Goal: Information Seeking & Learning: Learn about a topic

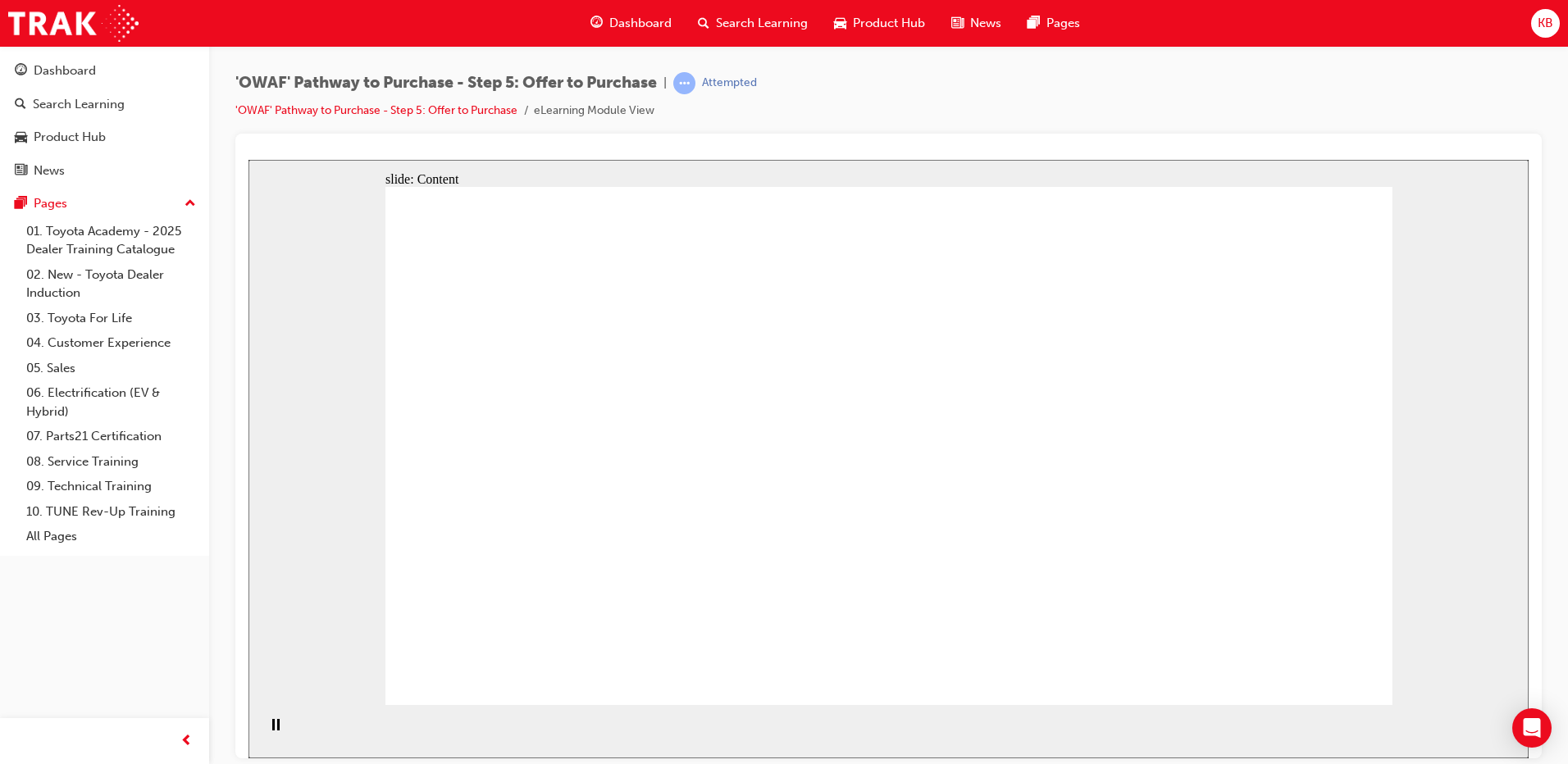
drag, startPoint x: 868, startPoint y: 379, endPoint x: 836, endPoint y: 350, distance: 43.2
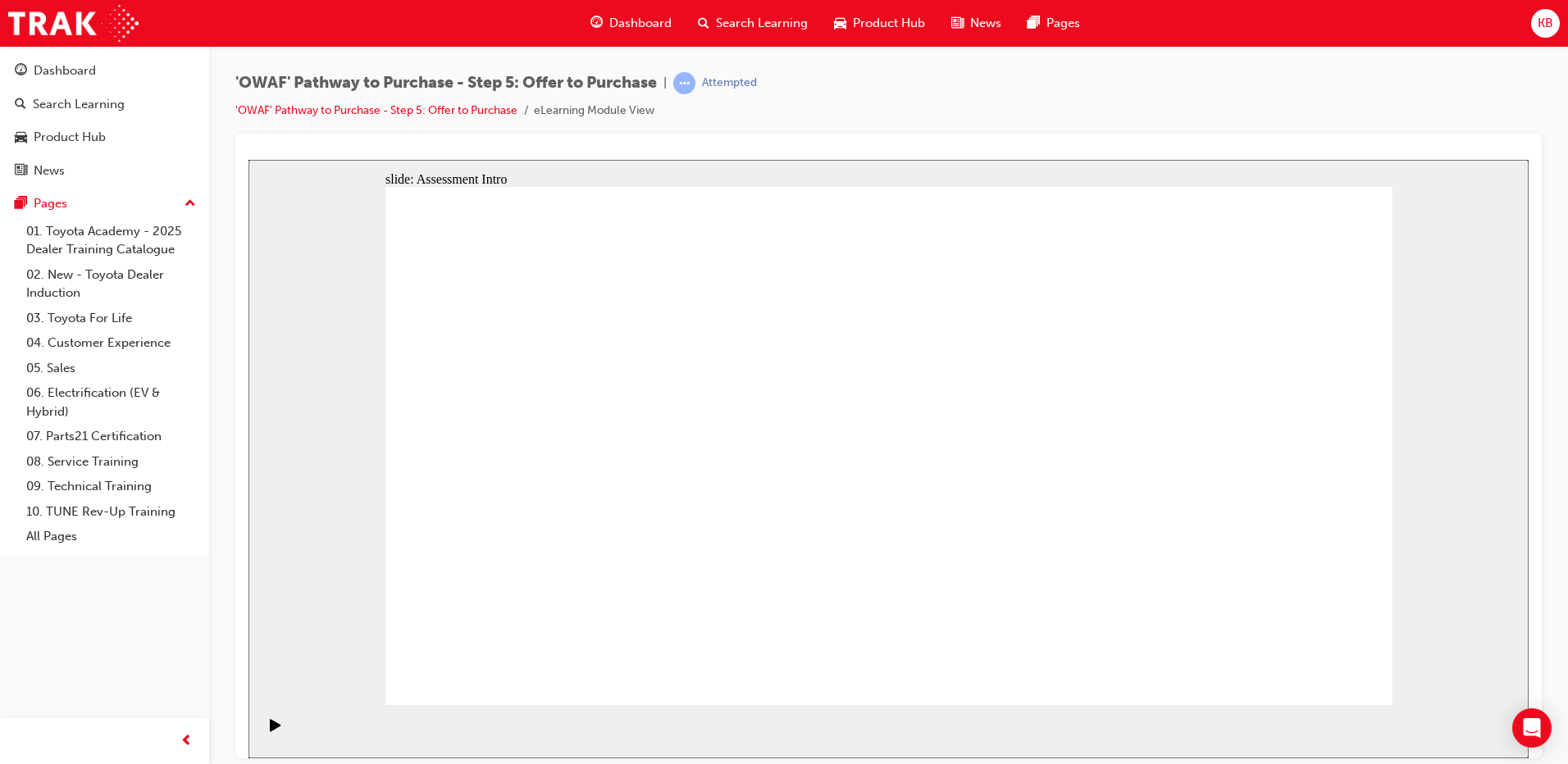
drag, startPoint x: 734, startPoint y: 517, endPoint x: 1095, endPoint y: 511, distance: 361.0
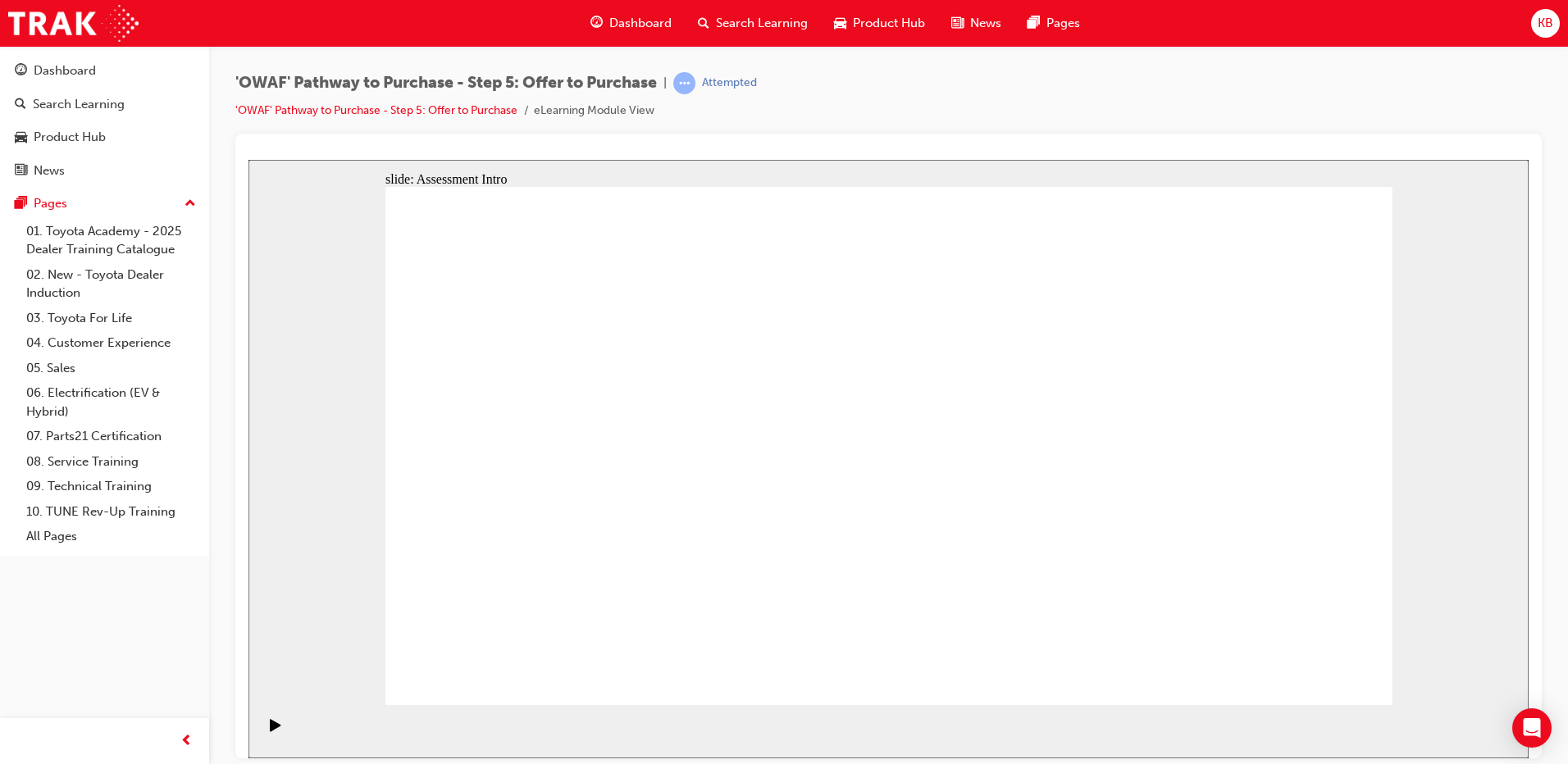
click at [276, 727] on icon "Play (Ctrl+Alt+P)" at bounding box center [275, 725] width 12 height 13
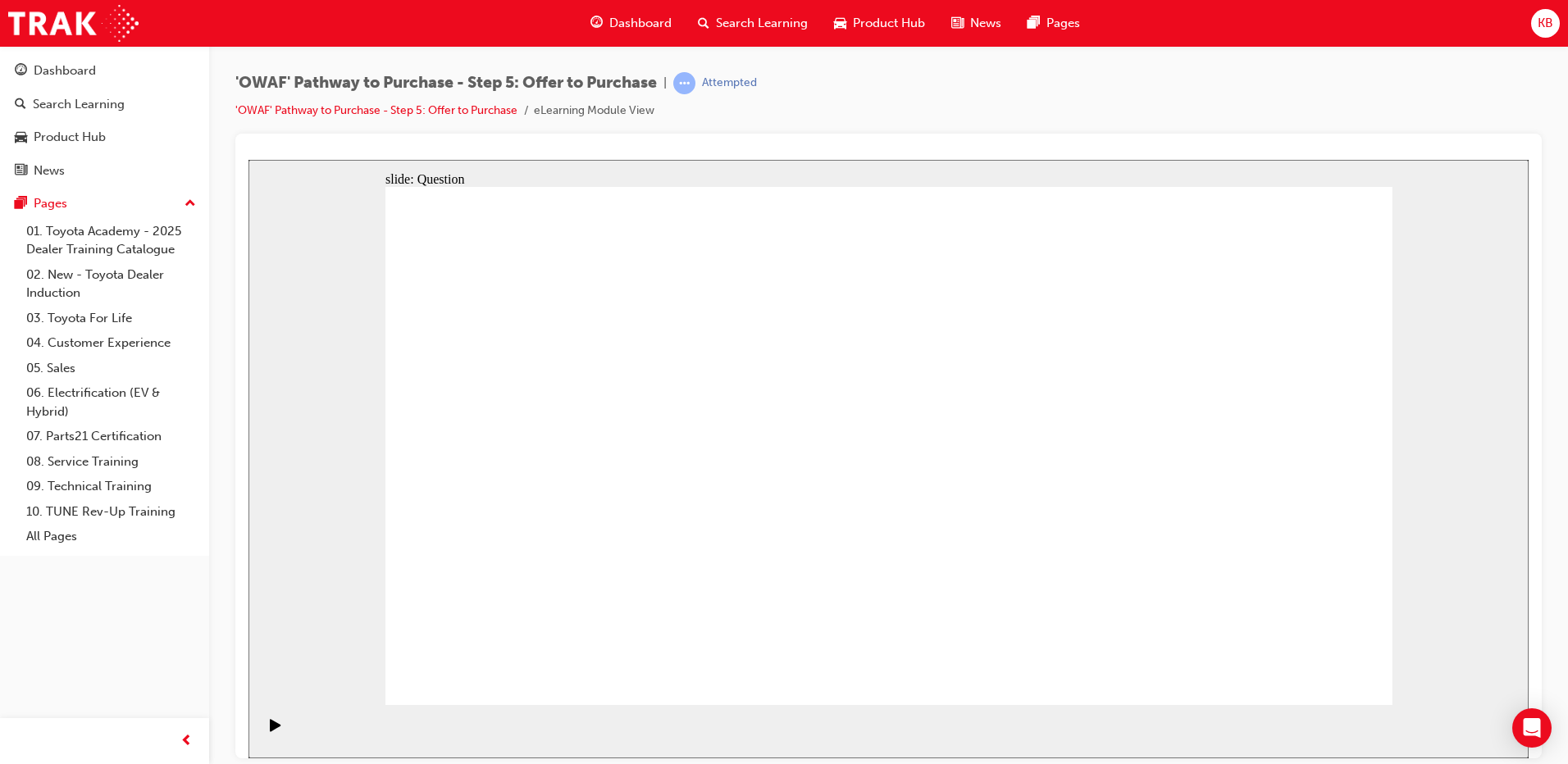
radio input "false"
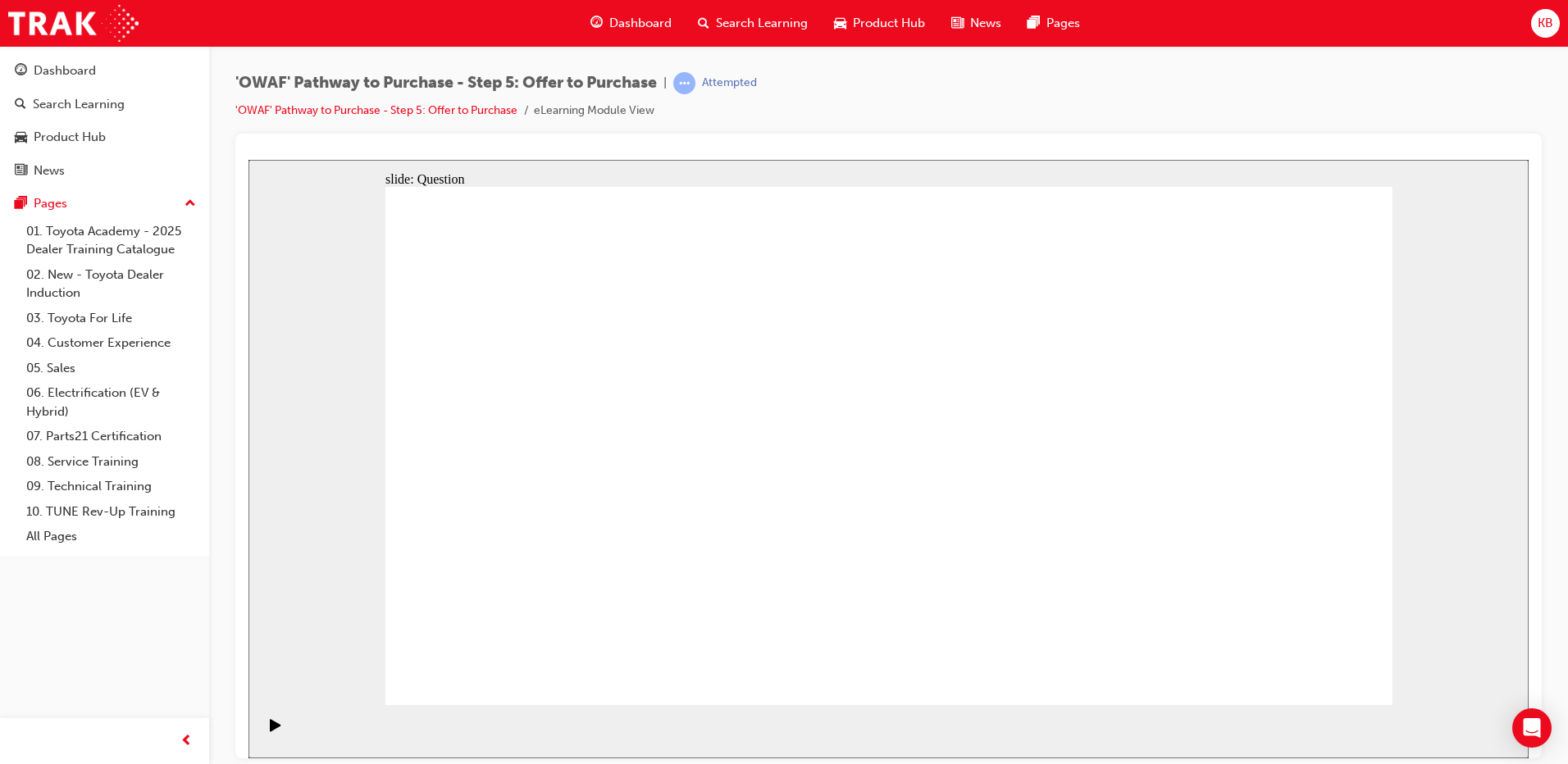
radio input "true"
drag, startPoint x: 1270, startPoint y: 432, endPoint x: 580, endPoint y: 555, distance: 700.9
drag, startPoint x: 519, startPoint y: 425, endPoint x: 794, endPoint y: 558, distance: 305.5
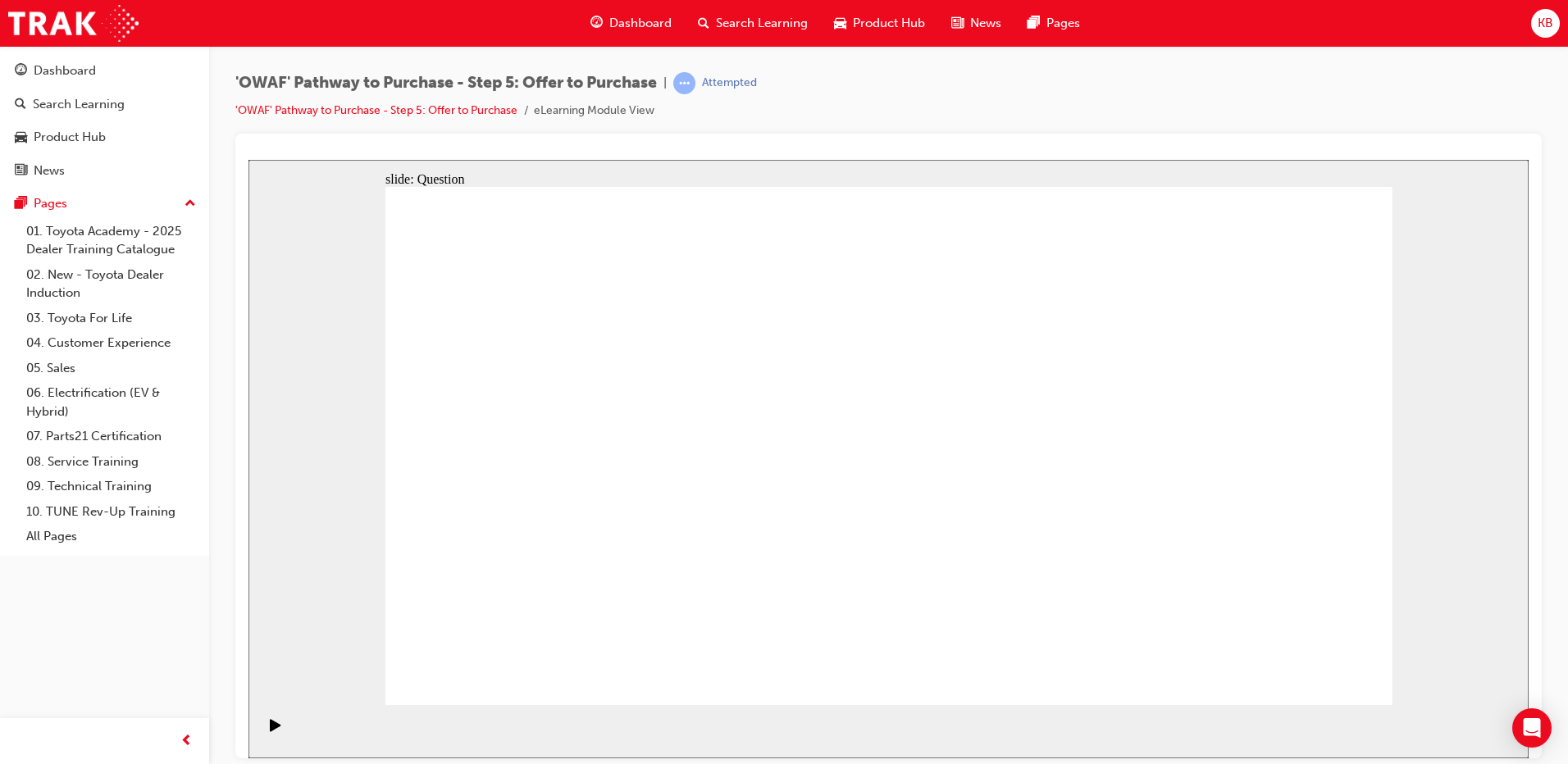
drag, startPoint x: 836, startPoint y: 426, endPoint x: 1226, endPoint y: 551, distance: 409.5
drag, startPoint x: 1084, startPoint y: 415, endPoint x: 996, endPoint y: 551, distance: 162.0
drag, startPoint x: 981, startPoint y: 512, endPoint x: 1236, endPoint y: 422, distance: 270.4
drag, startPoint x: 1024, startPoint y: 533, endPoint x: 813, endPoint y: 540, distance: 211.1
drag, startPoint x: 534, startPoint y: 420, endPoint x: 1017, endPoint y: 549, distance: 499.9
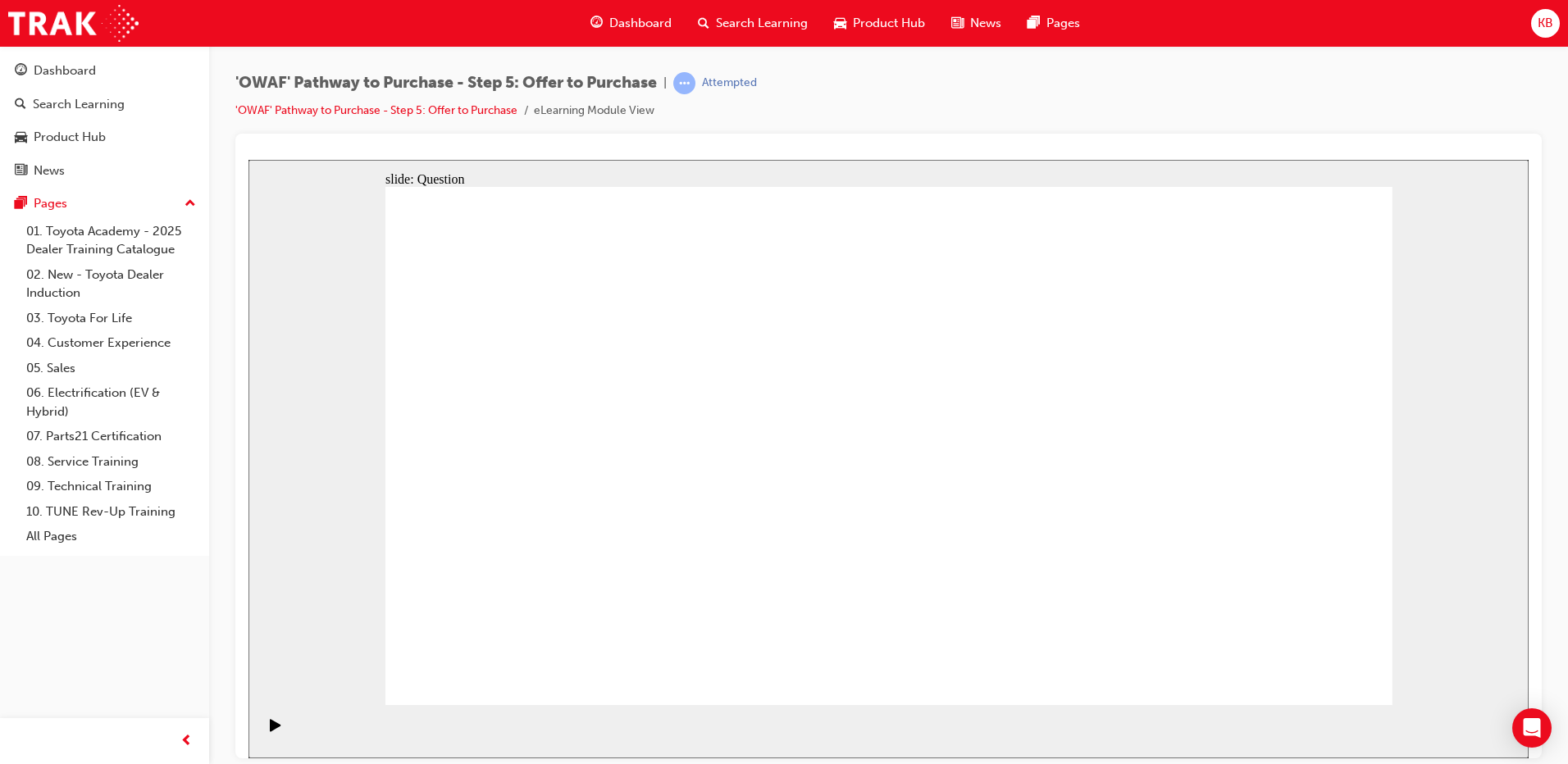
drag, startPoint x: 1018, startPoint y: 563, endPoint x: 1041, endPoint y: 587, distance: 33.2
drag, startPoint x: 1114, startPoint y: 422, endPoint x: 605, endPoint y: 405, distance: 509.3
drag, startPoint x: 1115, startPoint y: 495, endPoint x: 842, endPoint y: 400, distance: 289.1
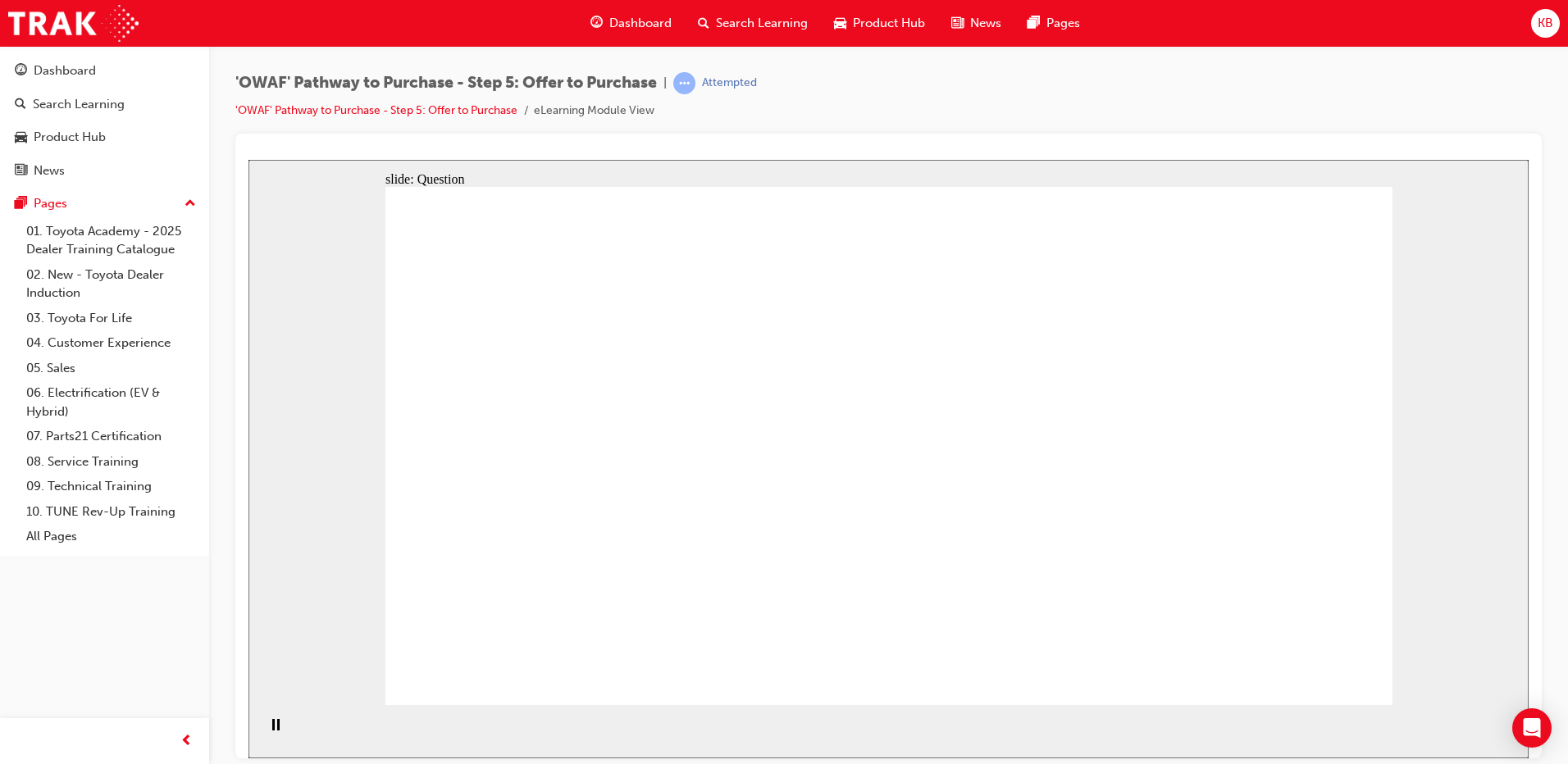
drag, startPoint x: 1130, startPoint y: 592, endPoint x: 856, endPoint y: 487, distance: 293.4
drag, startPoint x: 1309, startPoint y: 576, endPoint x: 608, endPoint y: 472, distance: 708.7
drag, startPoint x: 1283, startPoint y: 506, endPoint x: 837, endPoint y: 551, distance: 448.3
drag, startPoint x: 1274, startPoint y: 427, endPoint x: 575, endPoint y: 548, distance: 709.4
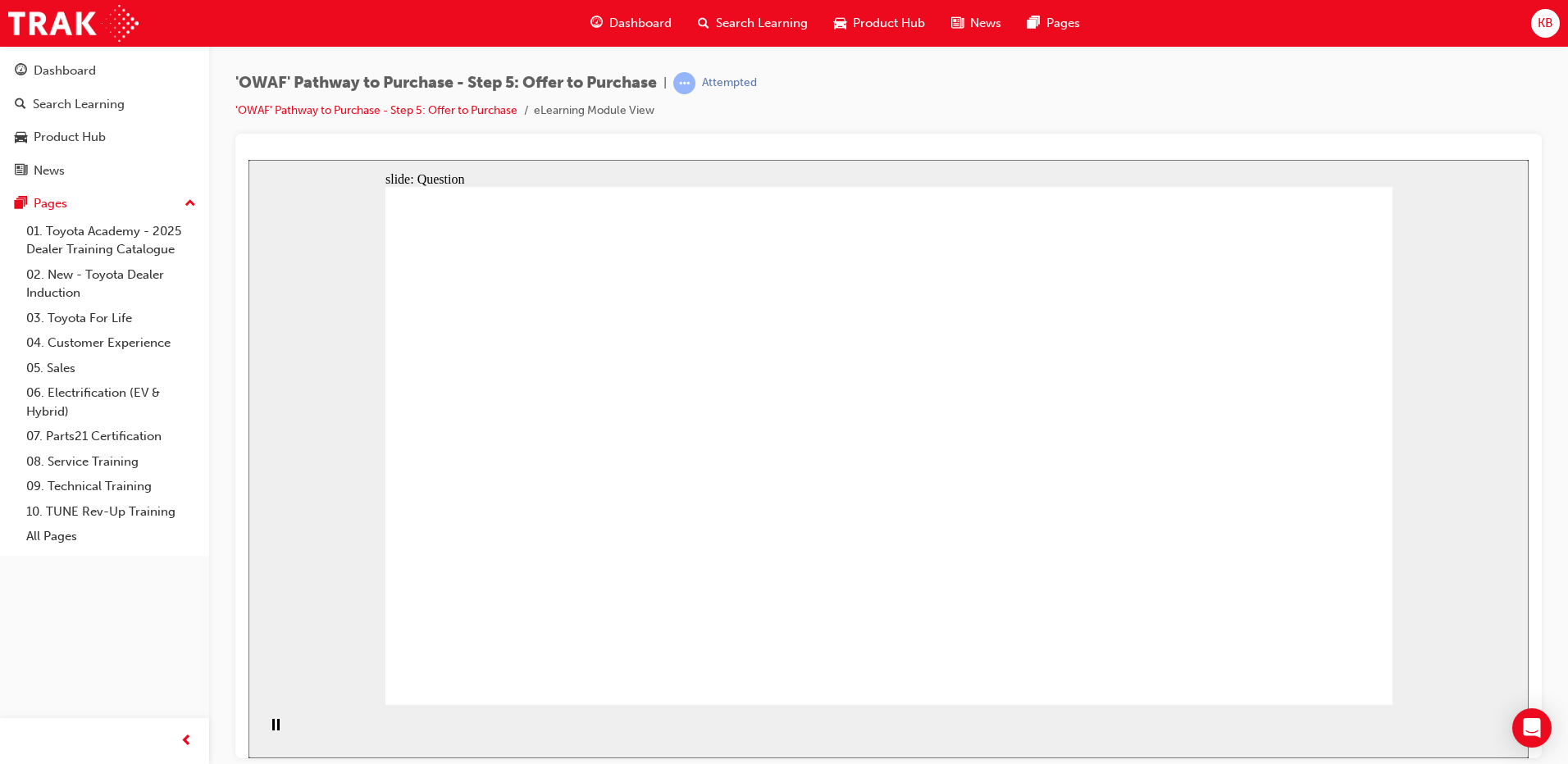
checkbox input "true"
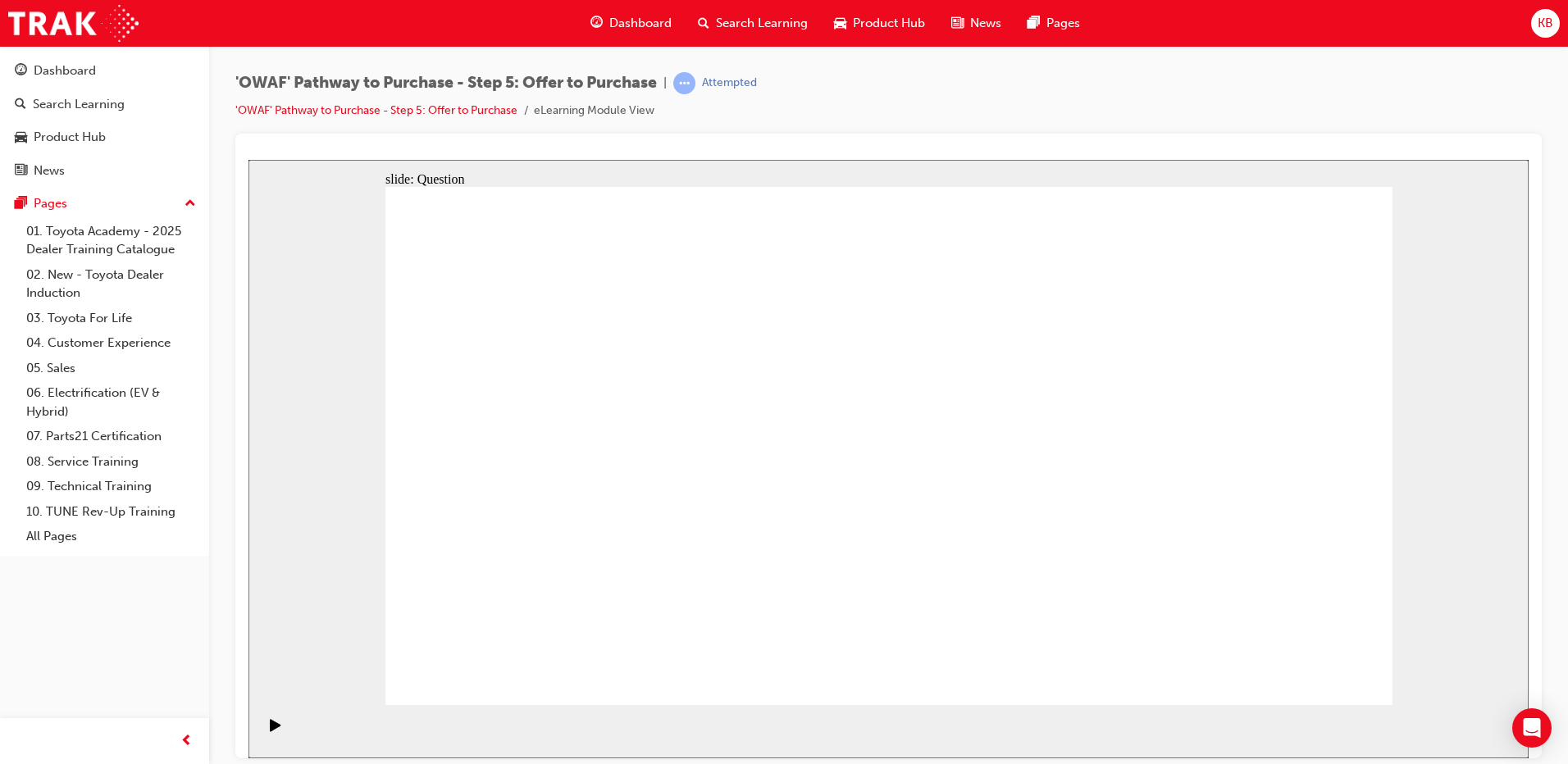
checkbox input "true"
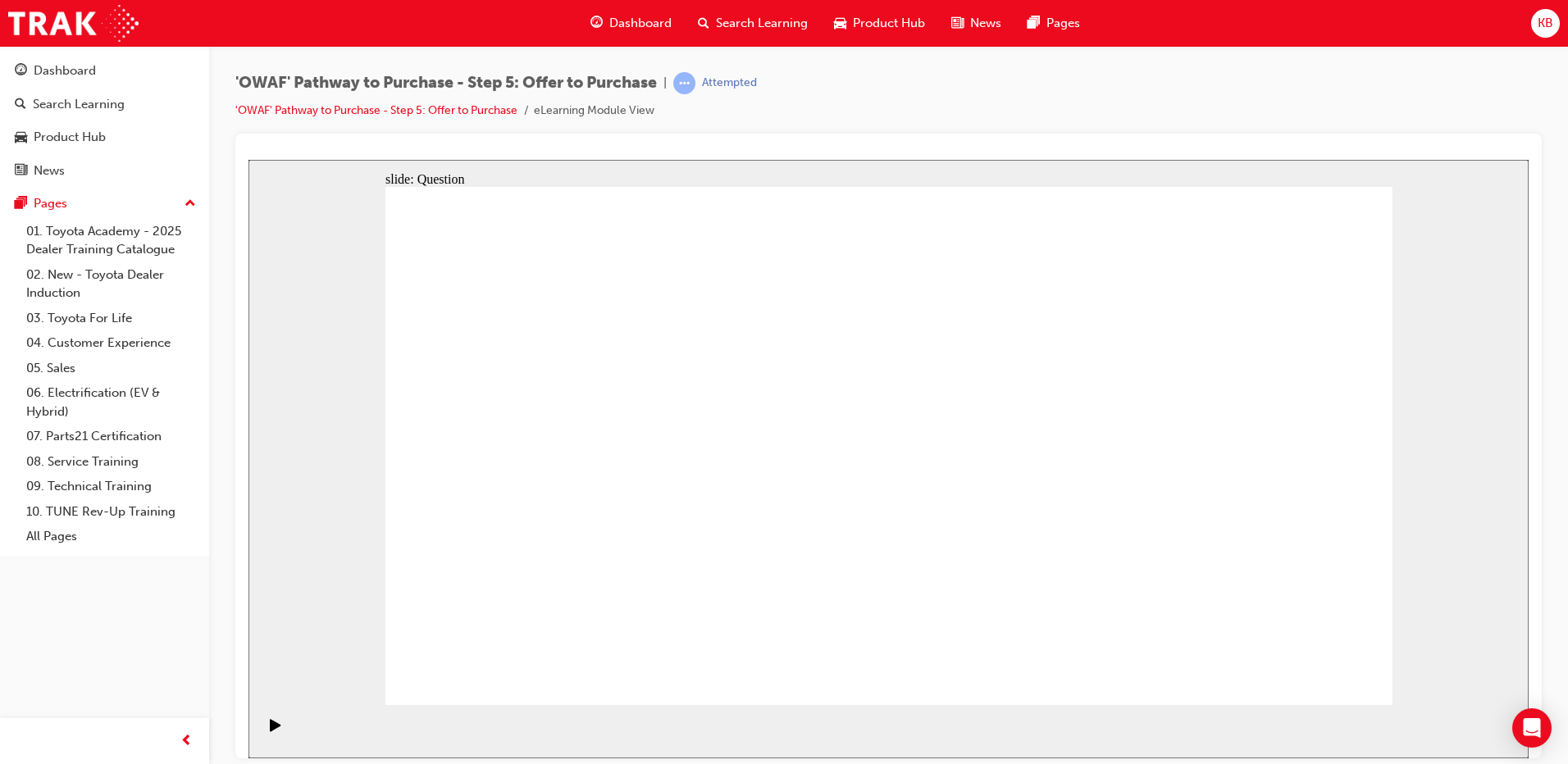
checkbox input "true"
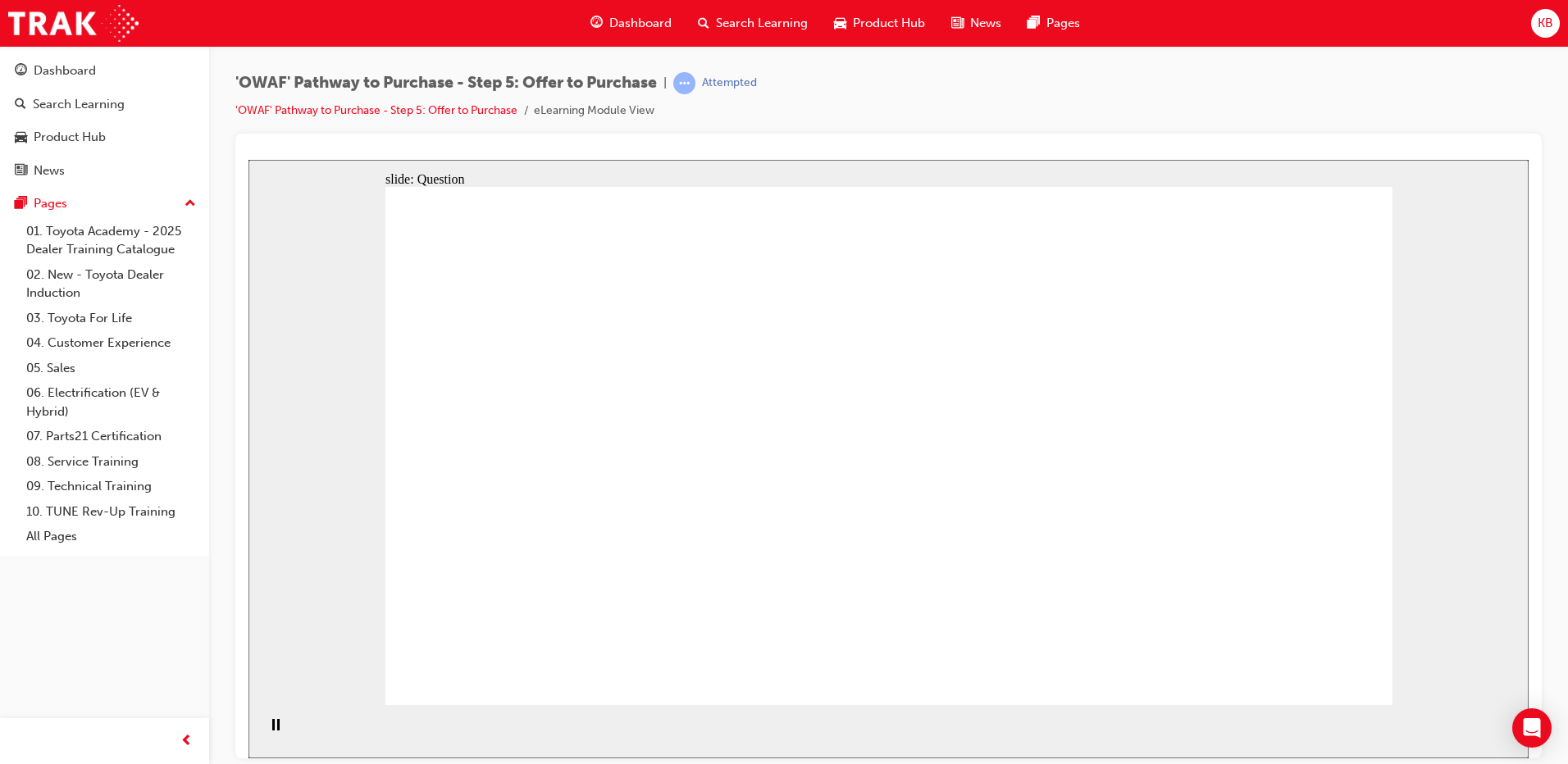
drag, startPoint x: 1116, startPoint y: 237, endPoint x: 1135, endPoint y: 316, distance: 81.3
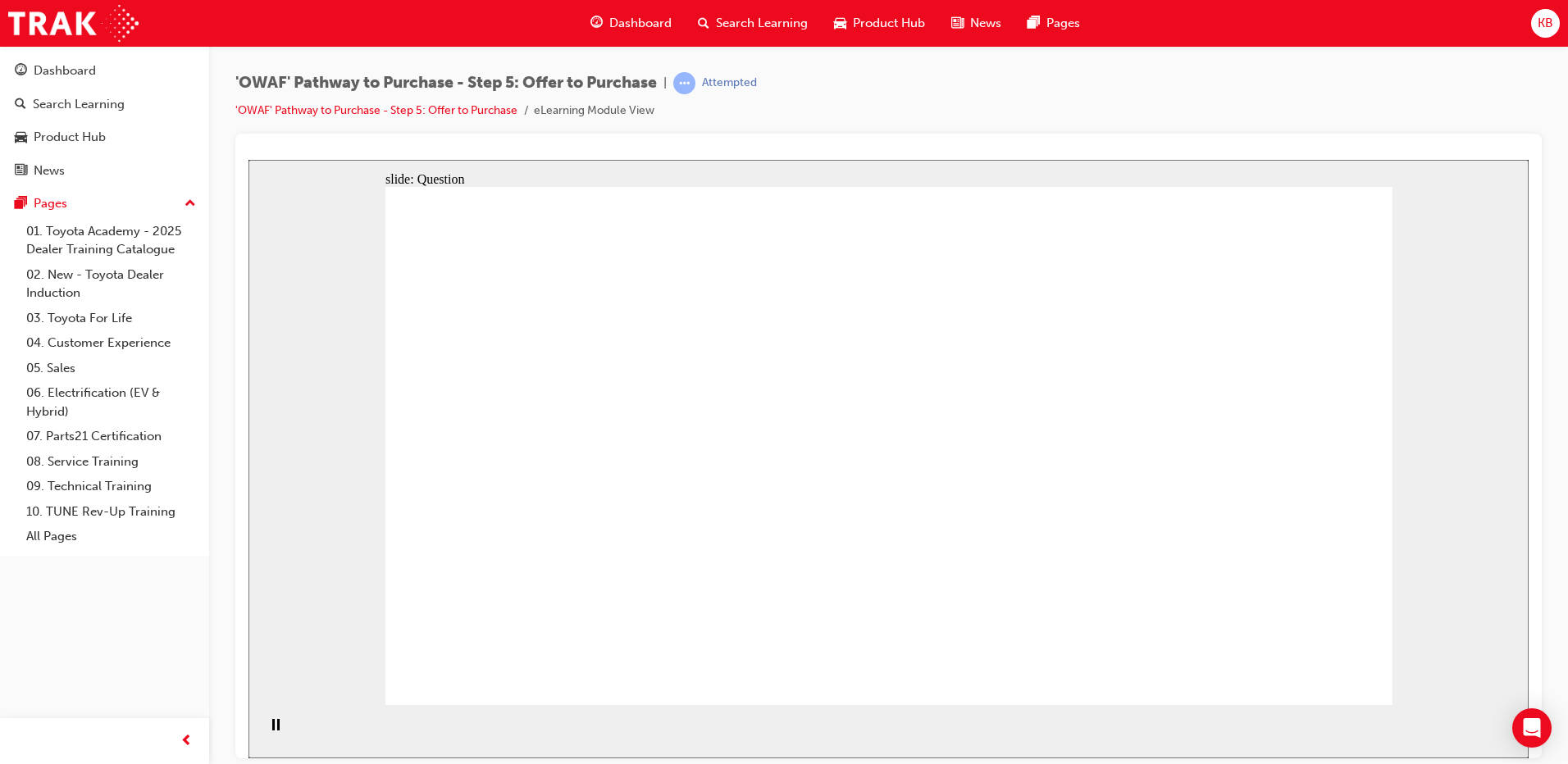
radio input "false"
radio input "true"
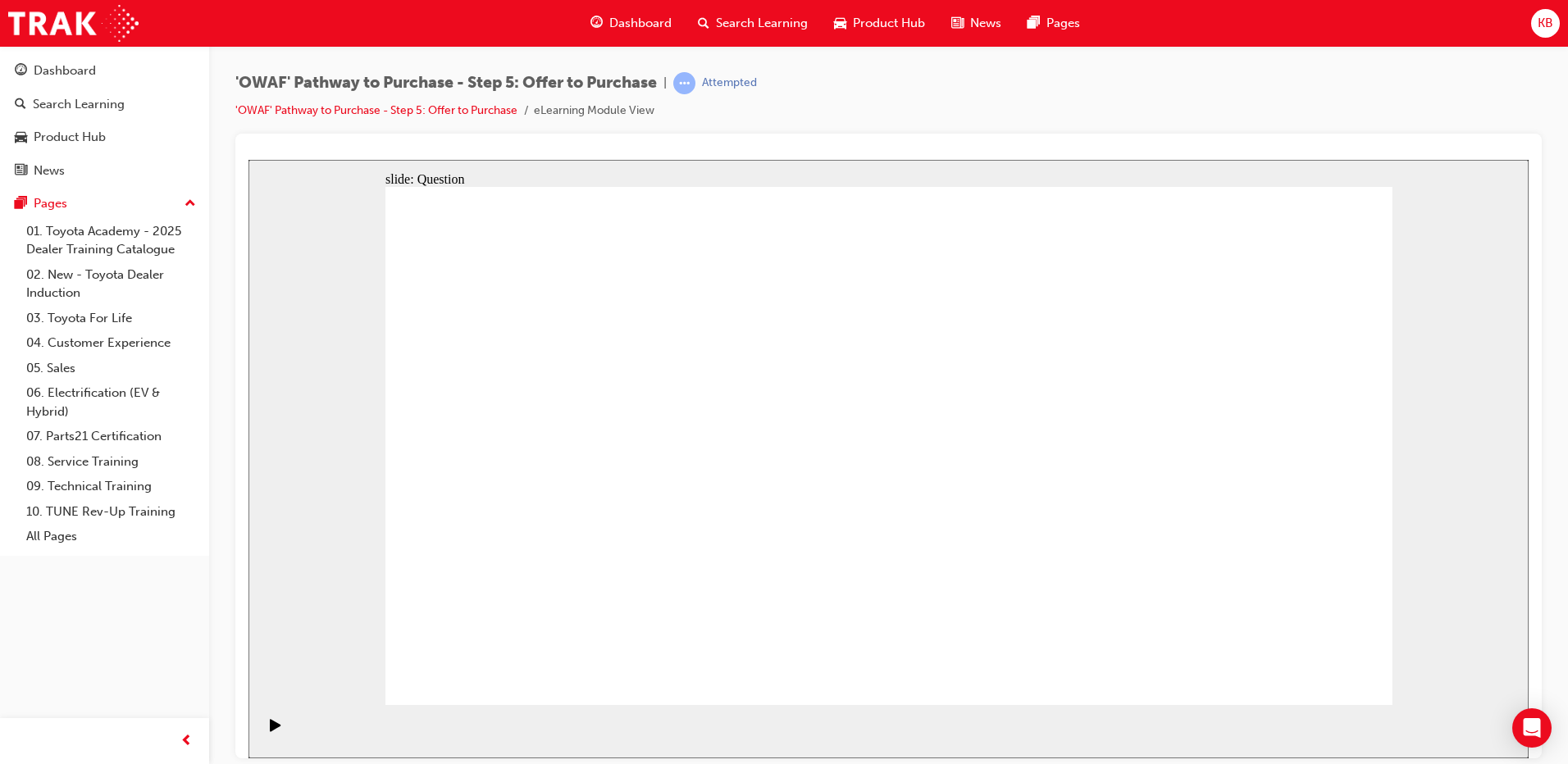
radio input "false"
radio input "true"
radio input "false"
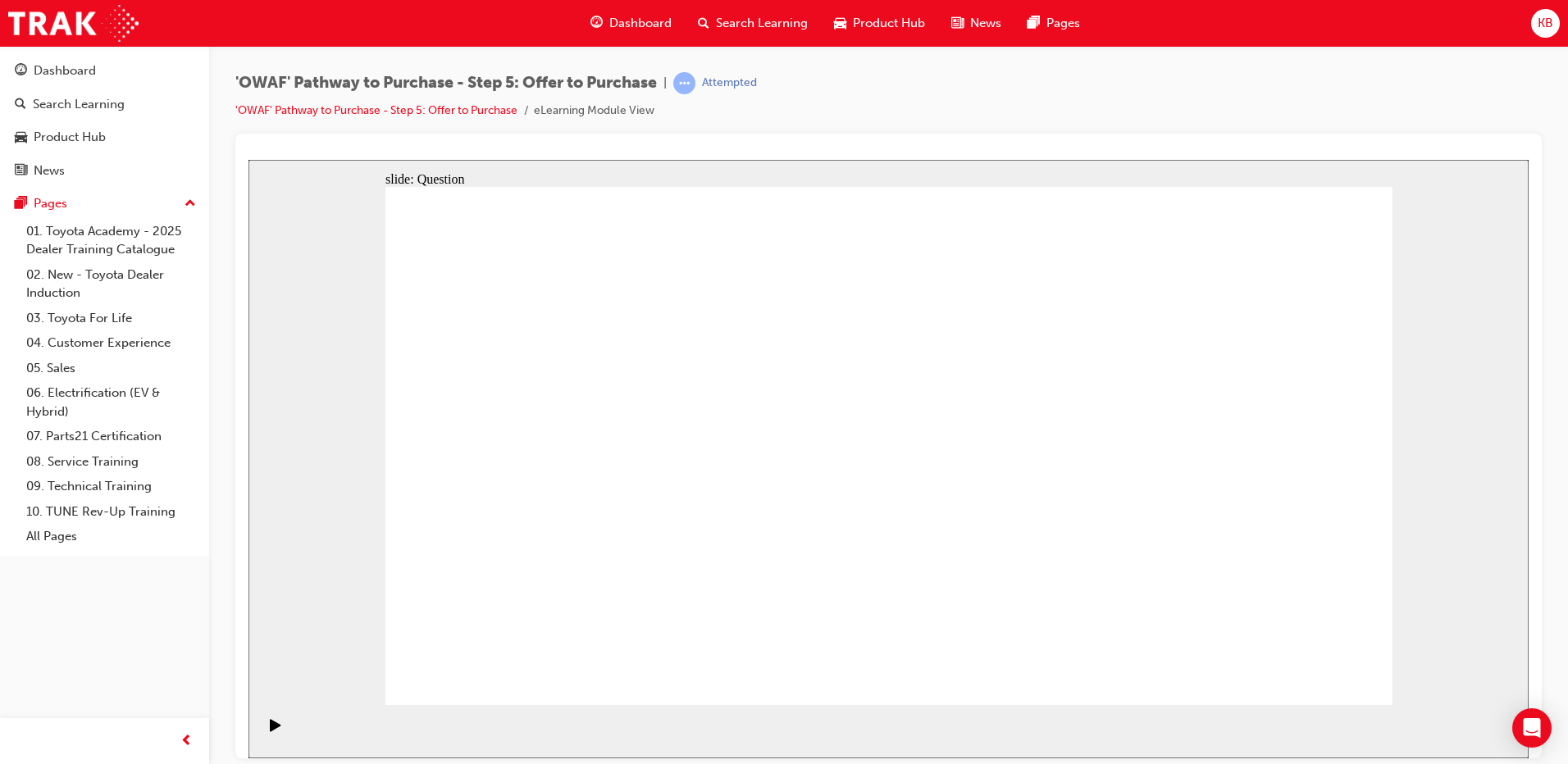
radio input "true"
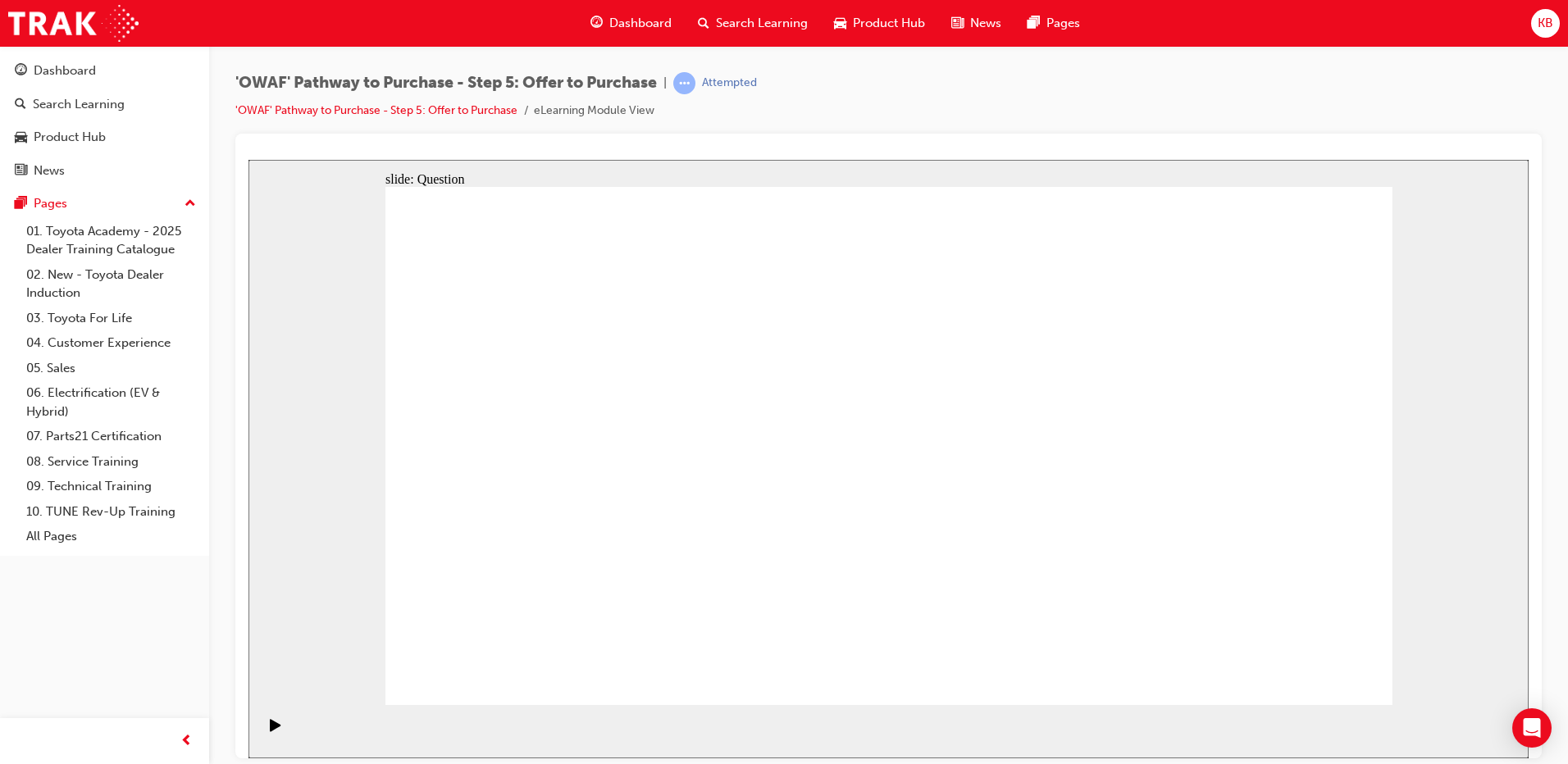
radio input "true"
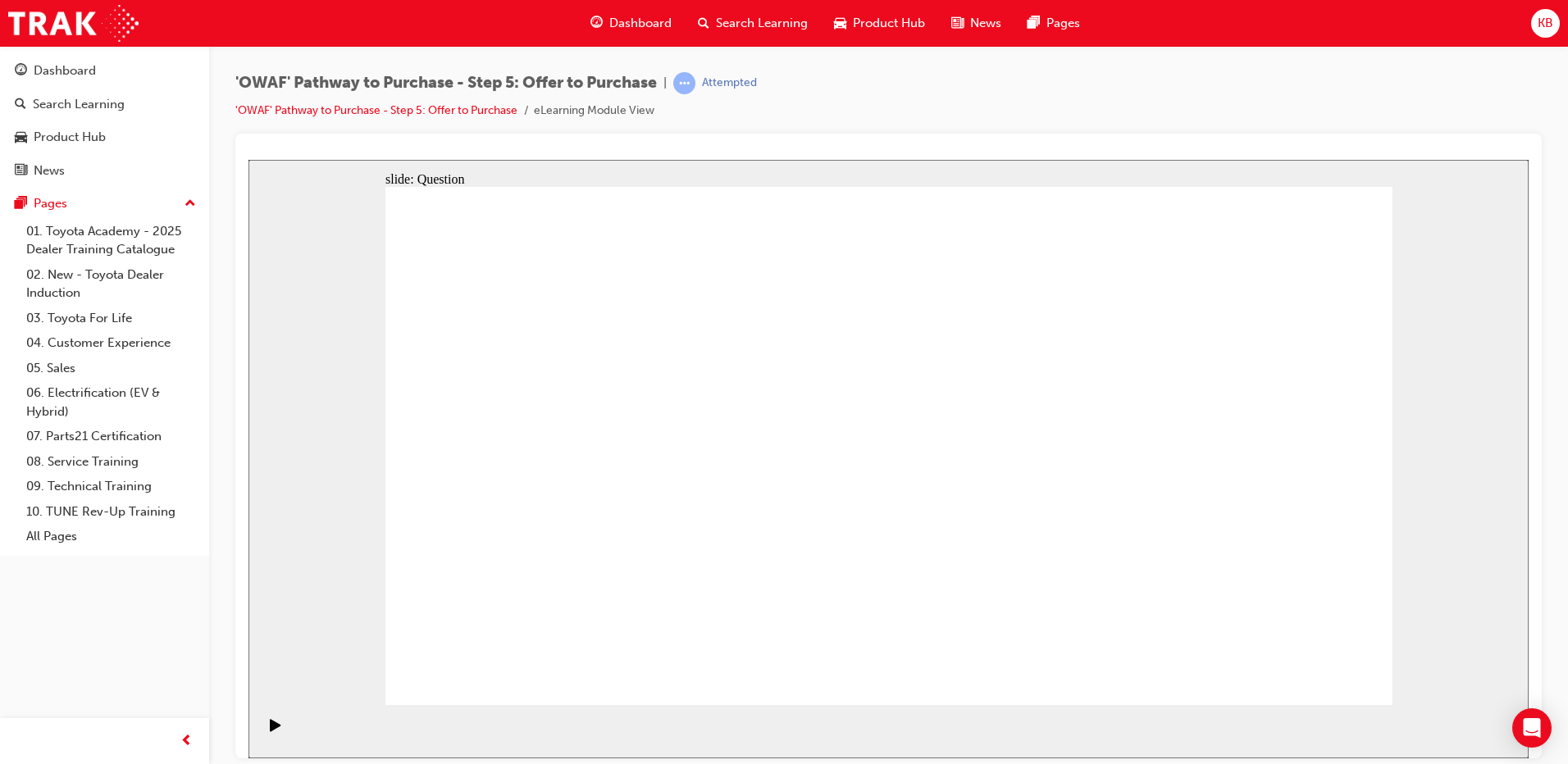
drag, startPoint x: 1009, startPoint y: 422, endPoint x: 1009, endPoint y: 439, distance: 17.0
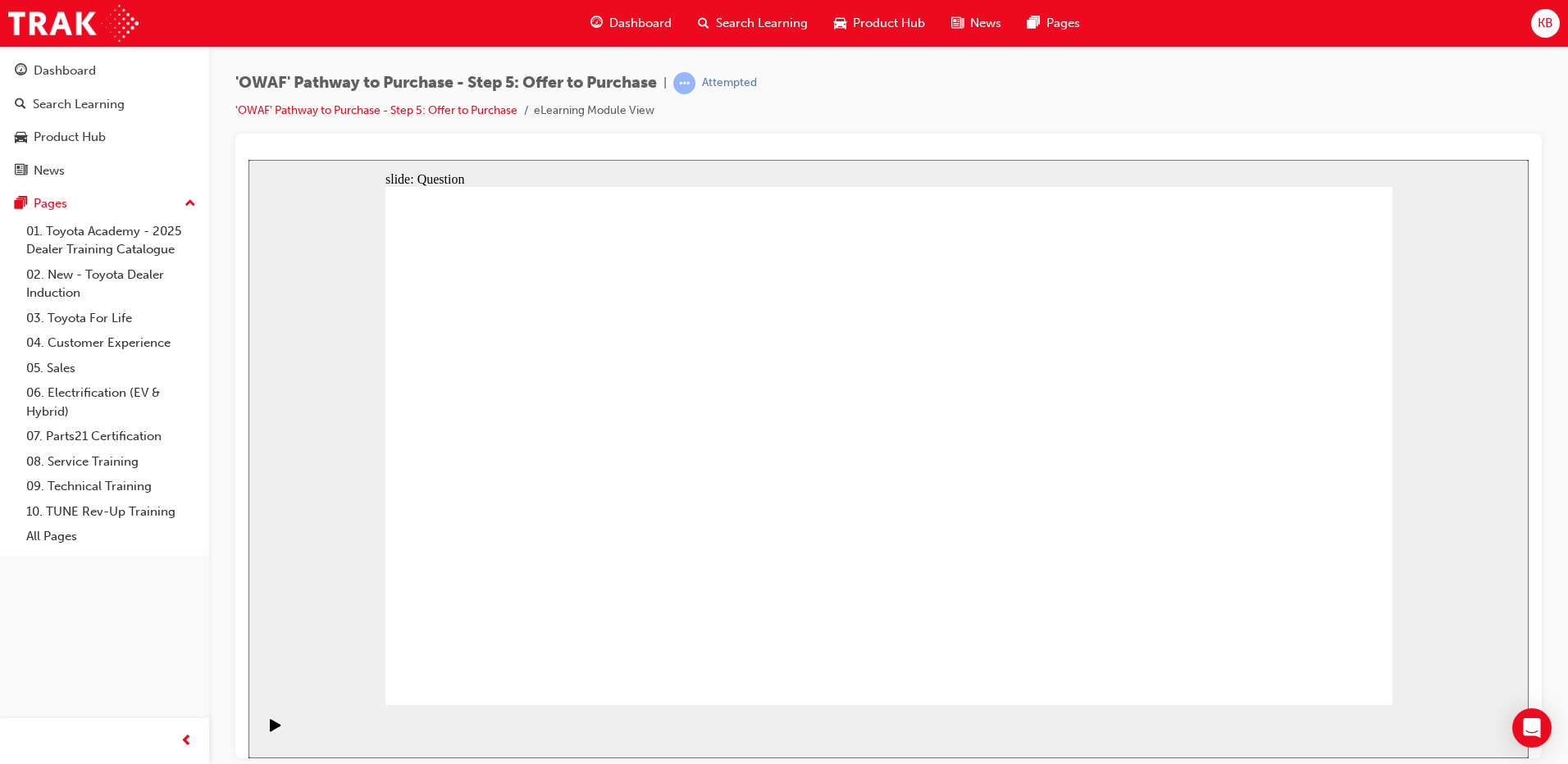
radio input "true"
drag, startPoint x: 1258, startPoint y: 430, endPoint x: 581, endPoint y: 552, distance: 687.9
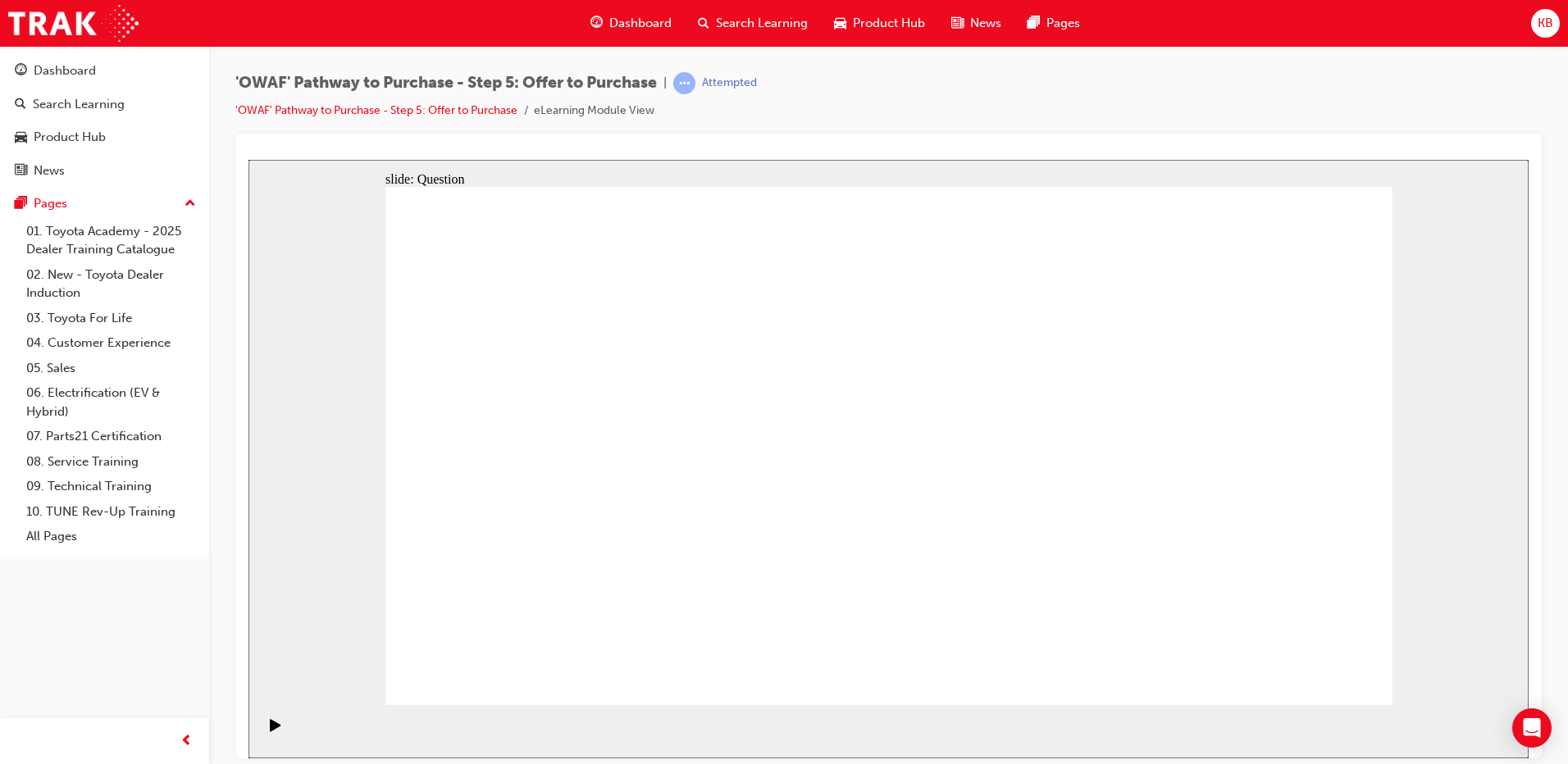
drag, startPoint x: 1089, startPoint y: 444, endPoint x: 781, endPoint y: 574, distance: 334.3
drag, startPoint x: 775, startPoint y: 430, endPoint x: 1188, endPoint y: 556, distance: 431.8
drag, startPoint x: 518, startPoint y: 428, endPoint x: 1004, endPoint y: 563, distance: 504.4
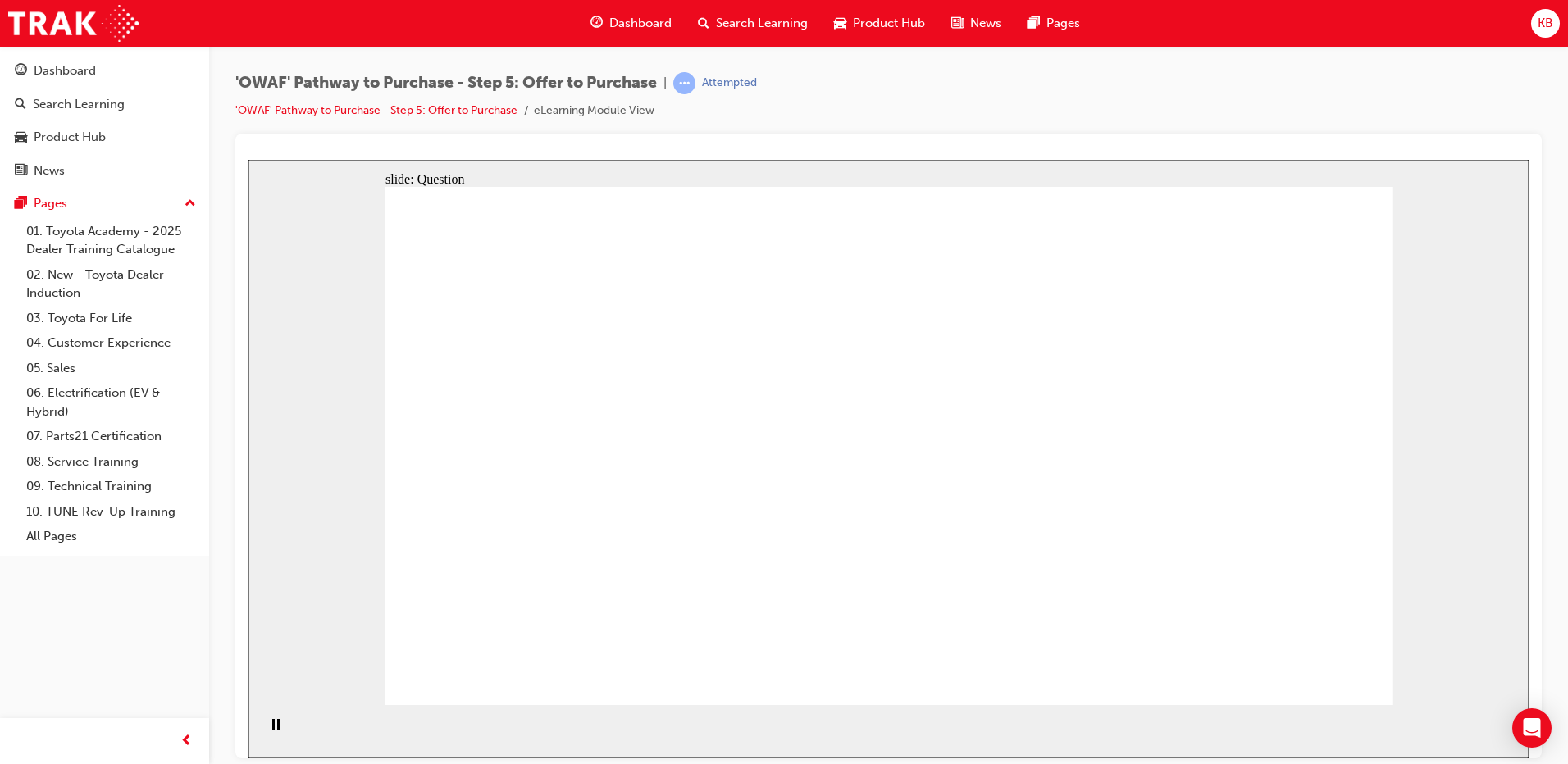
drag, startPoint x: 1122, startPoint y: 427, endPoint x: 1055, endPoint y: 439, distance: 68.1
drag, startPoint x: 1260, startPoint y: 426, endPoint x: 920, endPoint y: 470, distance: 342.8
drag, startPoint x: 1110, startPoint y: 509, endPoint x: 615, endPoint y: 438, distance: 500.1
drag, startPoint x: 1283, startPoint y: 503, endPoint x: 709, endPoint y: 492, distance: 574.1
drag, startPoint x: 1109, startPoint y: 578, endPoint x: 826, endPoint y: 511, distance: 290.8
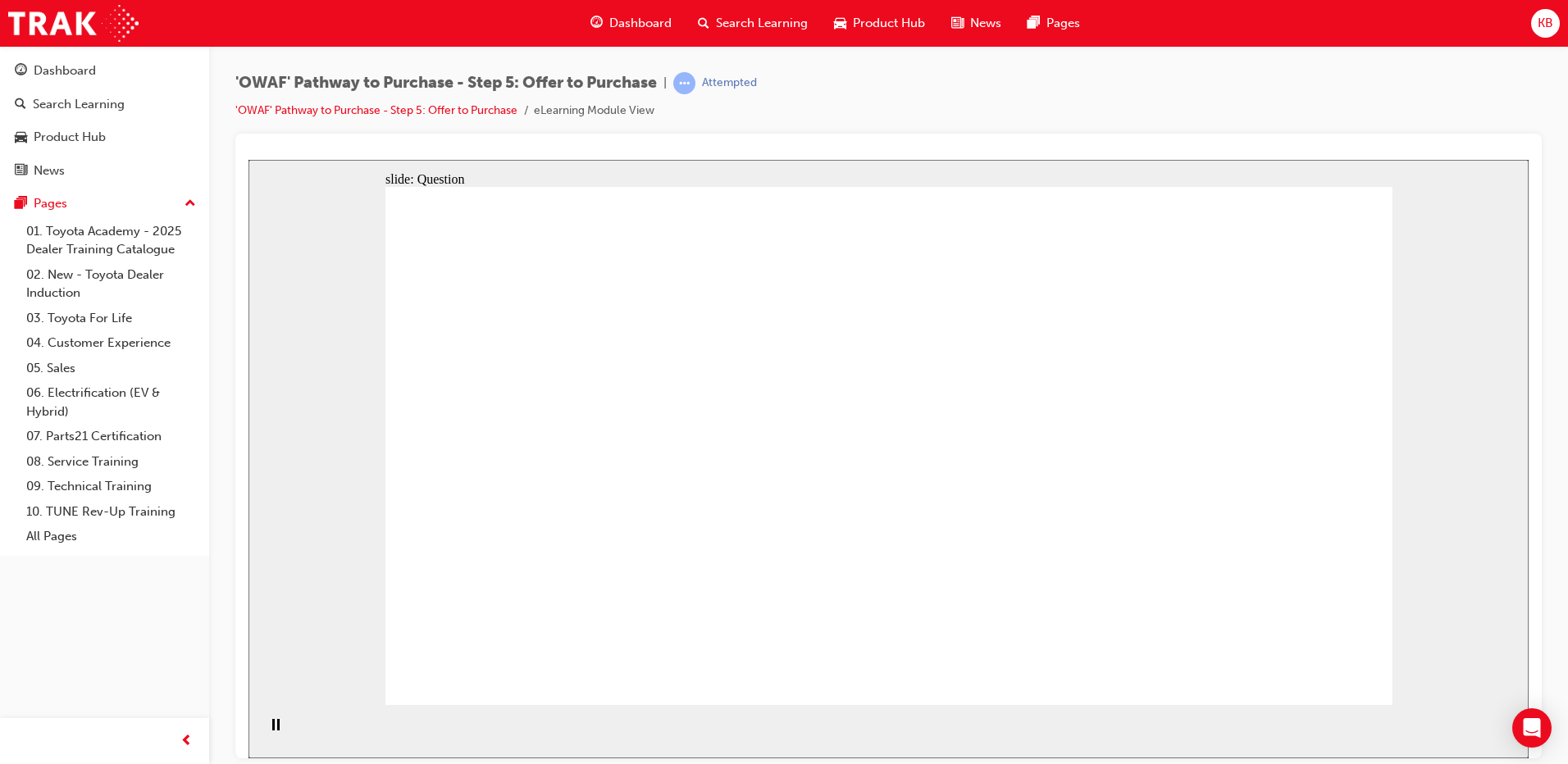
drag, startPoint x: 1237, startPoint y: 574, endPoint x: 570, endPoint y: 537, distance: 668.0
checkbox input "true"
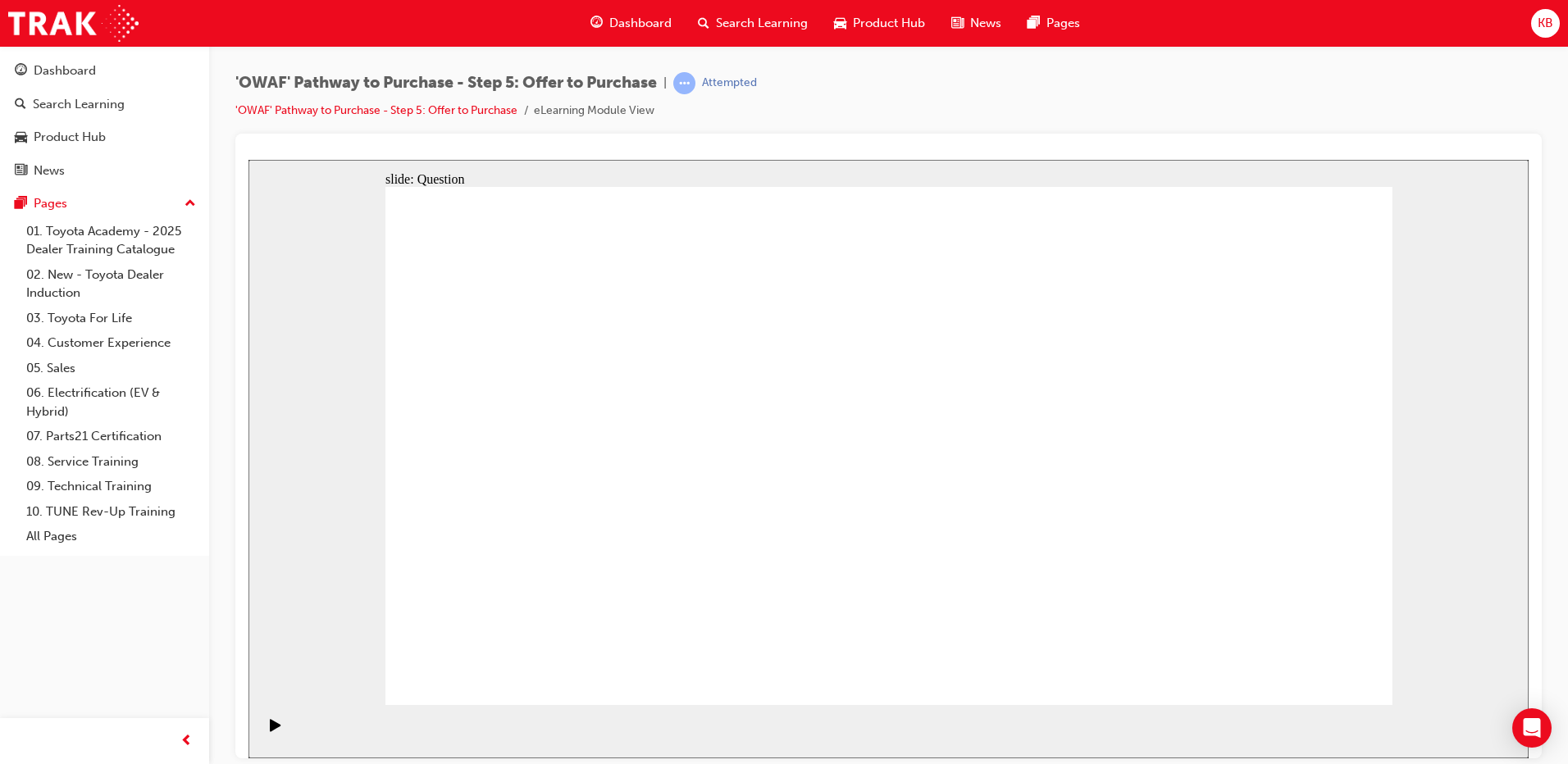
checkbox input "true"
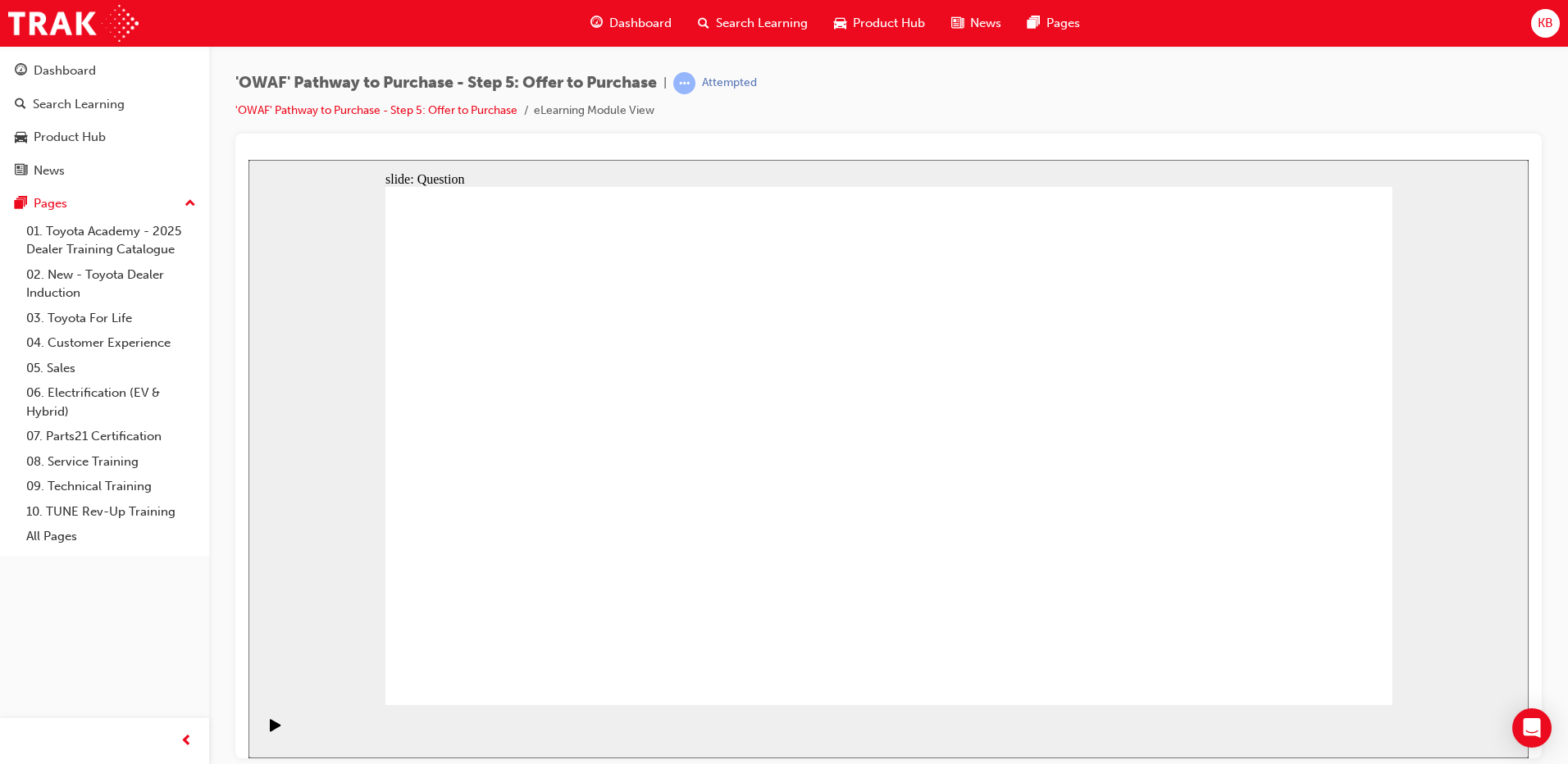
checkbox input "true"
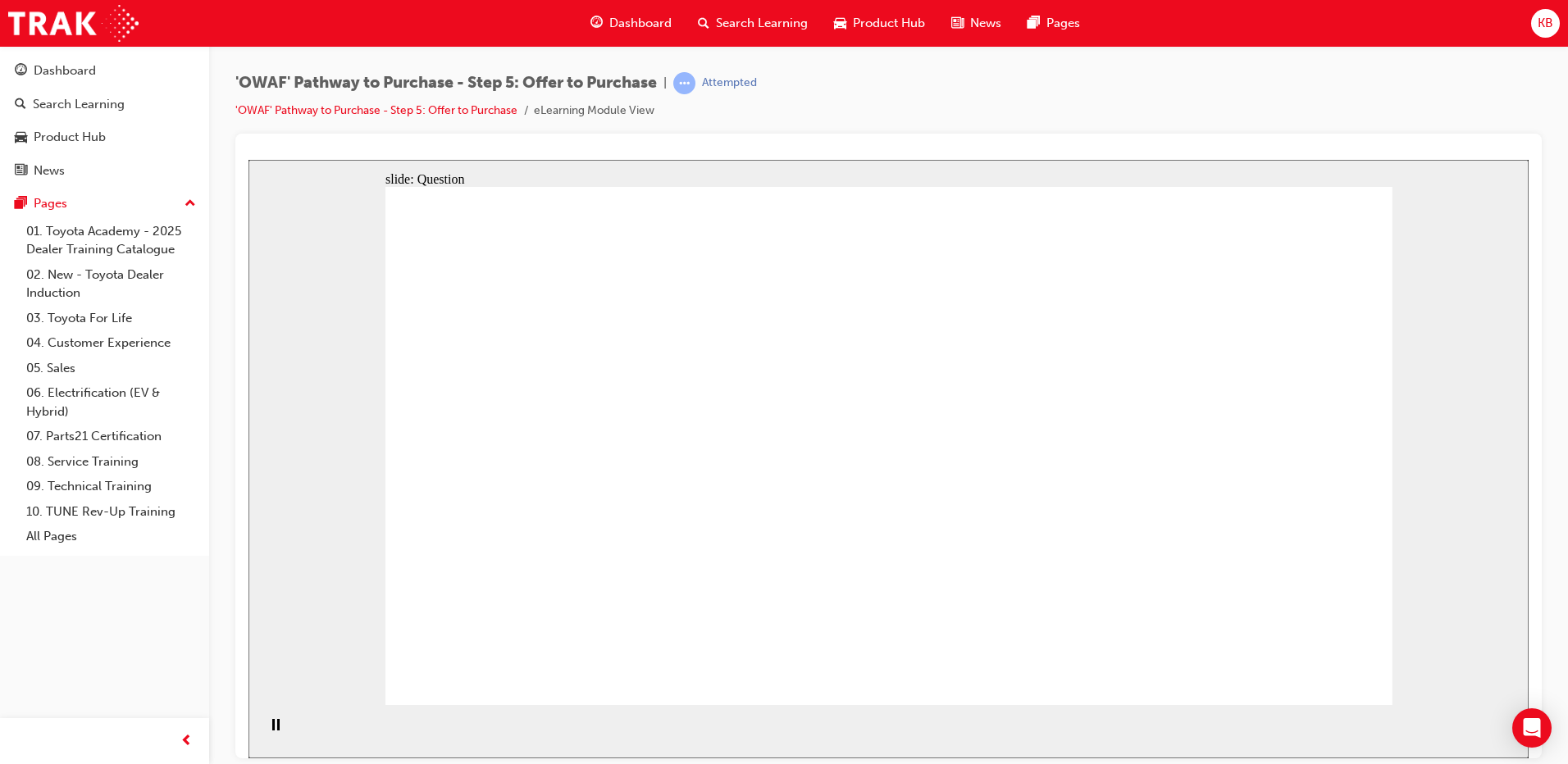
radio input "true"
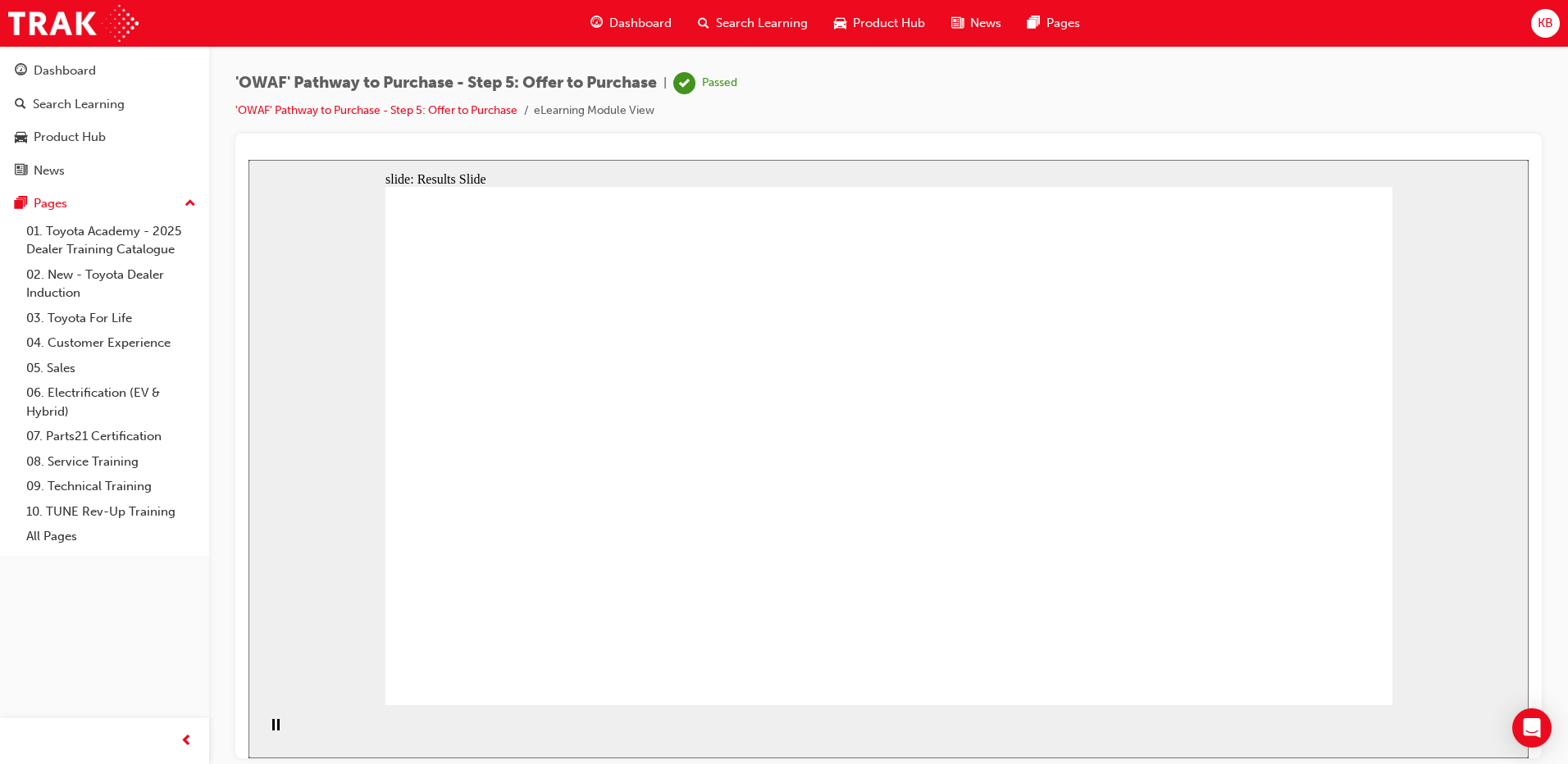
click at [28, 70] on div "Dashboard" at bounding box center [105, 70] width 180 height 20
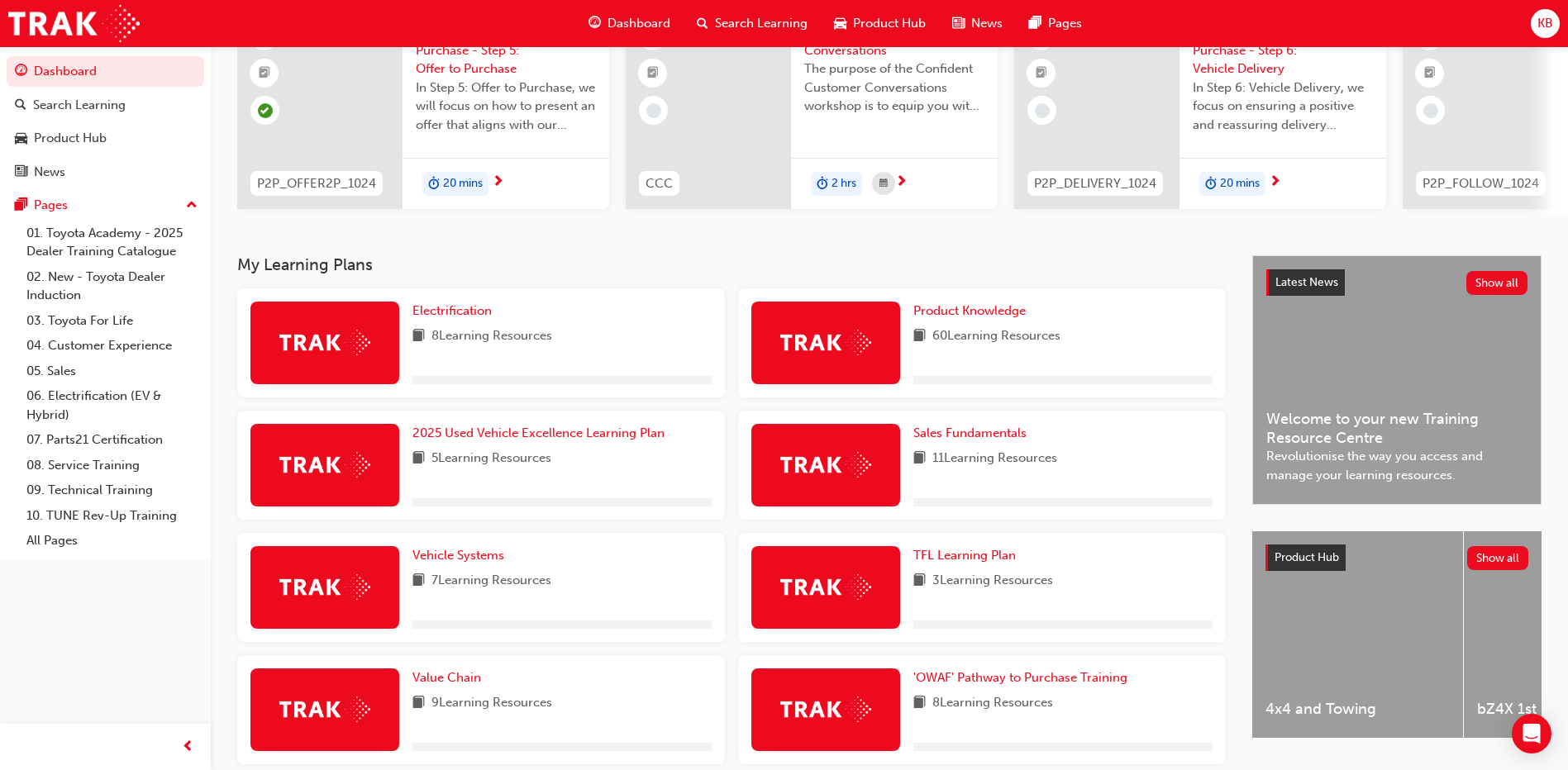
scroll to position [248, 0]
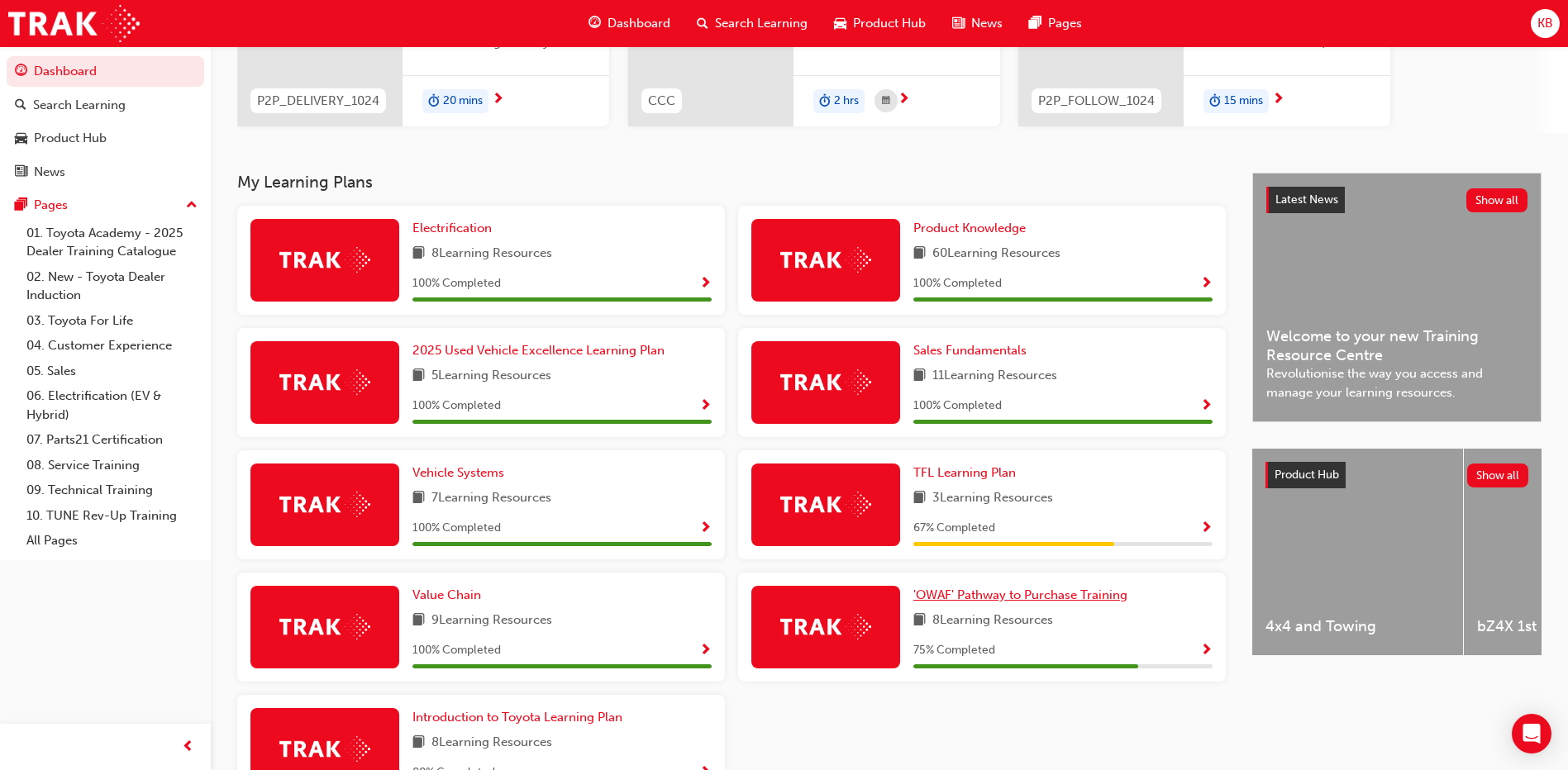
click at [1061, 601] on span "'OWAF' Pathway to Purchase Training" at bounding box center [1020, 595] width 214 height 15
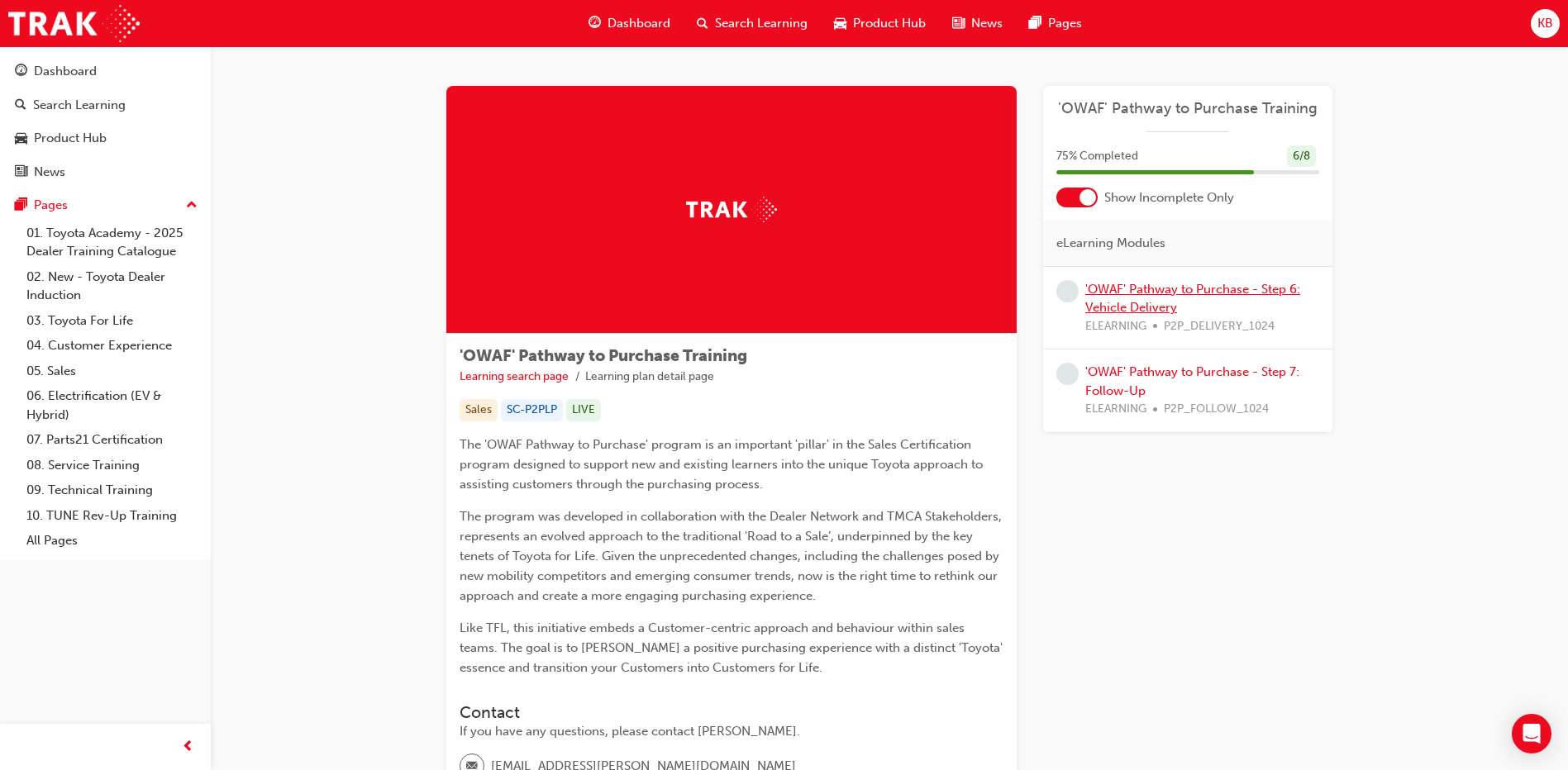
click at [1121, 291] on link "'OWAF' Pathway to Purchase - Step 6: Vehicle Delivery" at bounding box center [1193, 298] width 215 height 34
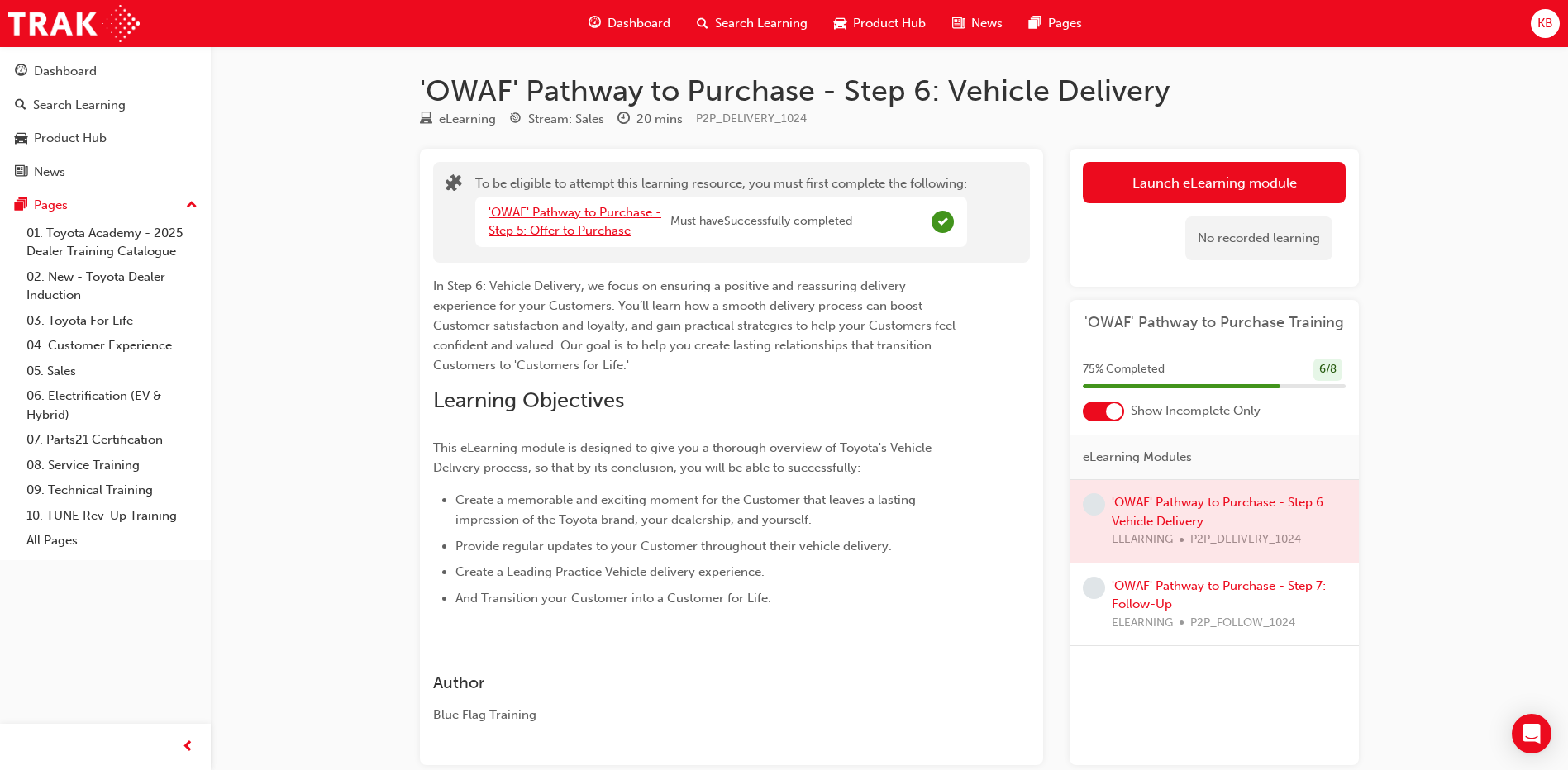
click at [616, 226] on link "'OWAF' Pathway to Purchase - Step 5: Offer to Purchase" at bounding box center [575, 222] width 173 height 34
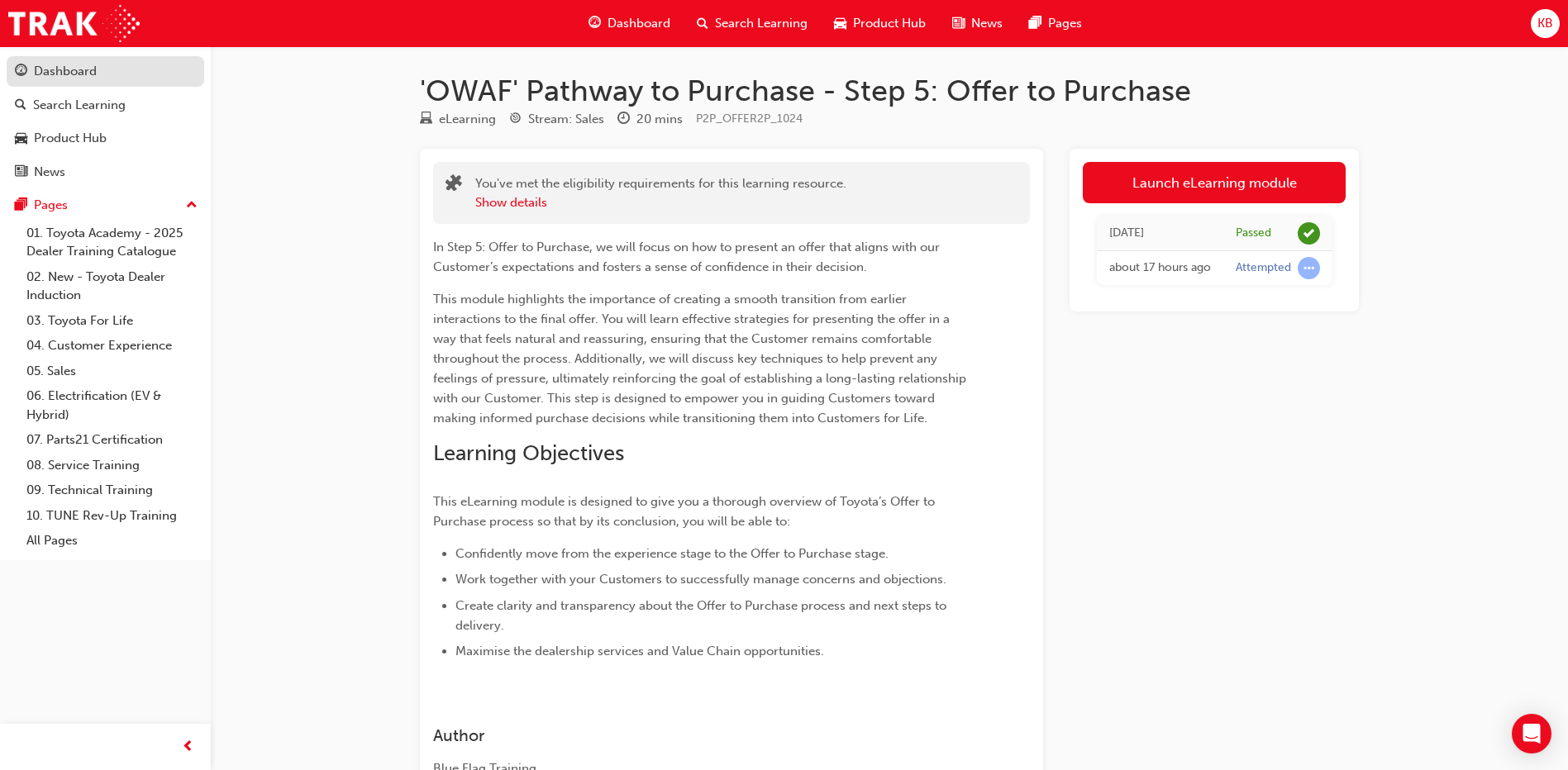
click at [110, 77] on div "Dashboard" at bounding box center [106, 71] width 181 height 21
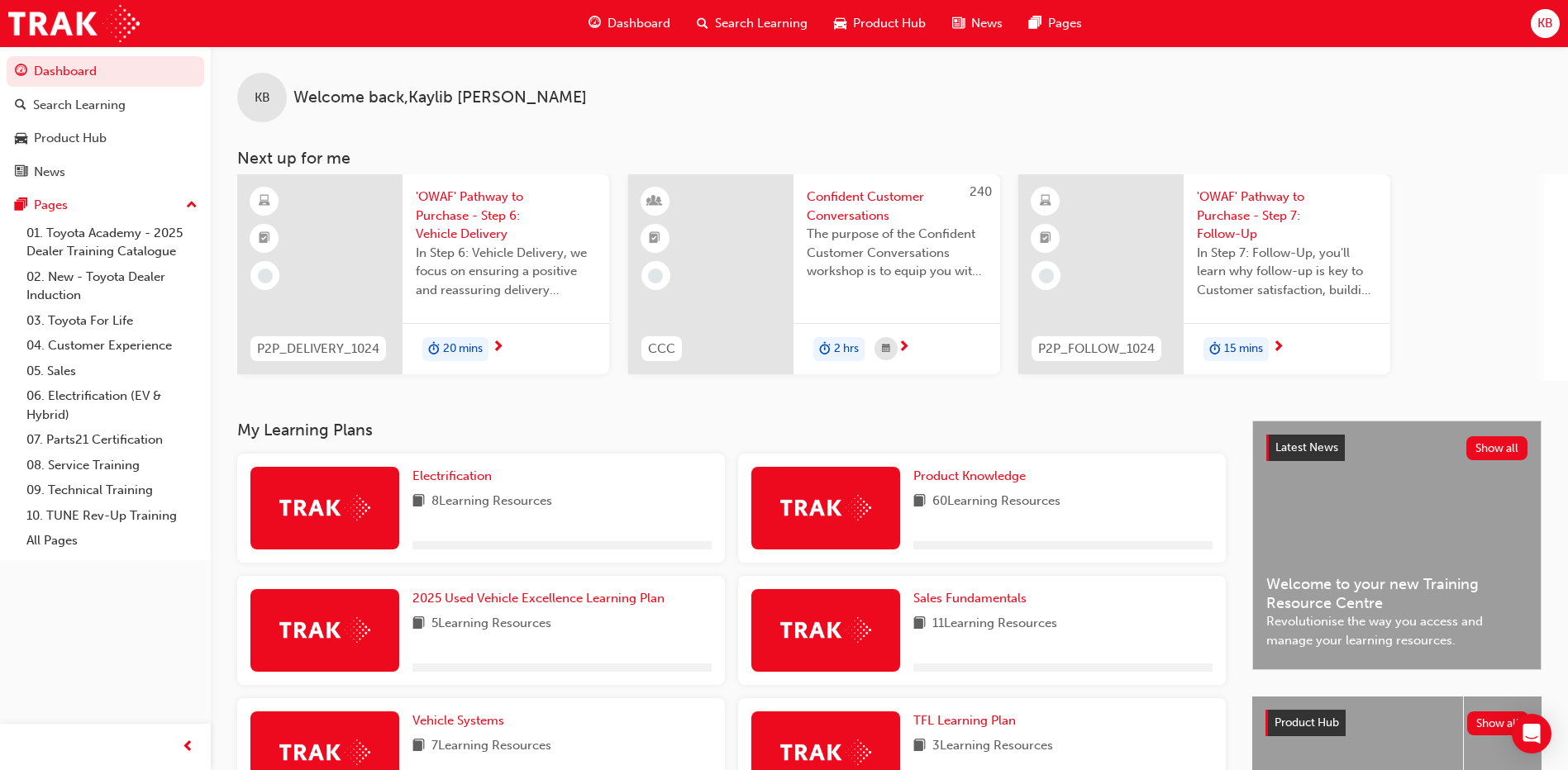
scroll to position [331, 0]
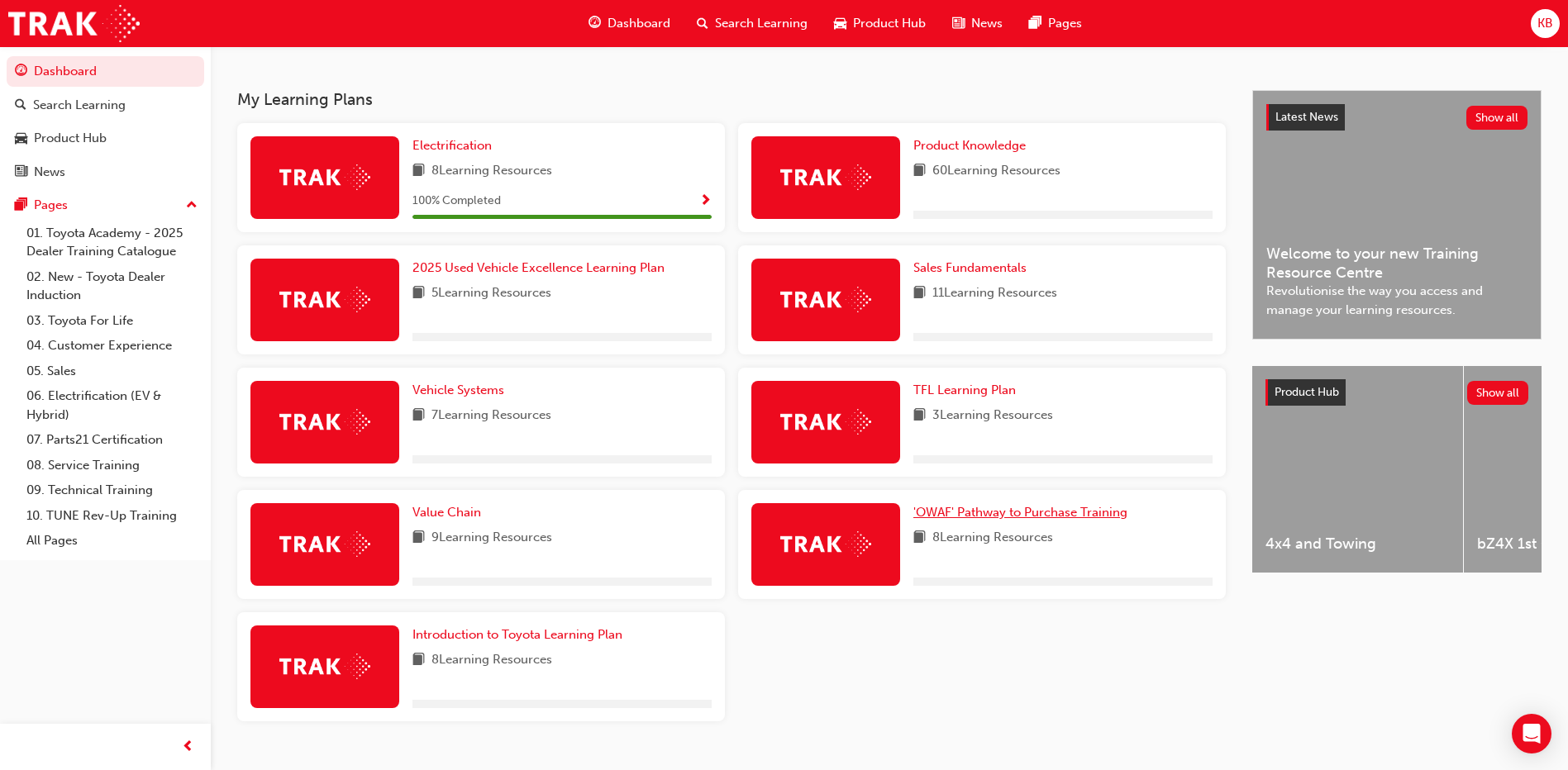
click at [1001, 510] on span "'OWAF' Pathway to Purchase Training" at bounding box center [1020, 512] width 214 height 15
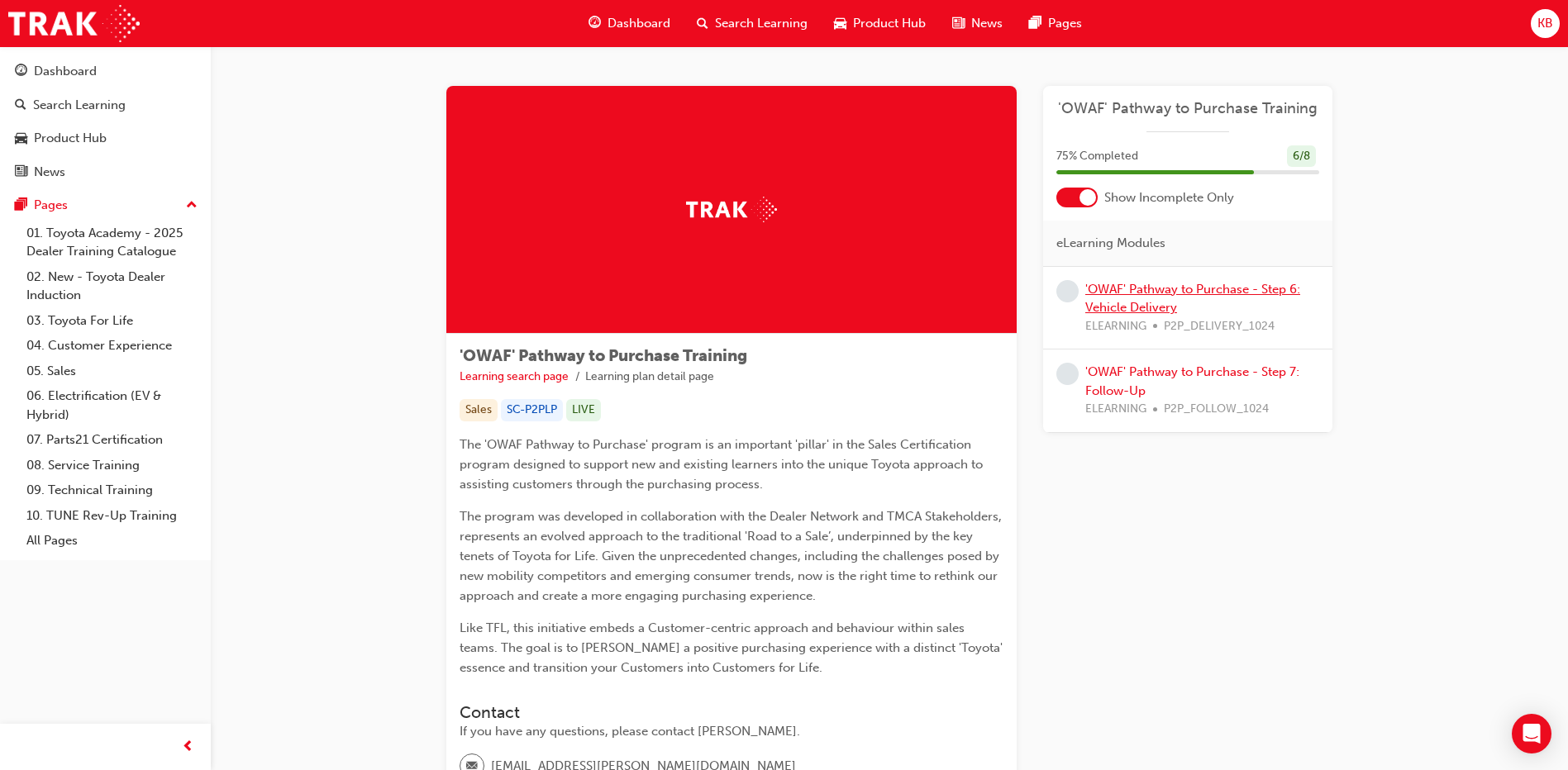
click at [1131, 283] on link "'OWAF' Pathway to Purchase - Step 6: Vehicle Delivery" at bounding box center [1193, 298] width 215 height 34
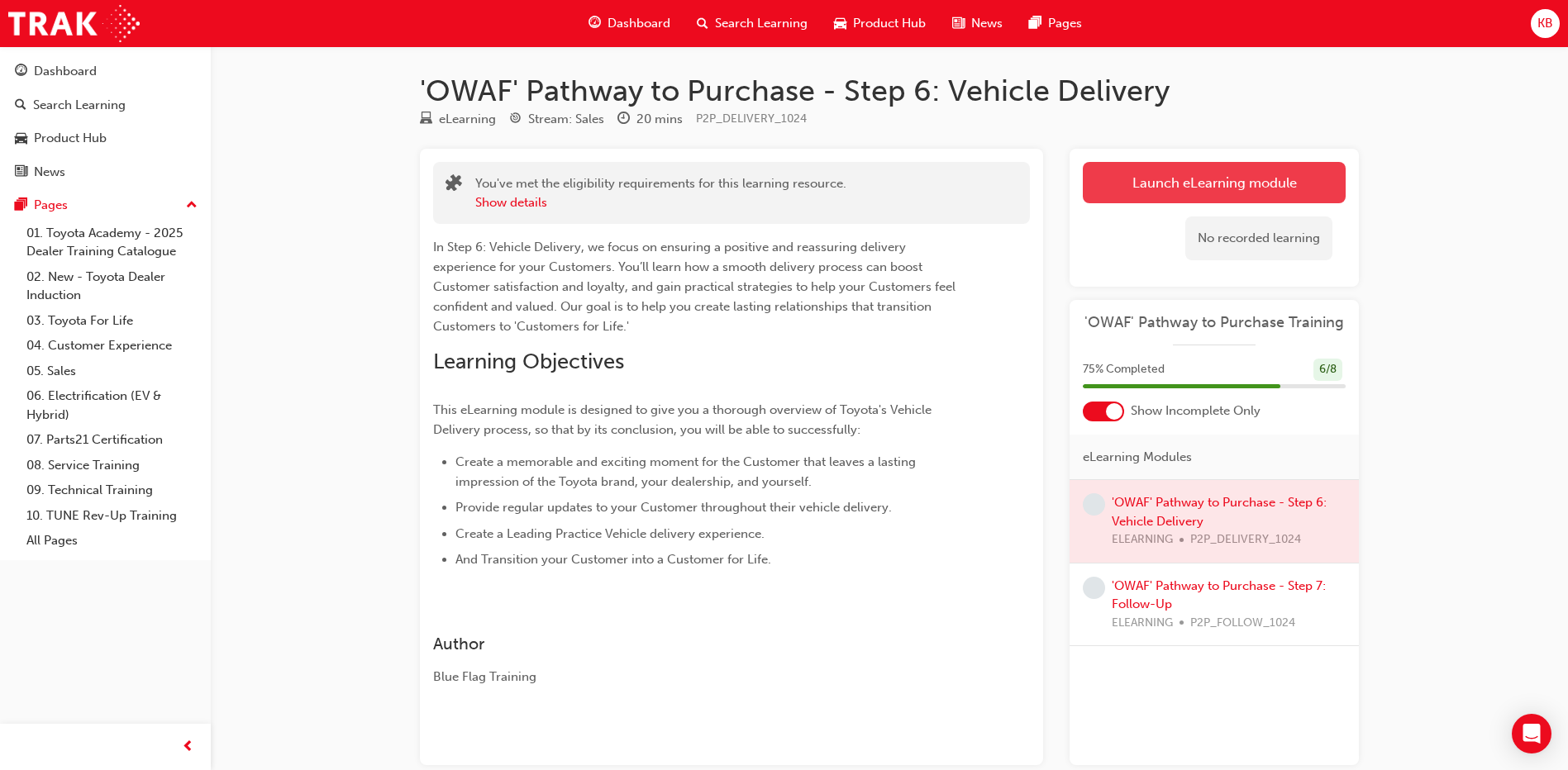
click at [1163, 166] on button "Launch eLearning module" at bounding box center [1214, 183] width 263 height 41
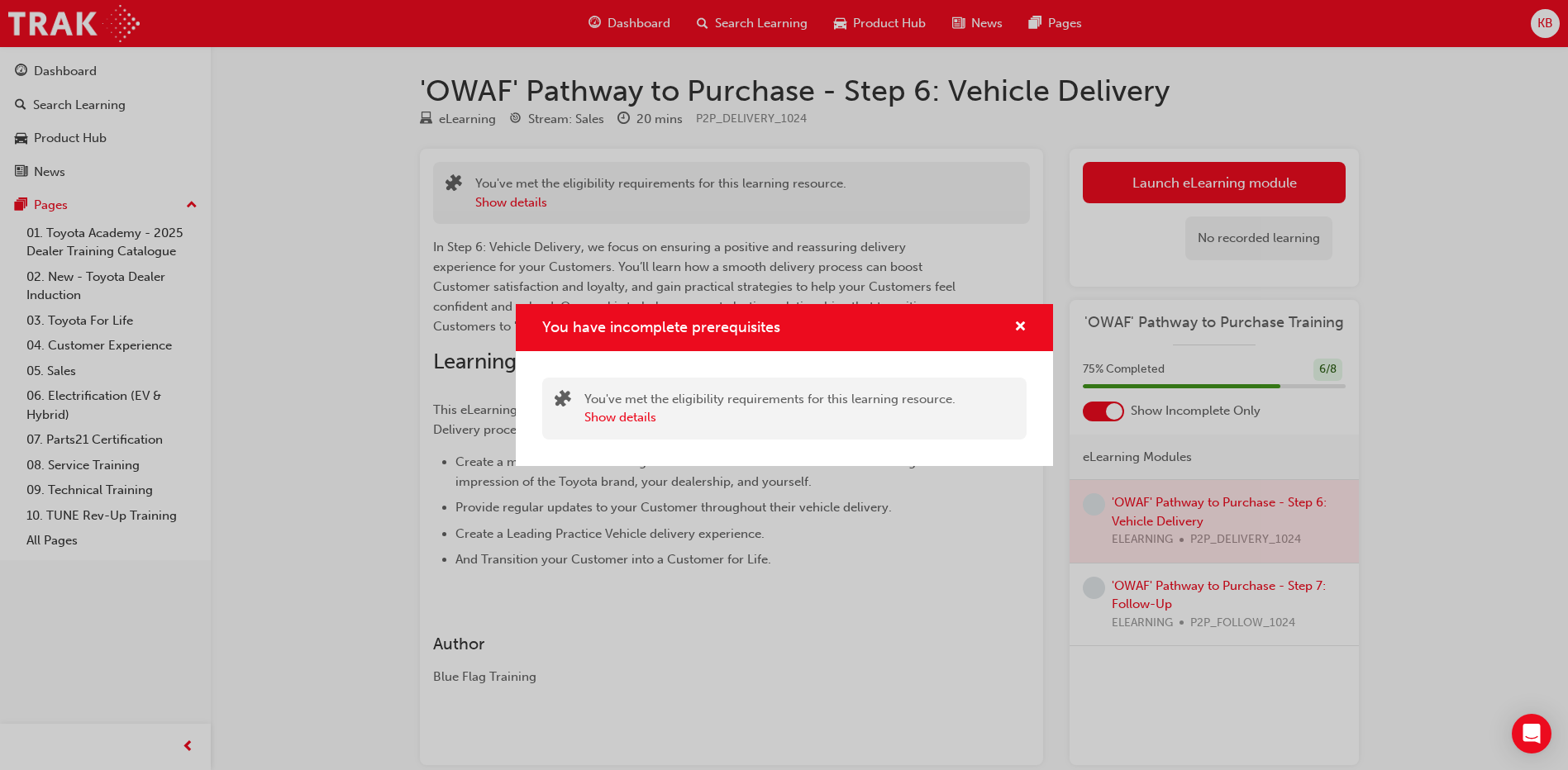
click at [1009, 333] on div "You have incomplete prerequisites" at bounding box center [1014, 327] width 26 height 21
click at [1016, 325] on span "cross-icon" at bounding box center [1020, 328] width 13 height 15
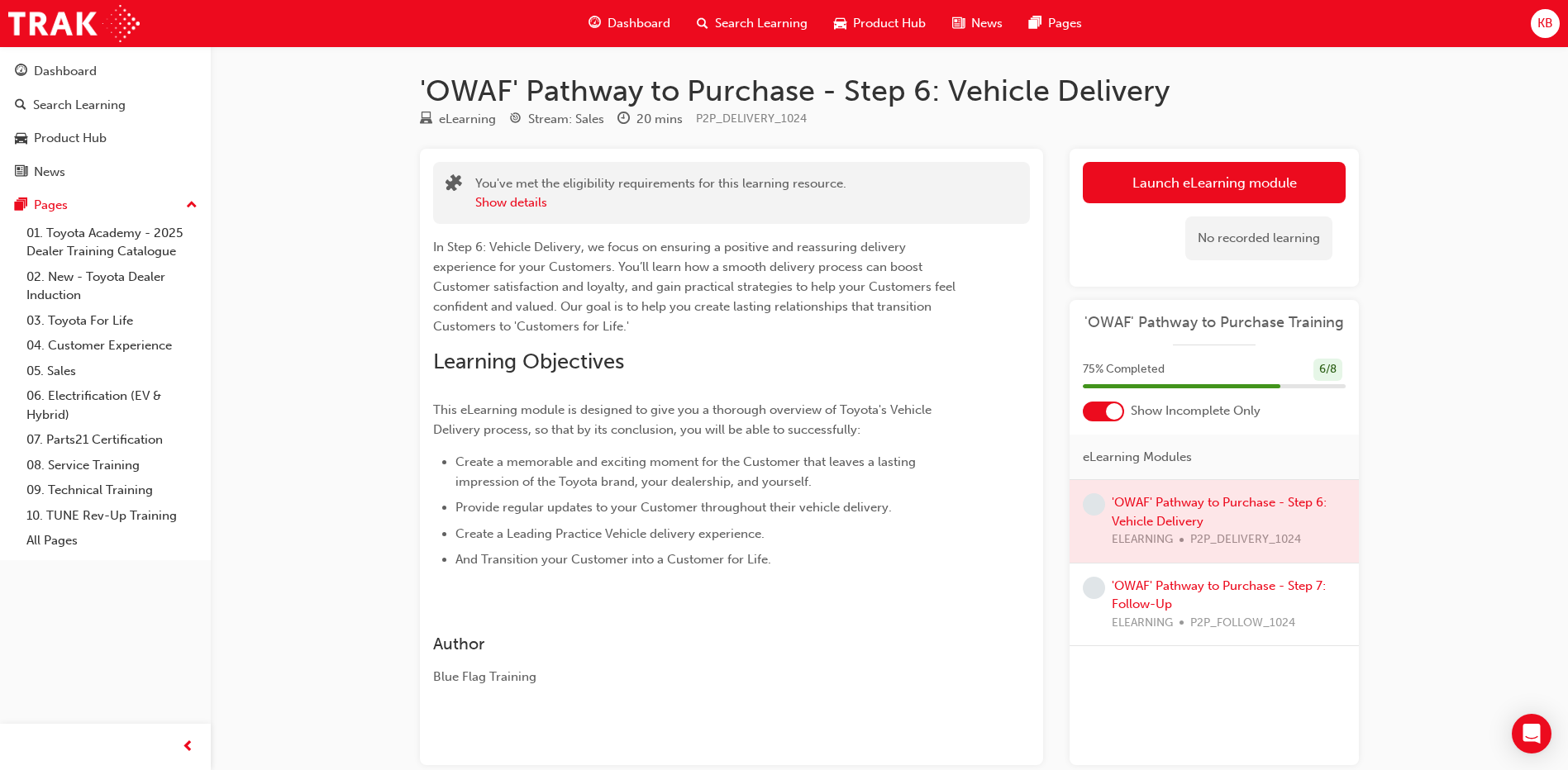
click at [1132, 208] on div "No recorded learning" at bounding box center [1214, 238] width 263 height 70
click at [1132, 191] on button "Launch eLearning module" at bounding box center [1214, 183] width 263 height 41
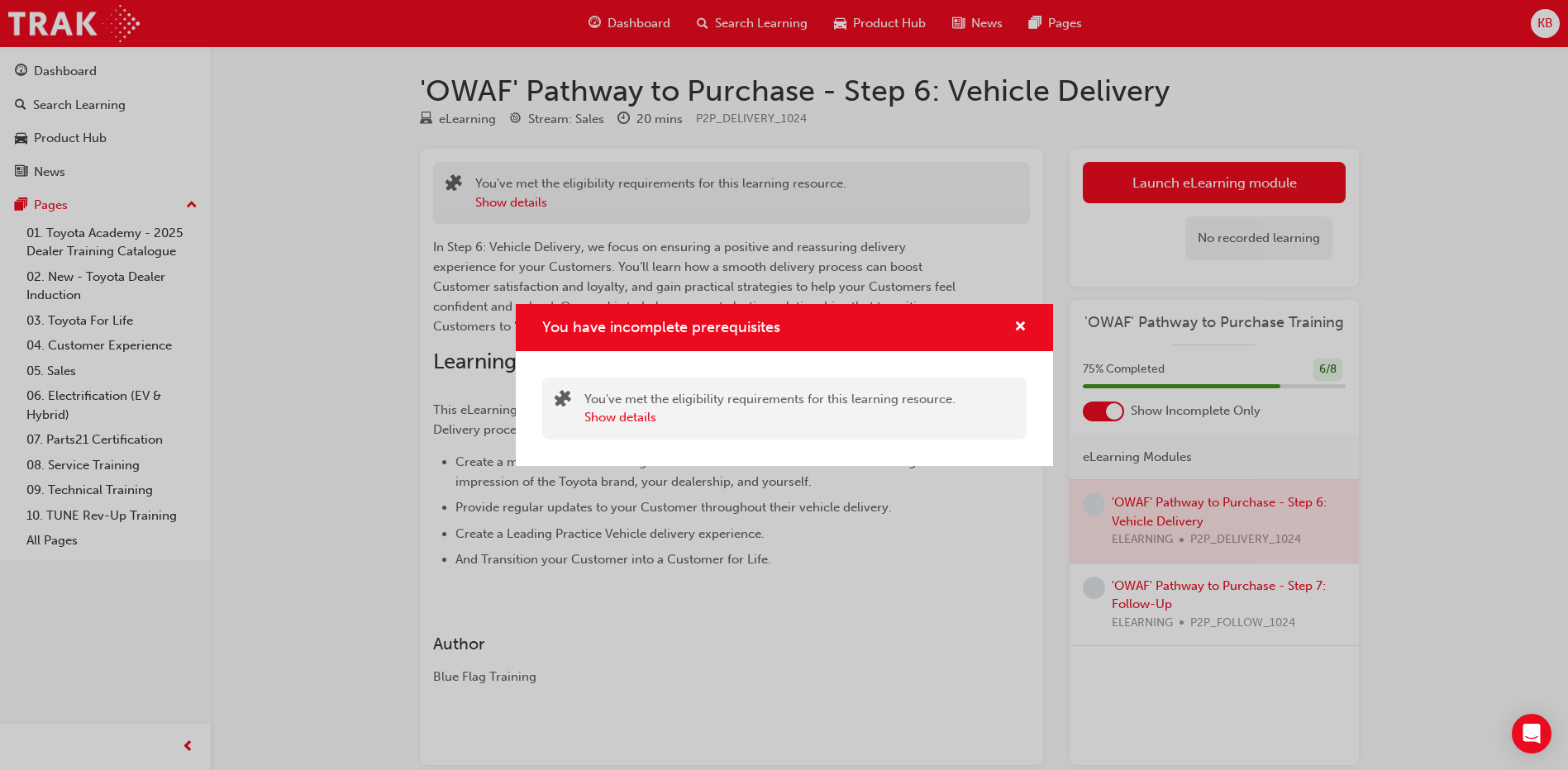
click at [1027, 324] on div "You have incomplete prerequisites" at bounding box center [784, 327] width 537 height 48
click at [1009, 330] on div "You have incomplete prerequisites" at bounding box center [1014, 327] width 26 height 21
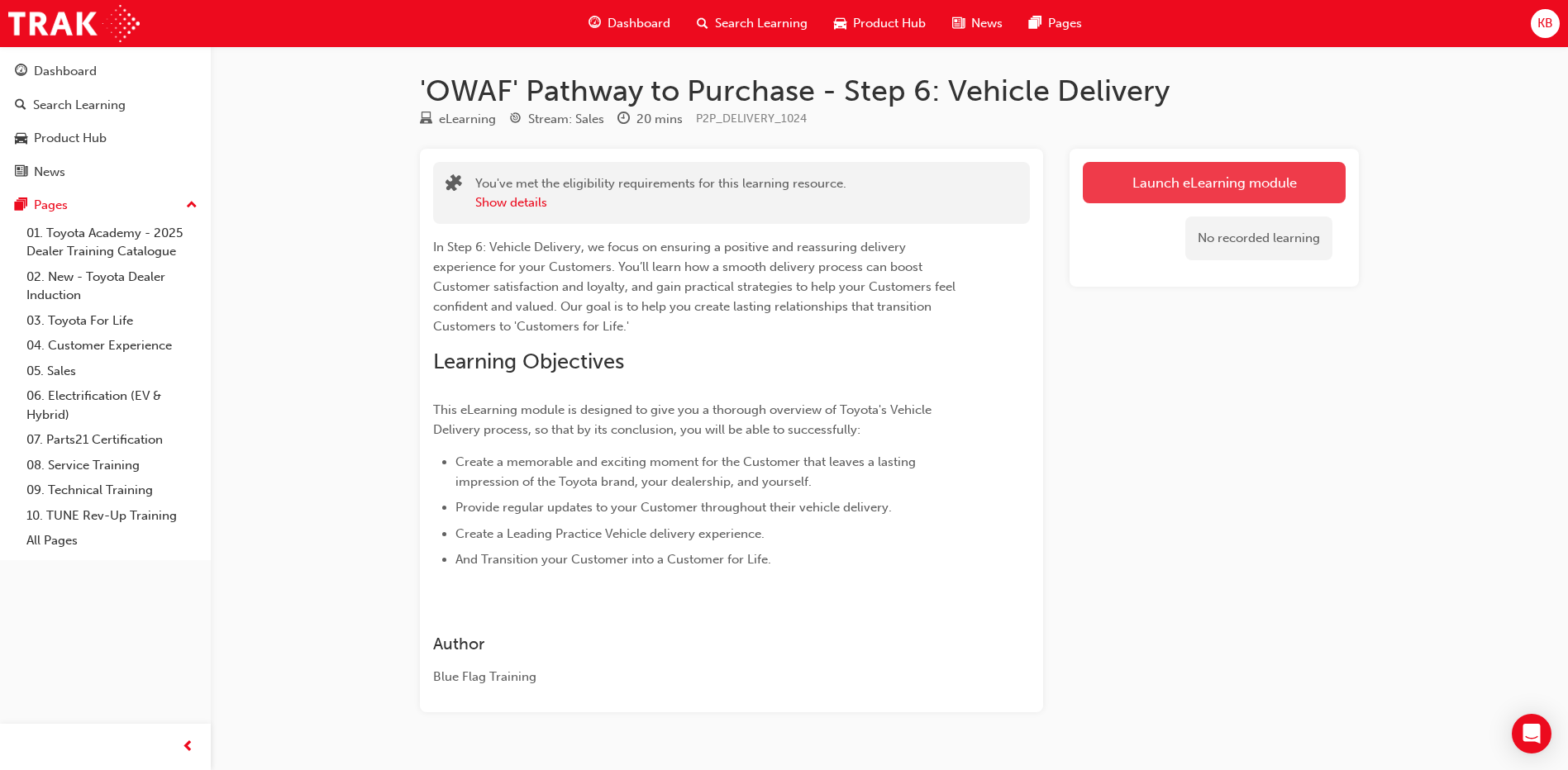
click at [1233, 186] on link "Launch eLearning module" at bounding box center [1214, 183] width 263 height 41
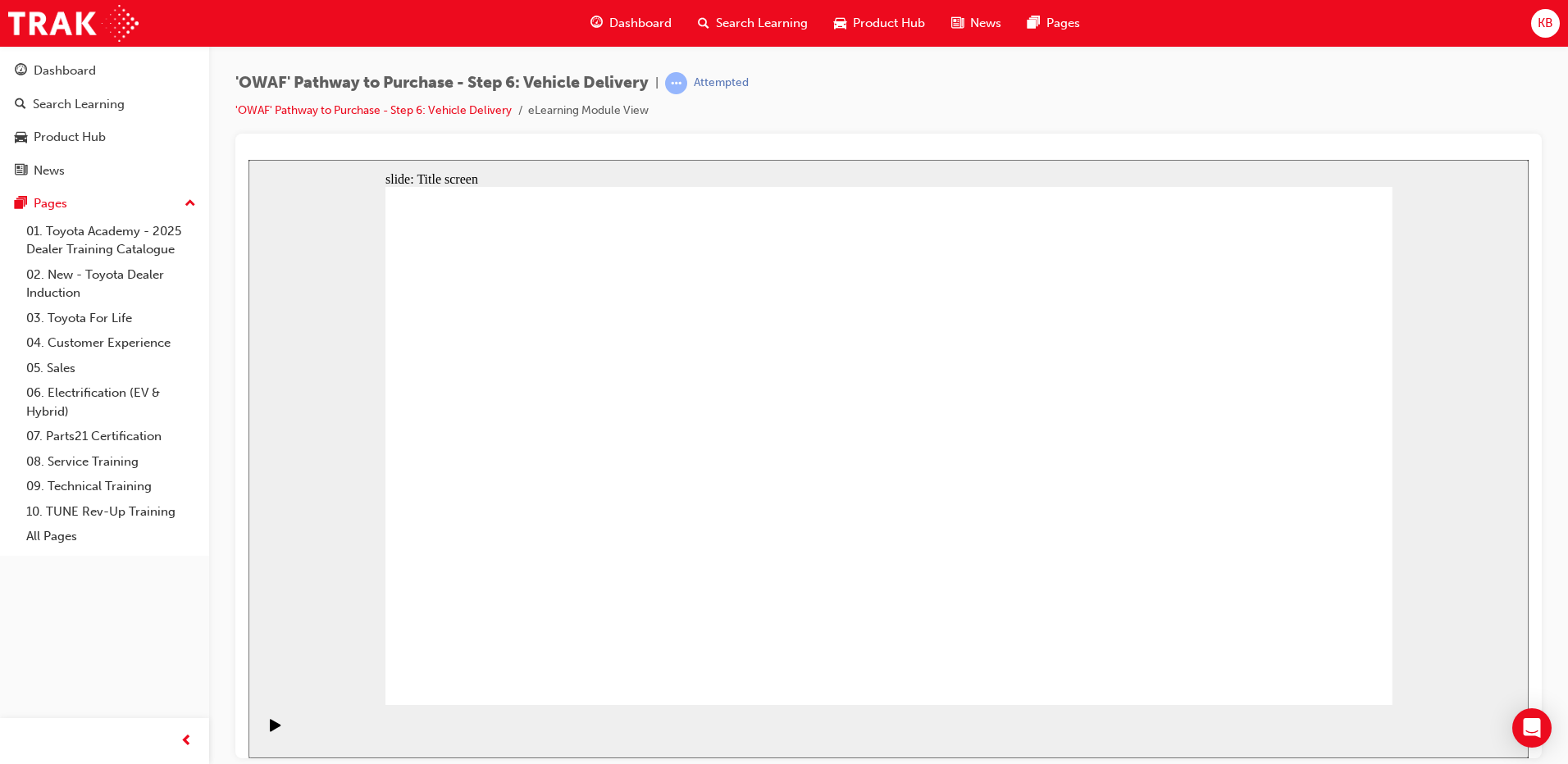
drag, startPoint x: 975, startPoint y: 535, endPoint x: 1000, endPoint y: 583, distance: 54.1
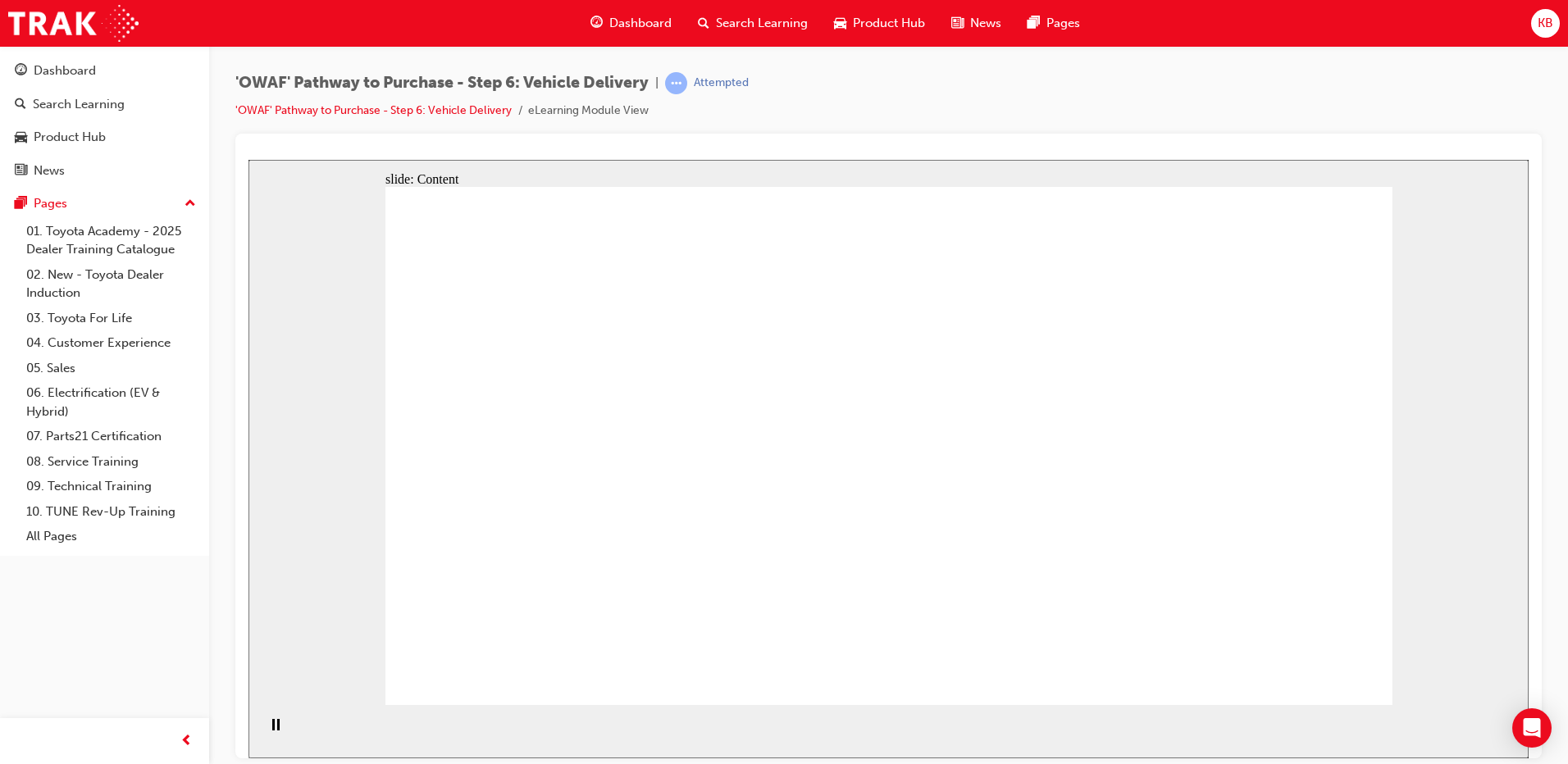
click at [264, 731] on div "Pause (Ctrl+Alt+P)" at bounding box center [275, 732] width 28 height 28
click at [264, 731] on div "Play (Ctrl+Alt+P)" at bounding box center [275, 732] width 28 height 28
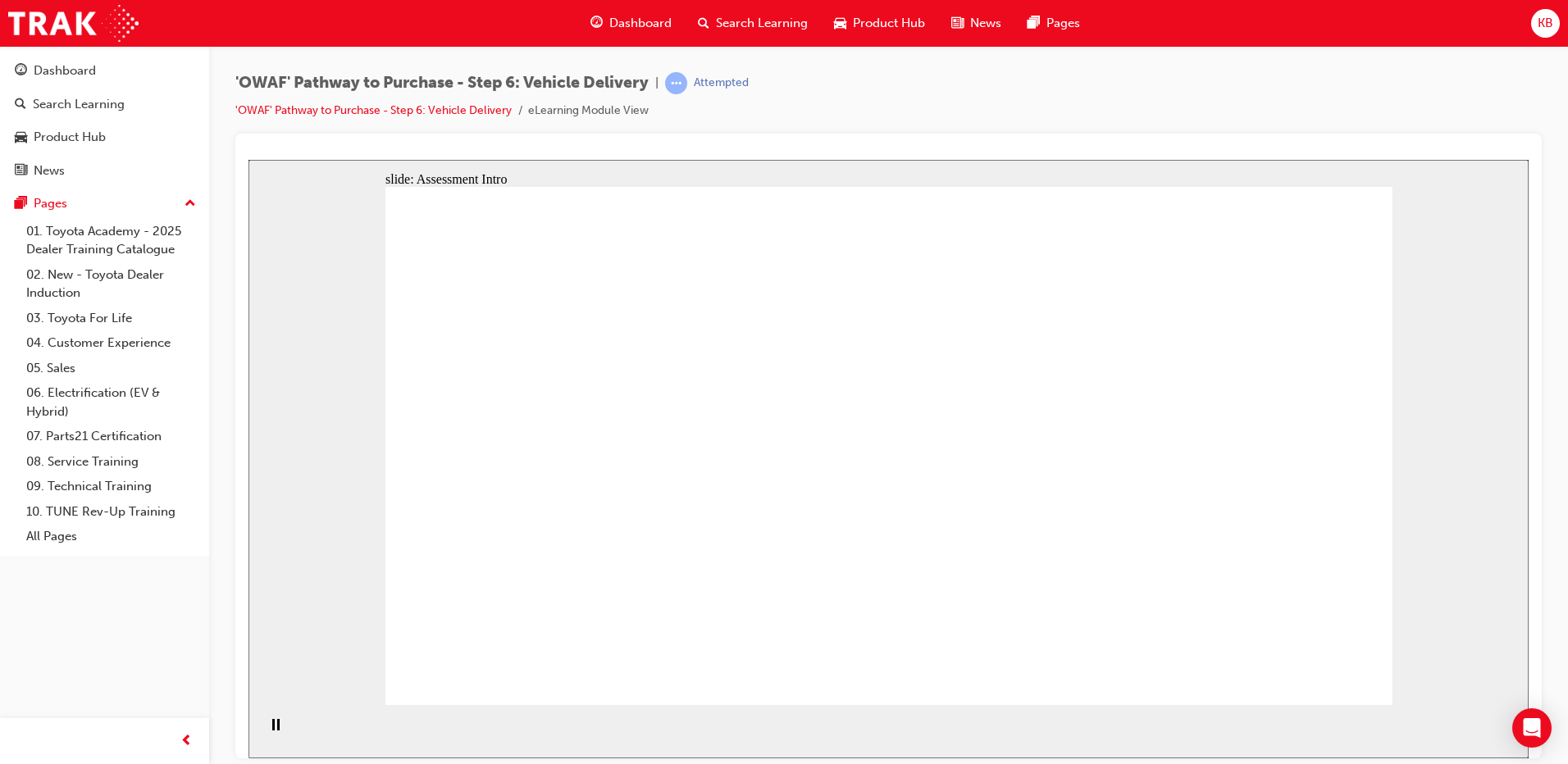
radio input "true"
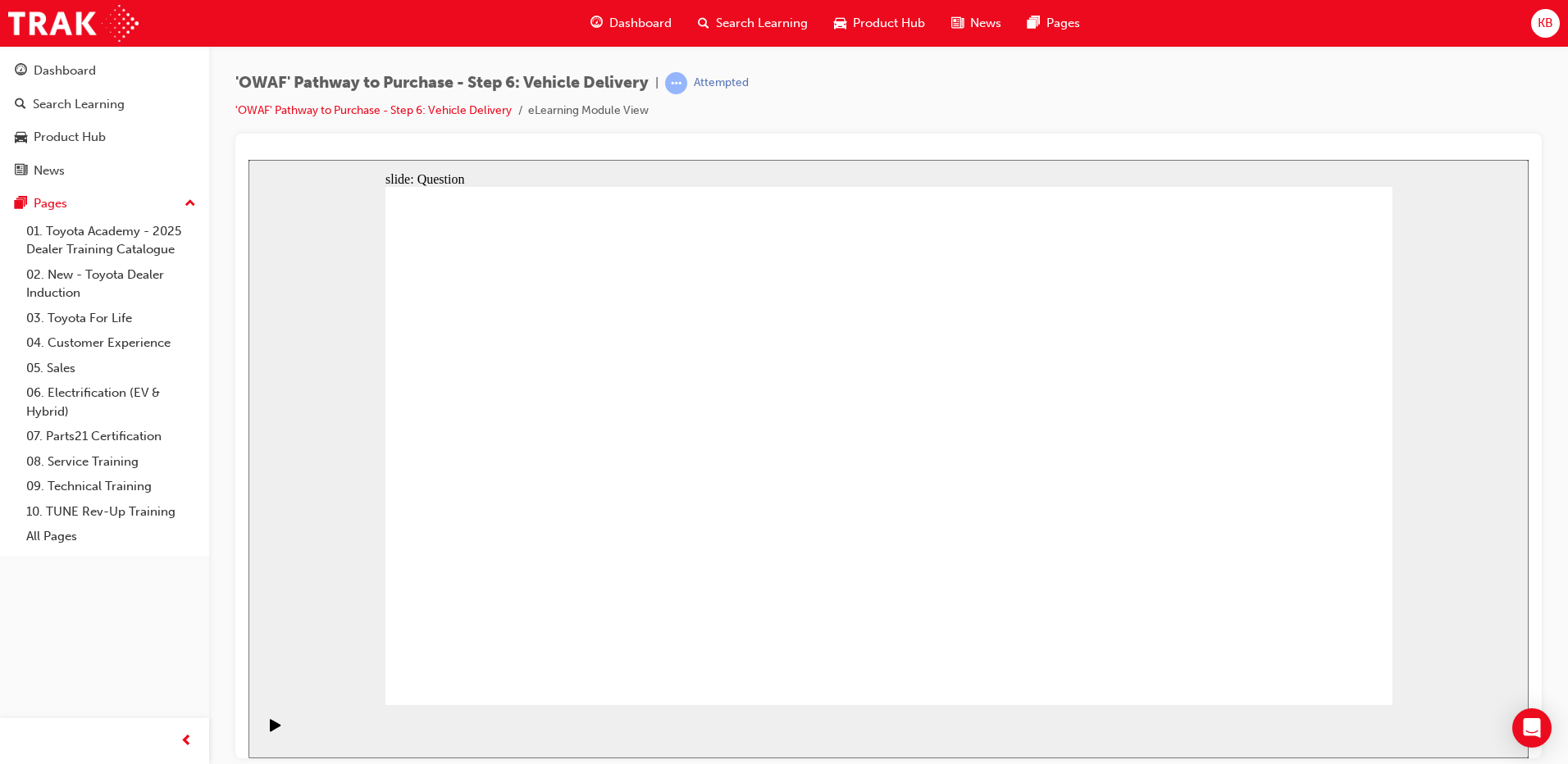
radio input "true"
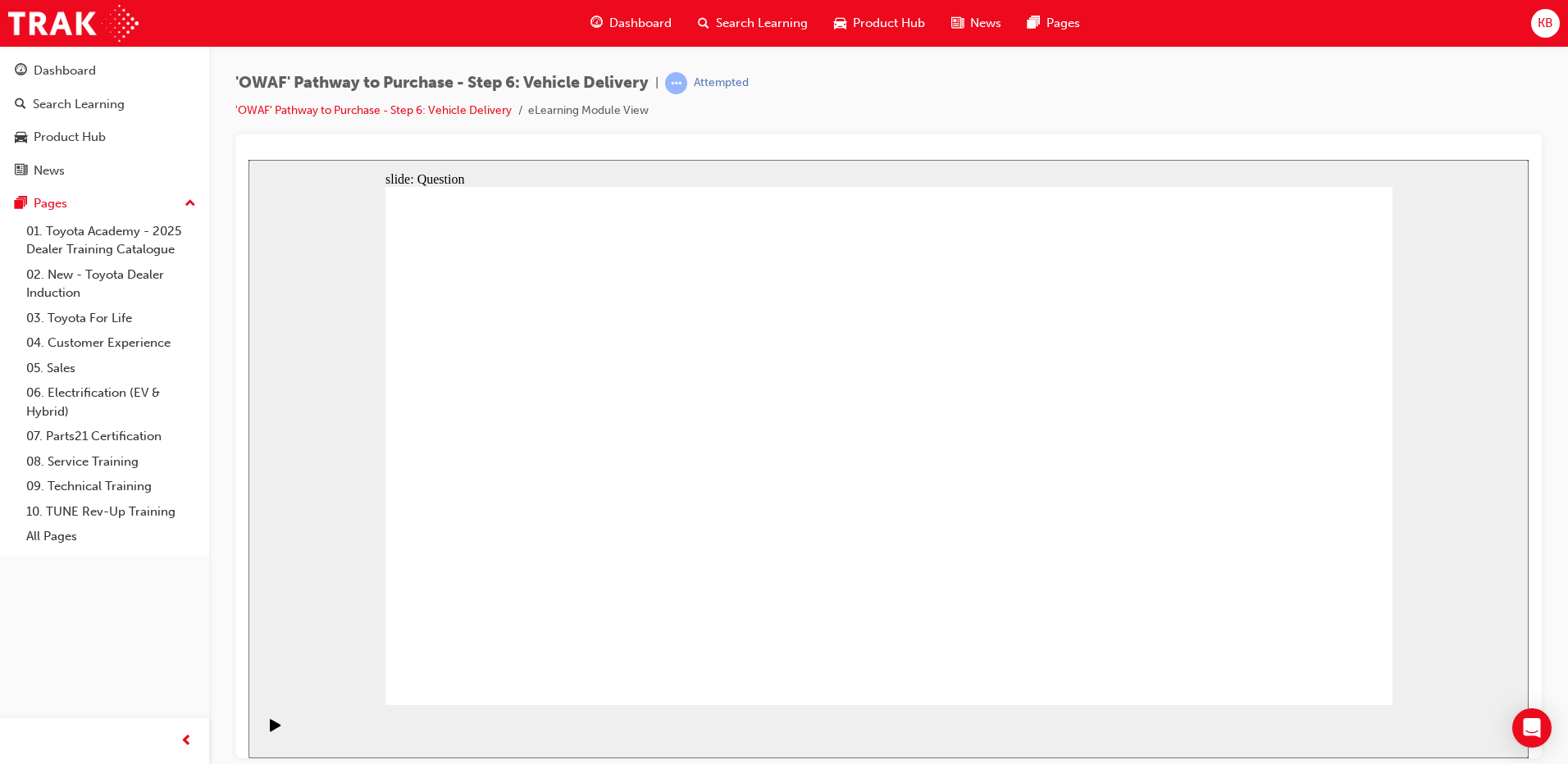
drag, startPoint x: 766, startPoint y: 557, endPoint x: 795, endPoint y: 401, distance: 158.7
drag, startPoint x: 934, startPoint y: 552, endPoint x: 1090, endPoint y: 406, distance: 213.7
drag, startPoint x: 1098, startPoint y: 564, endPoint x: 655, endPoint y: 471, distance: 452.7
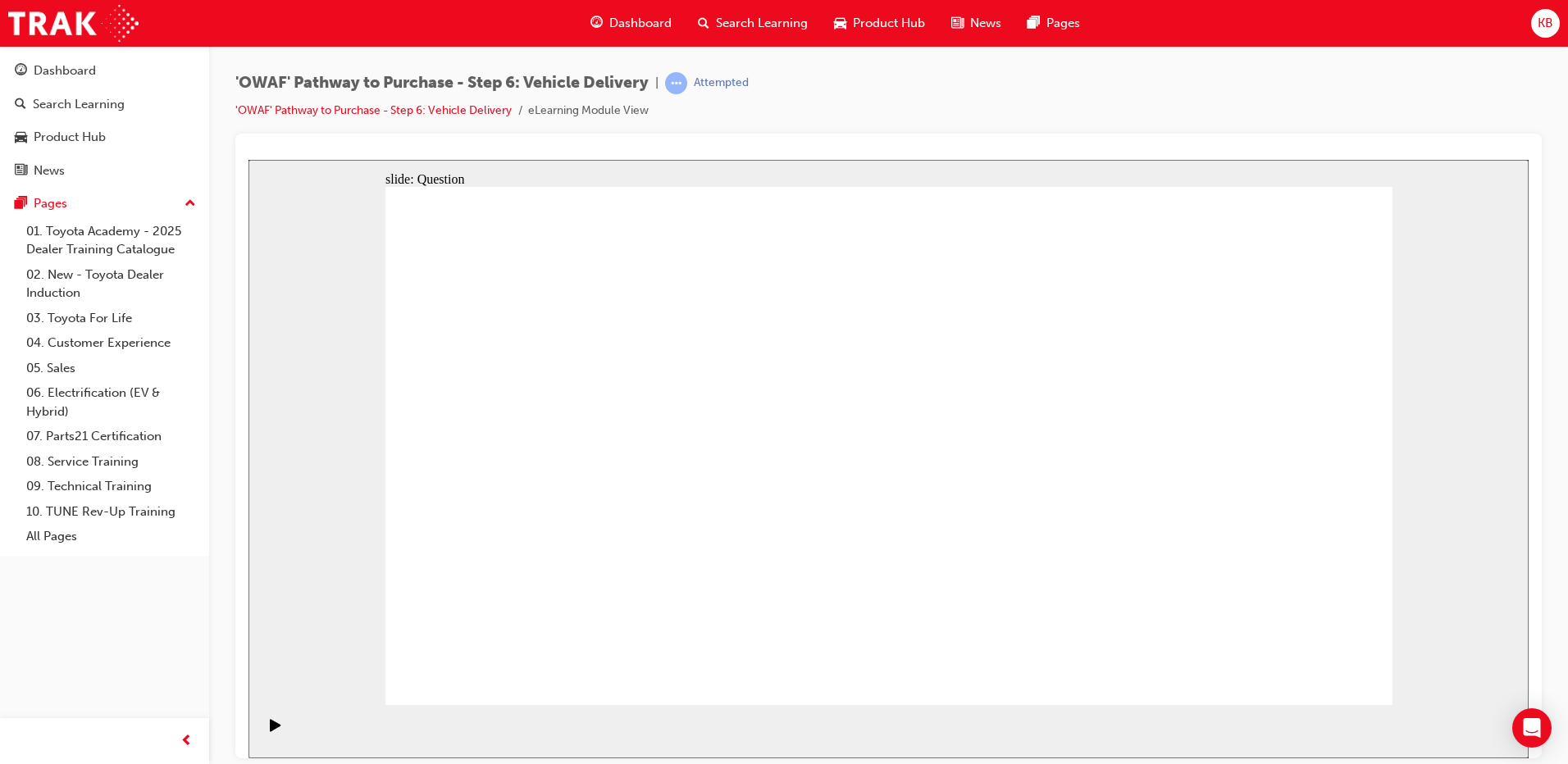
checkbox input "true"
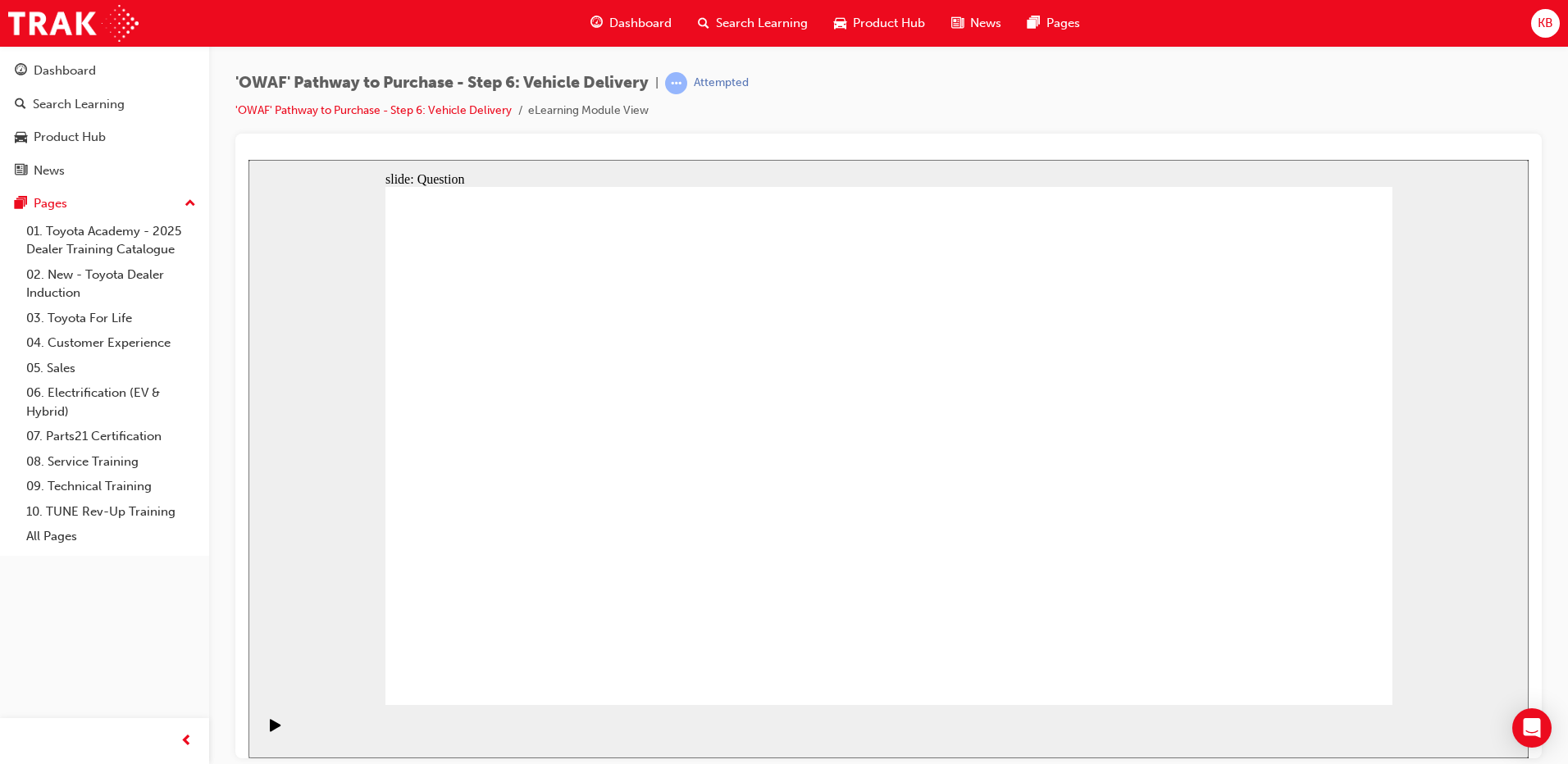
checkbox input "true"
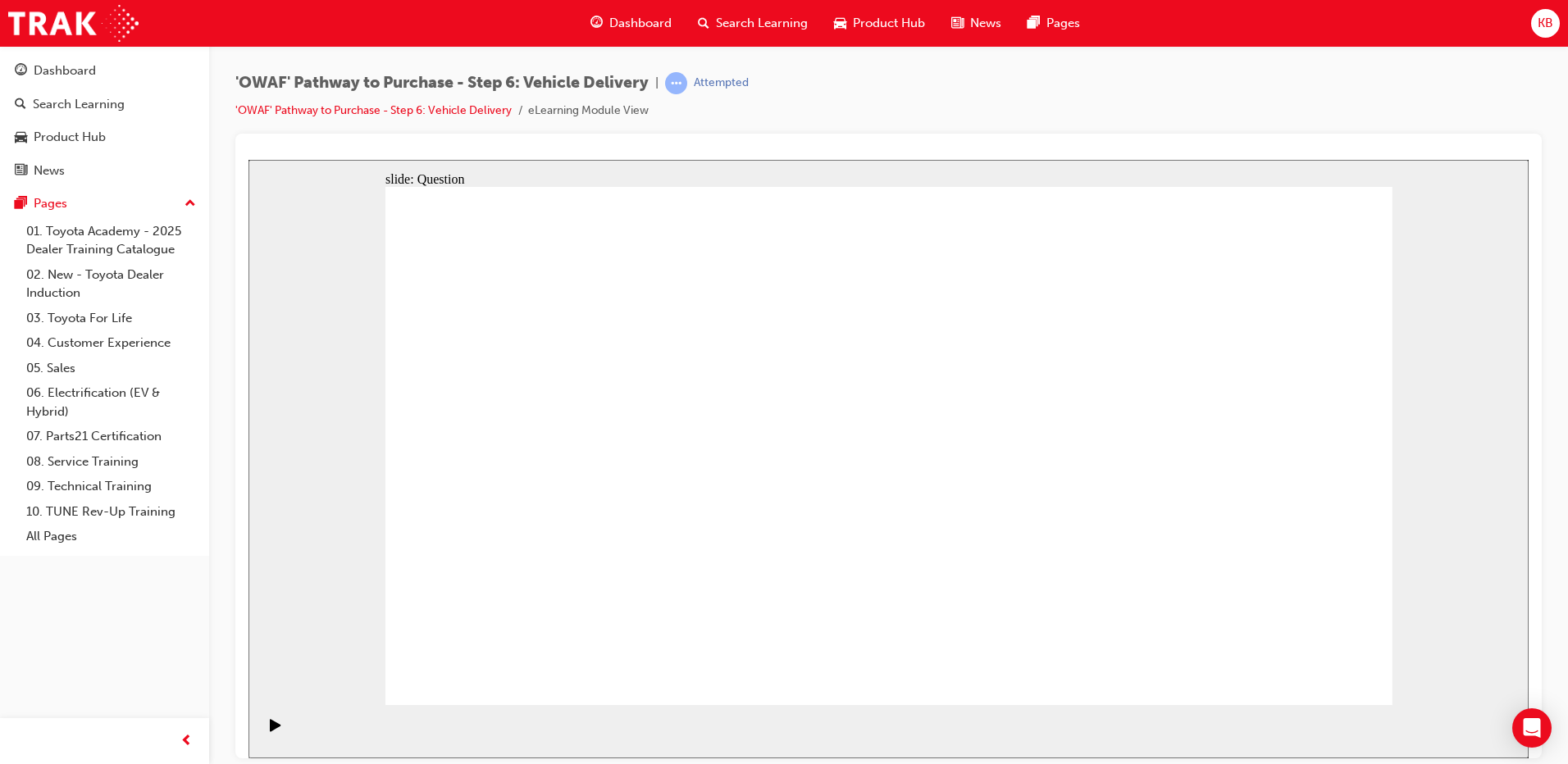
drag, startPoint x: 1250, startPoint y: 476, endPoint x: 574, endPoint y: 552, distance: 680.3
drag, startPoint x: 1241, startPoint y: 470, endPoint x: 539, endPoint y: 545, distance: 706.0
drag, startPoint x: 1252, startPoint y: 479, endPoint x: 564, endPoint y: 550, distance: 691.7
drag, startPoint x: 1111, startPoint y: 498, endPoint x: 552, endPoint y: 551, distance: 561.5
drag, startPoint x: 1133, startPoint y: 518, endPoint x: 542, endPoint y: 574, distance: 593.6
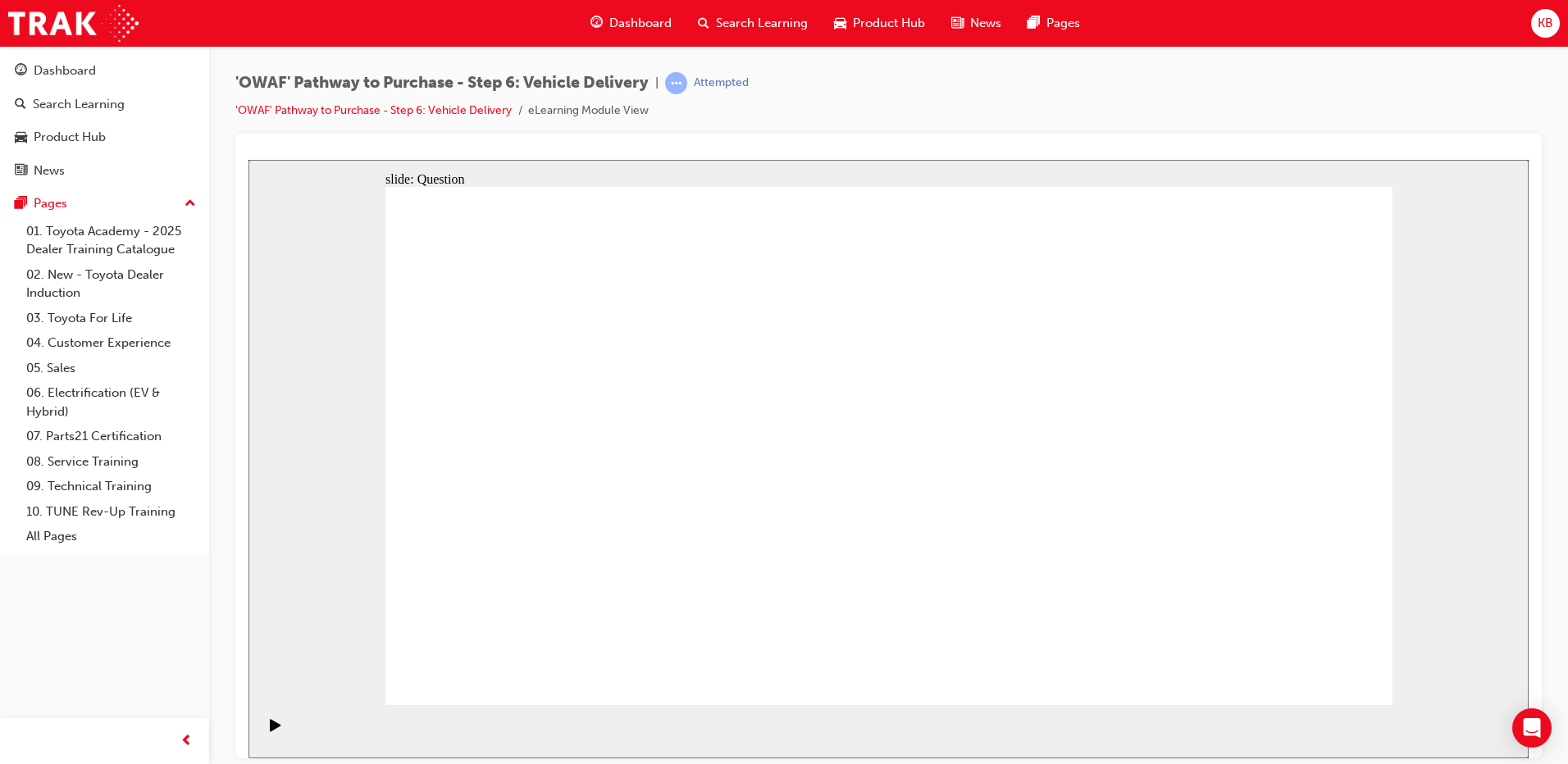
drag, startPoint x: 1258, startPoint y: 503, endPoint x: 932, endPoint y: 585, distance: 336.2
drag, startPoint x: 1264, startPoint y: 500, endPoint x: 584, endPoint y: 574, distance: 684.0
drag, startPoint x: 1226, startPoint y: 508, endPoint x: 574, endPoint y: 587, distance: 656.8
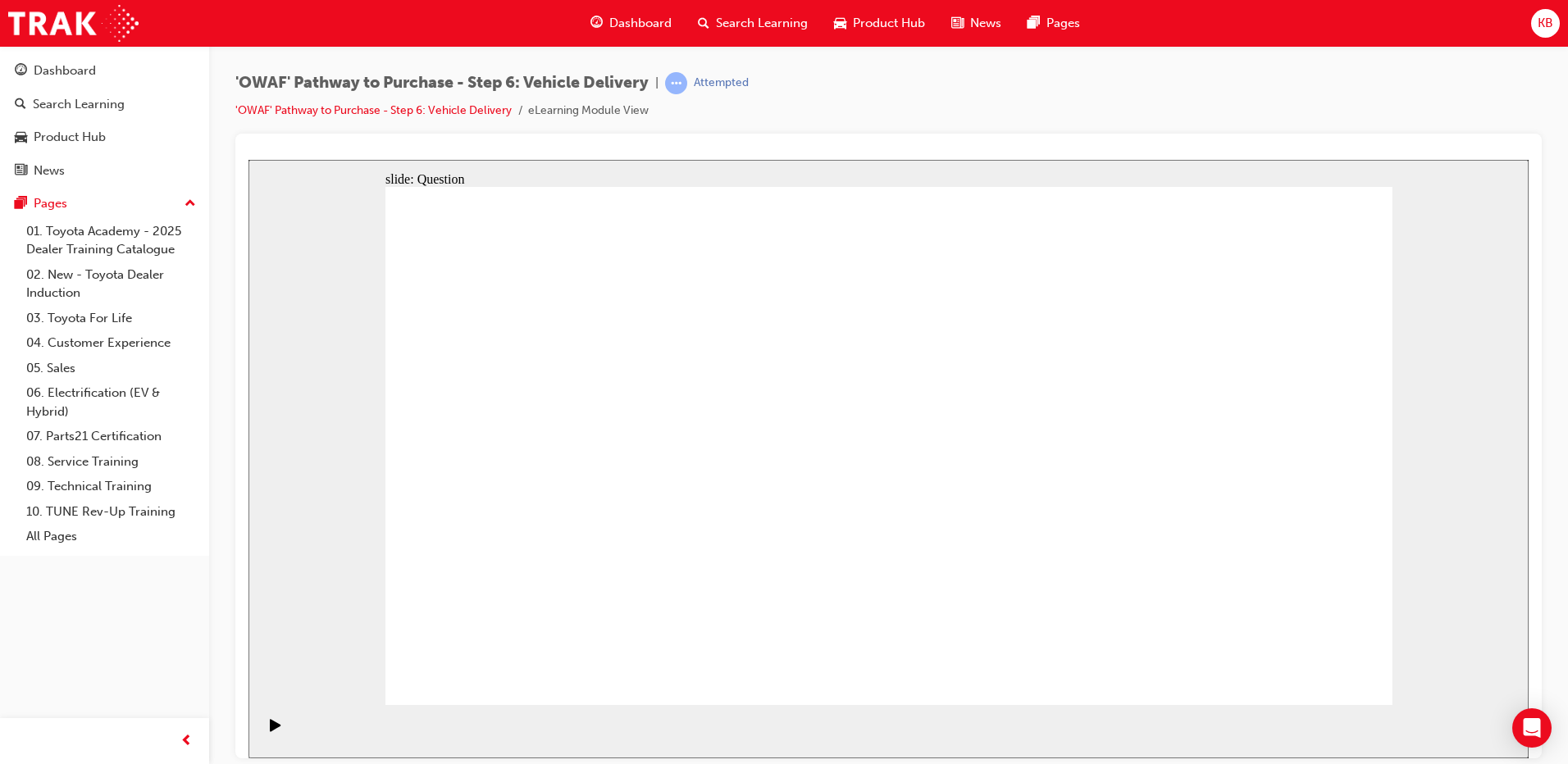
drag, startPoint x: 1263, startPoint y: 450, endPoint x: 1235, endPoint y: 464, distance: 31.3
drag, startPoint x: 1261, startPoint y: 457, endPoint x: 607, endPoint y: 546, distance: 660.0
drag, startPoint x: 1244, startPoint y: 507, endPoint x: 921, endPoint y: 591, distance: 333.7
drag, startPoint x: 1250, startPoint y: 478, endPoint x: 574, endPoint y: 551, distance: 679.9
drag, startPoint x: 1272, startPoint y: 480, endPoint x: 586, endPoint y: 547, distance: 689.3
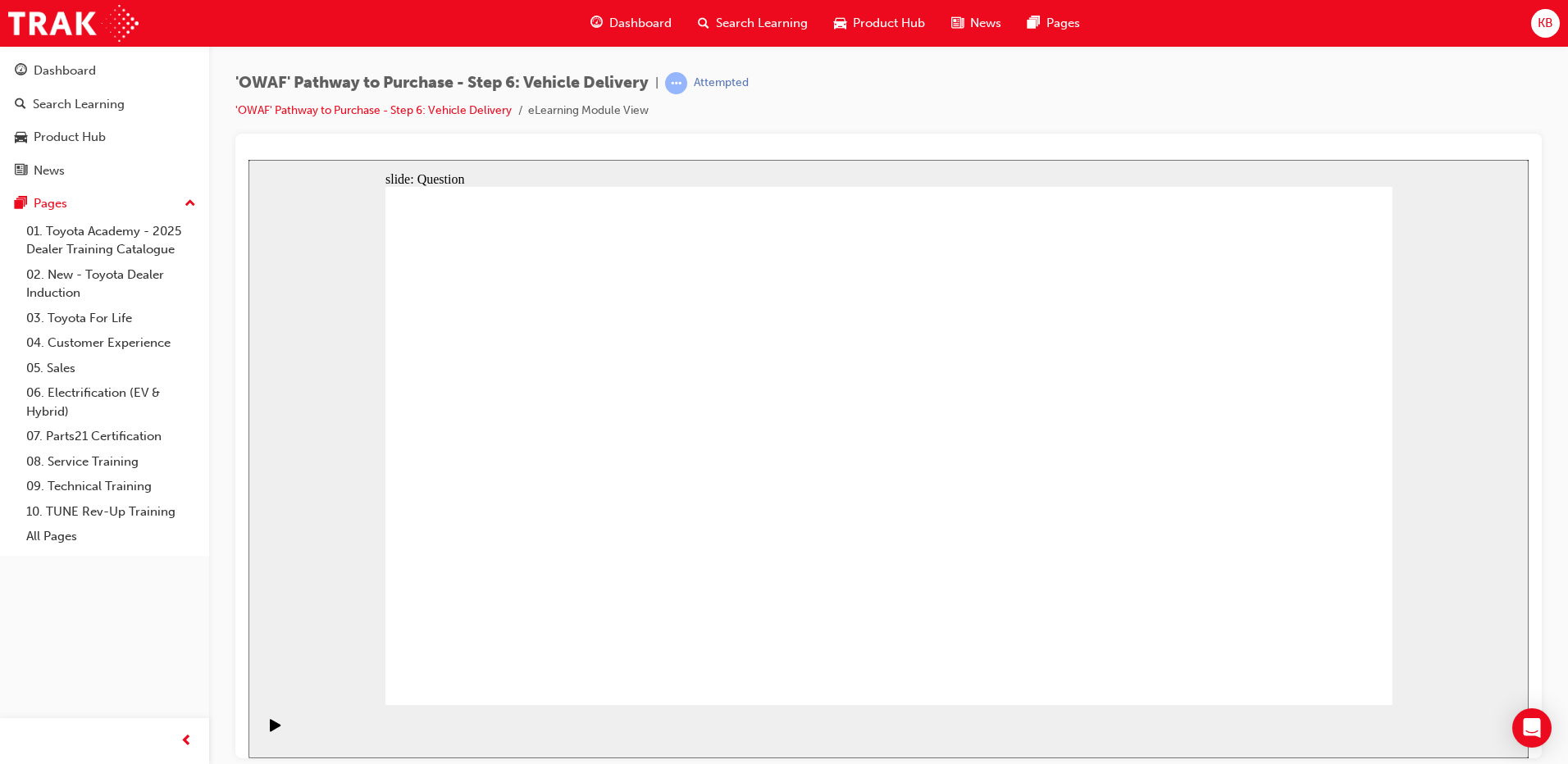
drag, startPoint x: 1183, startPoint y: 519, endPoint x: 923, endPoint y: 588, distance: 269.0
drag, startPoint x: 1253, startPoint y: 470, endPoint x: 900, endPoint y: 540, distance: 359.9
drag, startPoint x: 1283, startPoint y: 462, endPoint x: 593, endPoint y: 537, distance: 694.1
drag, startPoint x: 1247, startPoint y: 489, endPoint x: 574, endPoint y: 562, distance: 676.9
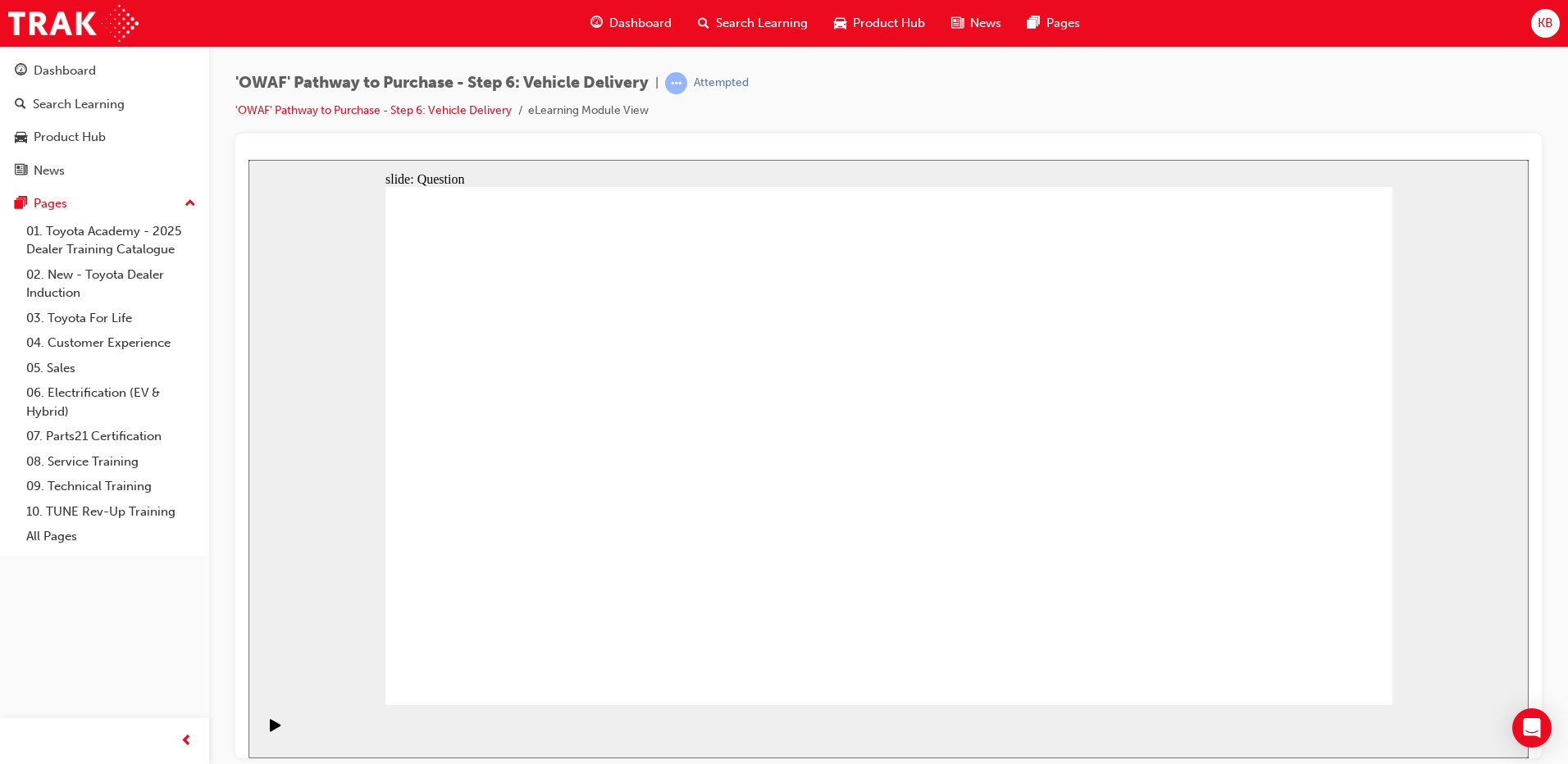
radio input "true"
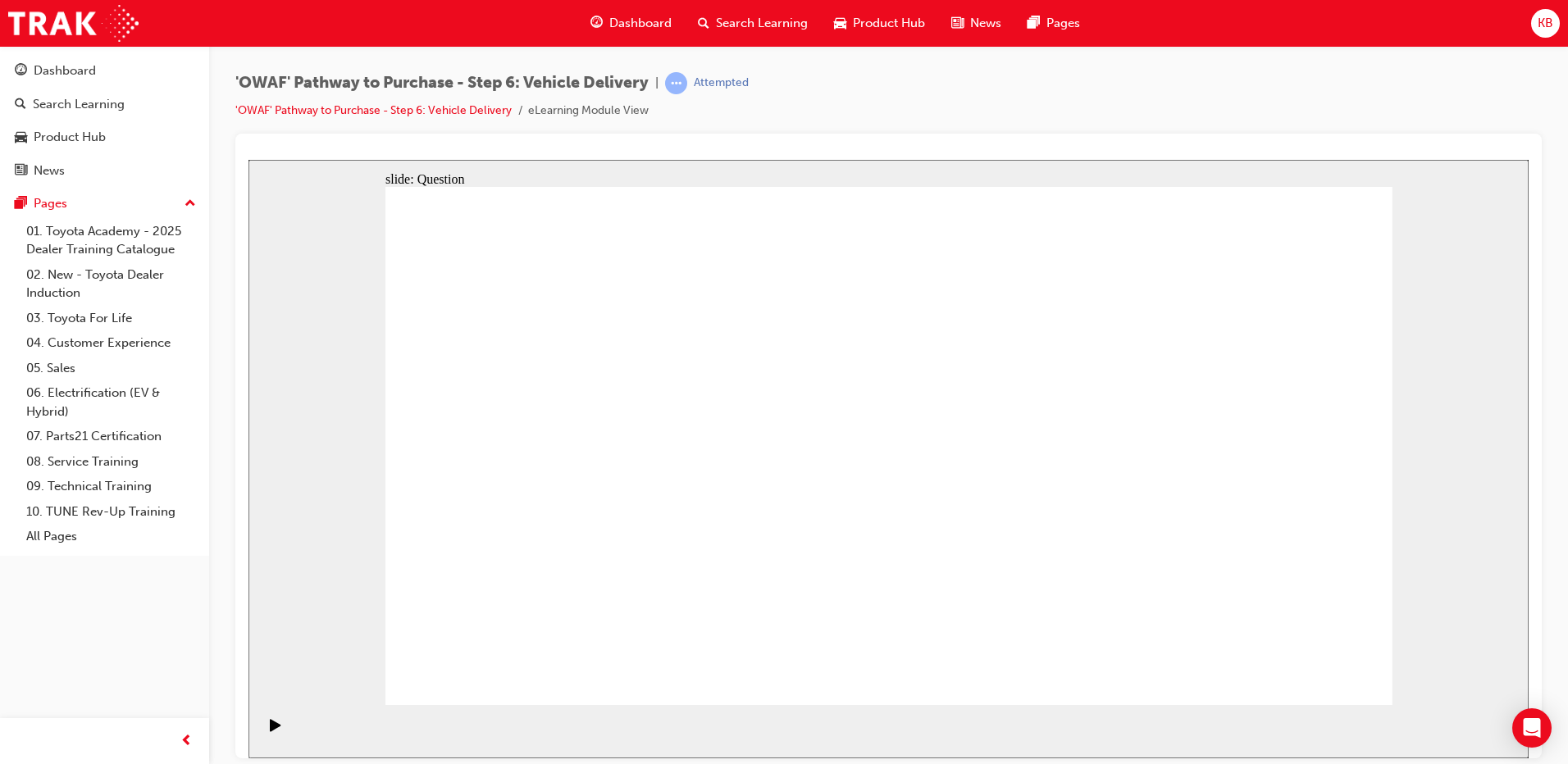
radio input "false"
radio input "true"
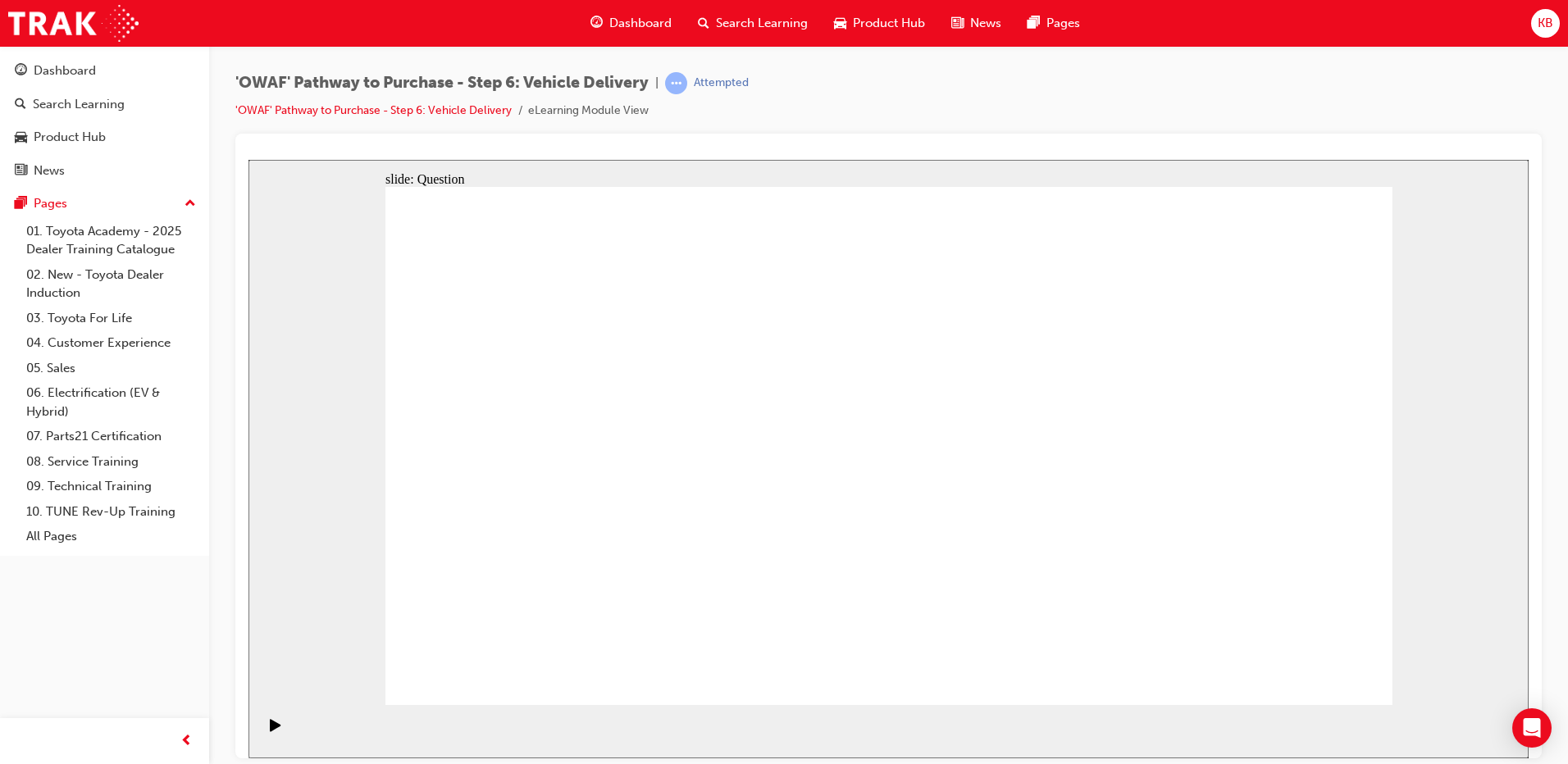
drag, startPoint x: 688, startPoint y: 475, endPoint x: 731, endPoint y: 397, distance: 89.1
drag, startPoint x: 909, startPoint y: 571, endPoint x: 1087, endPoint y: 409, distance: 240.7
drag, startPoint x: 1072, startPoint y: 563, endPoint x: 626, endPoint y: 470, distance: 455.6
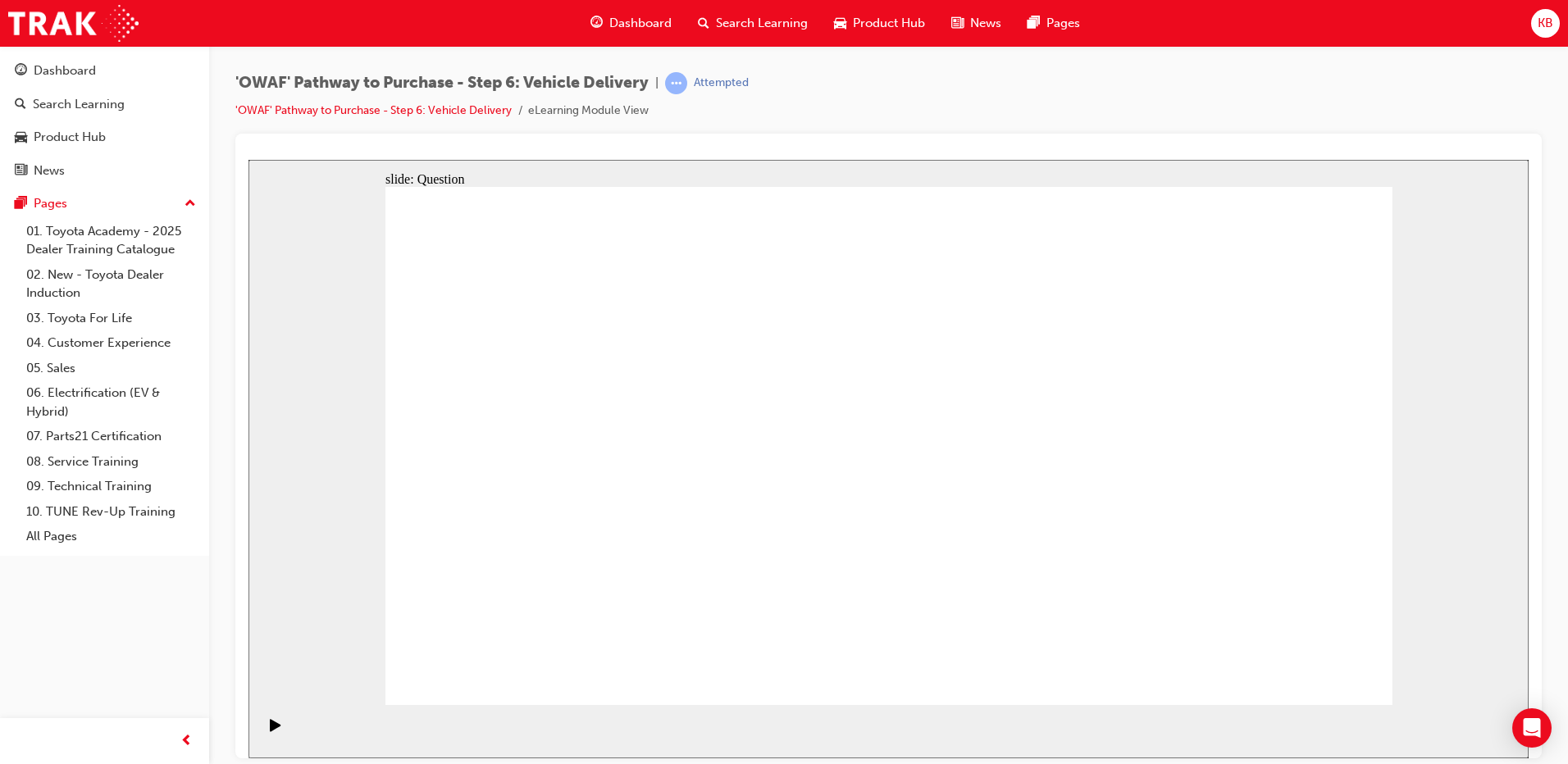
checkbox input "true"
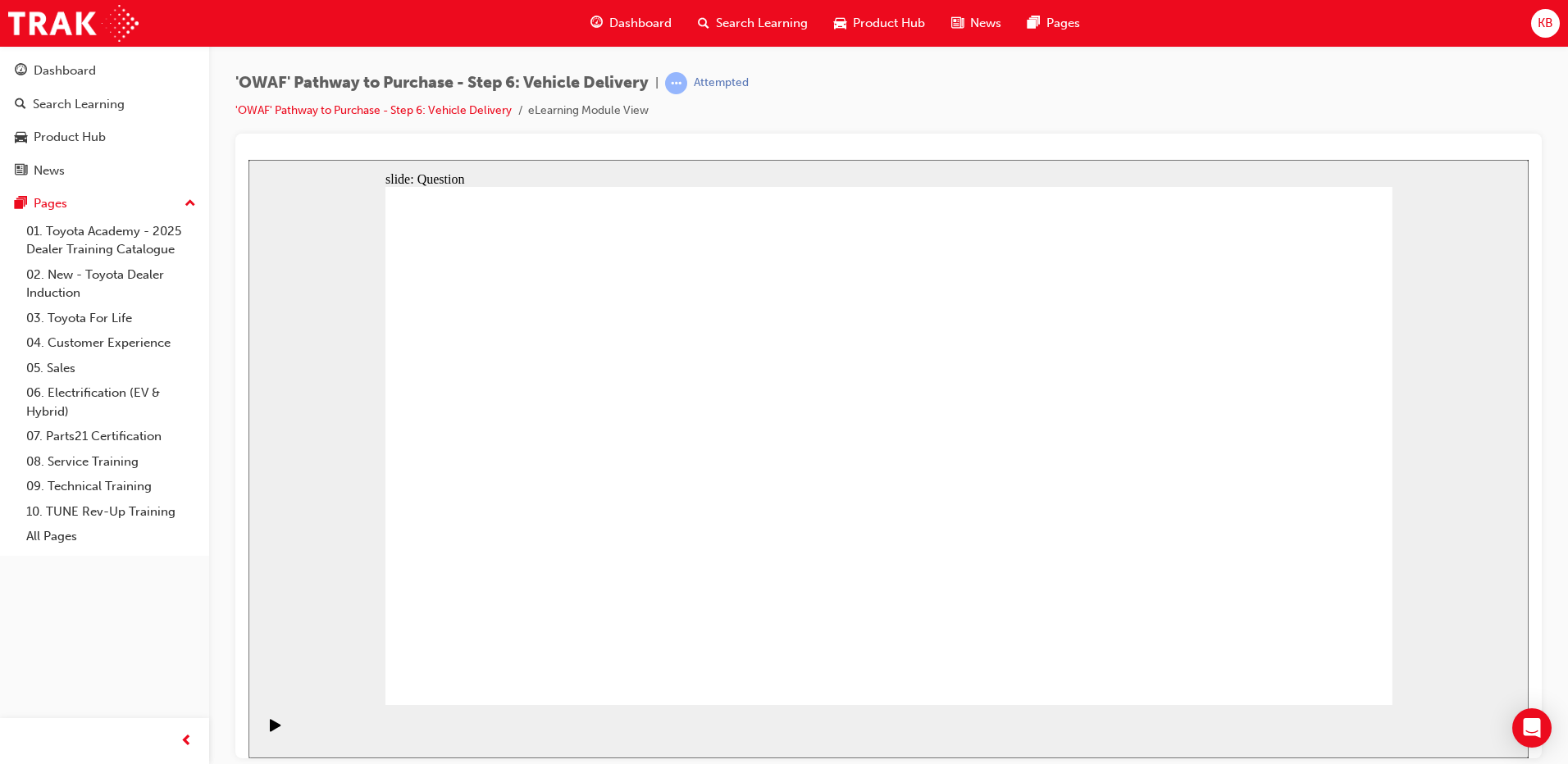
checkbox input "true"
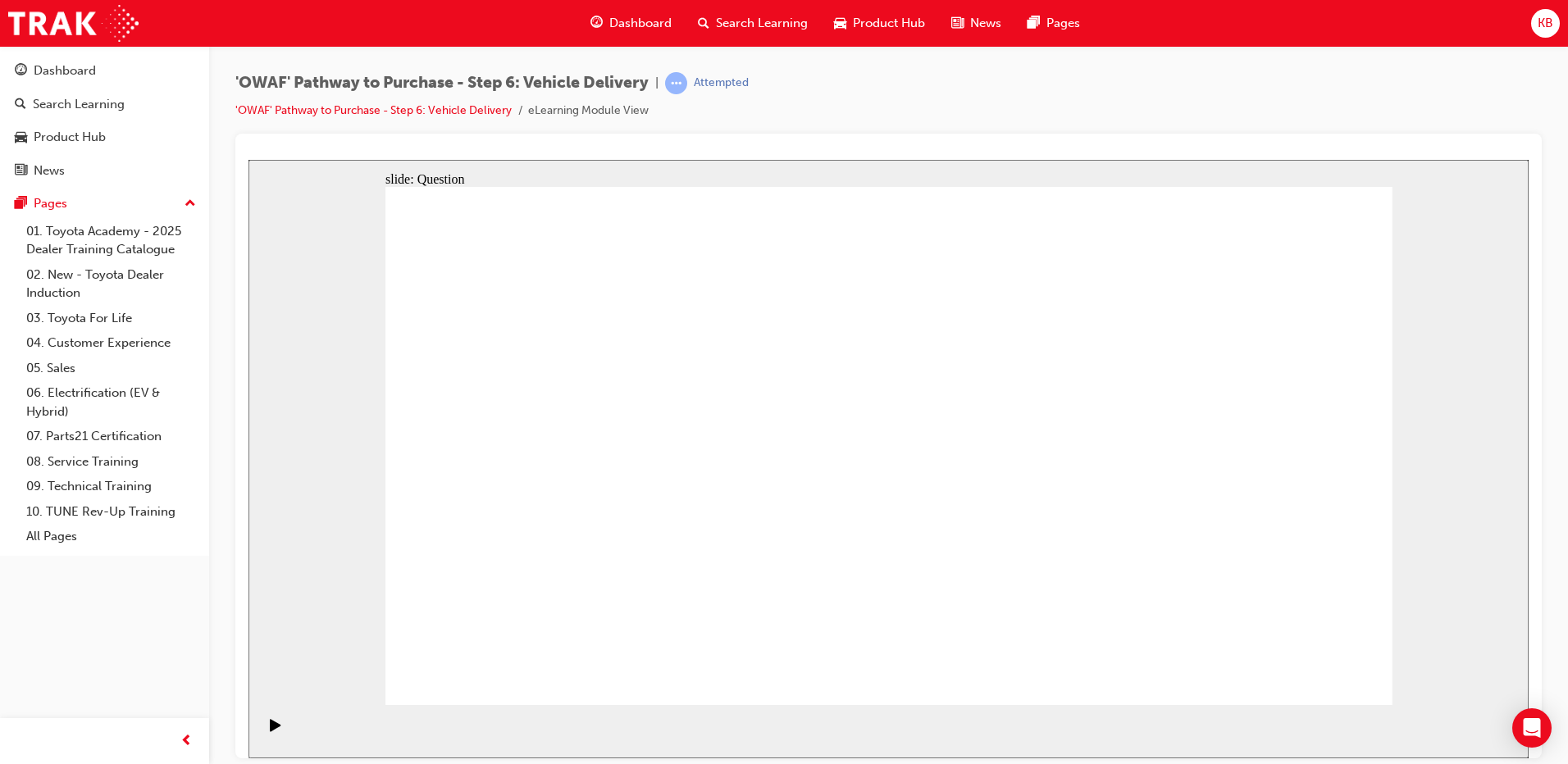
checkbox input "false"
drag, startPoint x: 1048, startPoint y: 517, endPoint x: 1058, endPoint y: 477, distance: 41.2
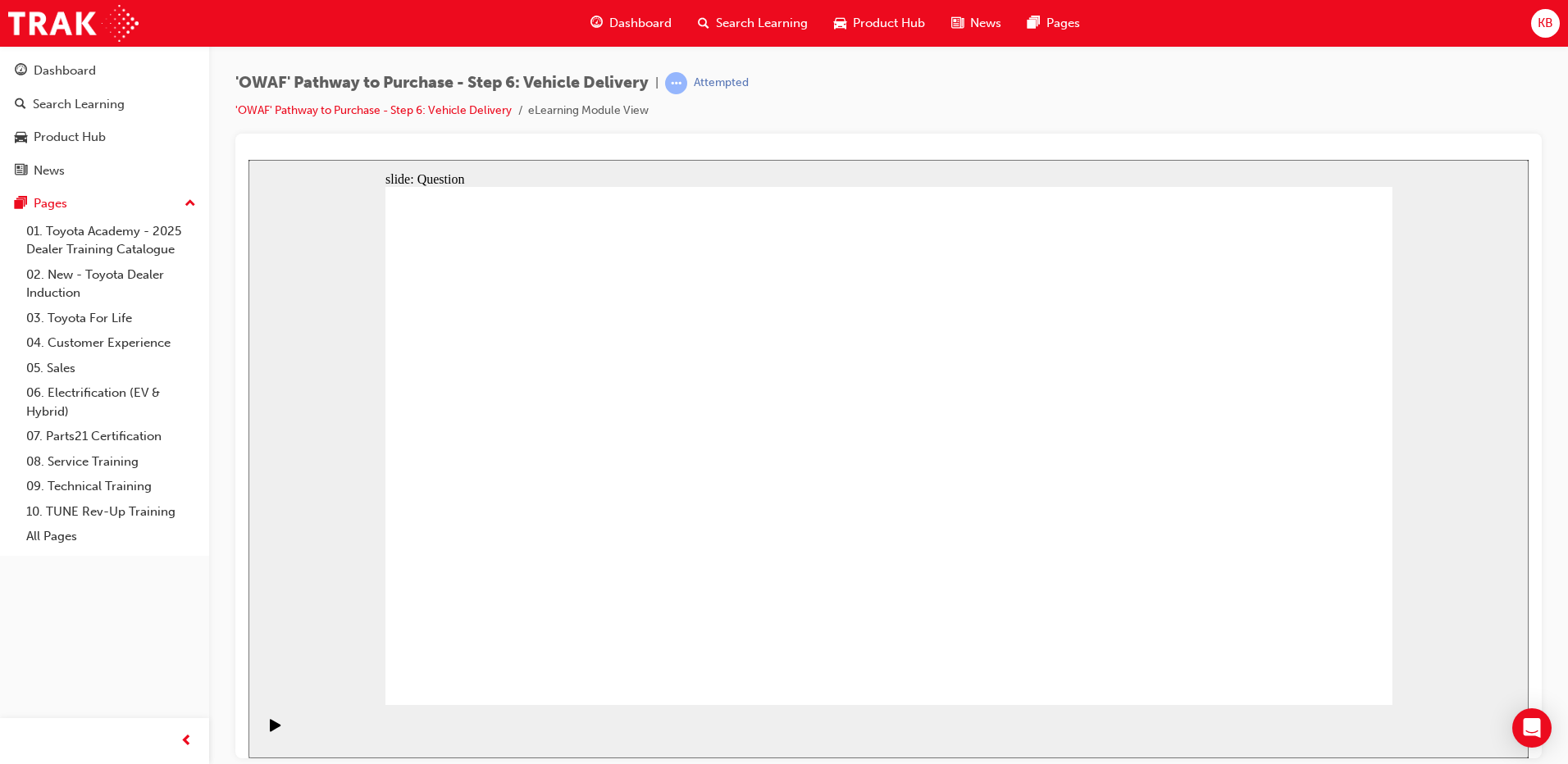
checkbox input "true"
checkbox input "false"
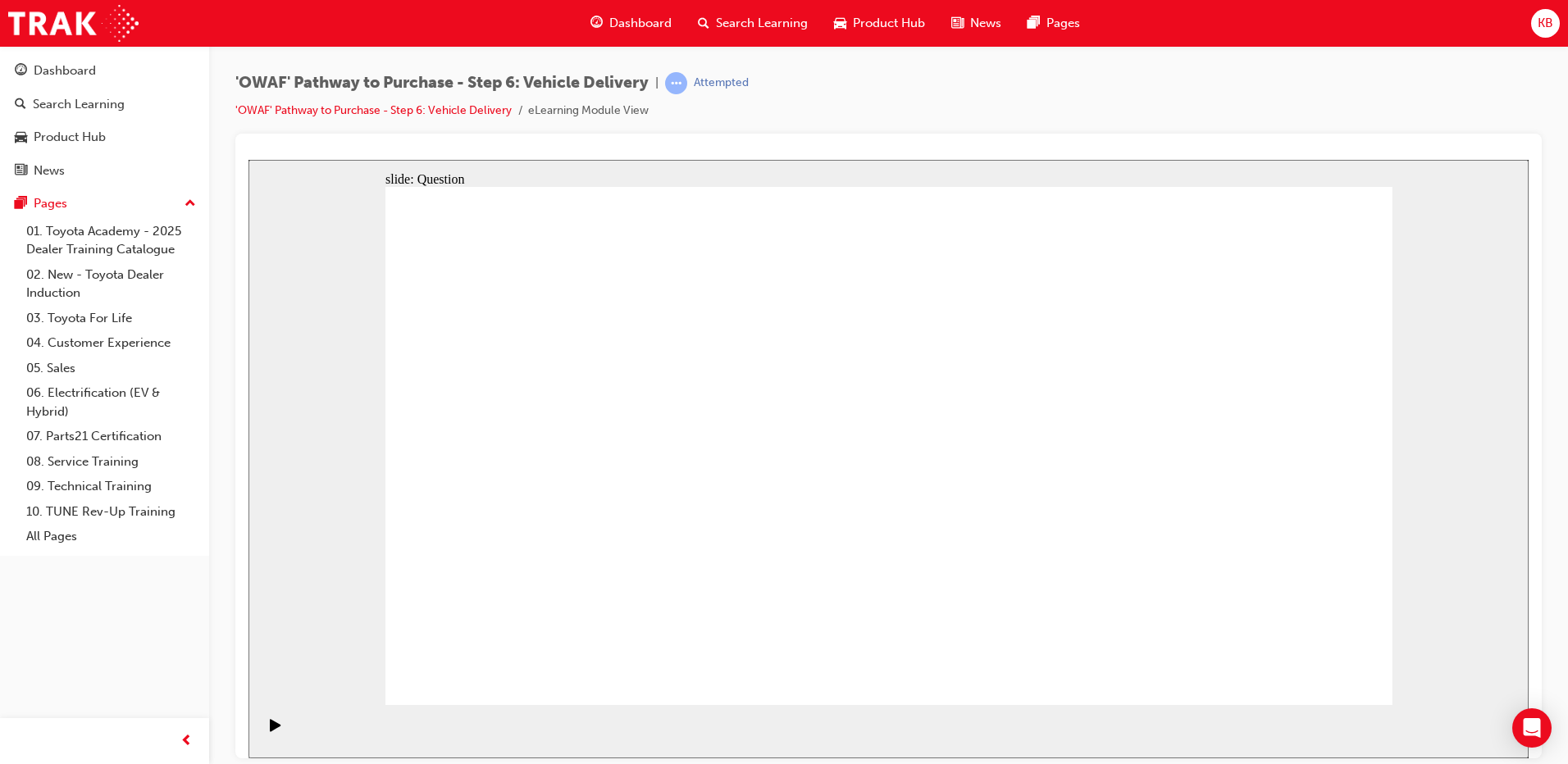
checkbox input "false"
checkbox input "true"
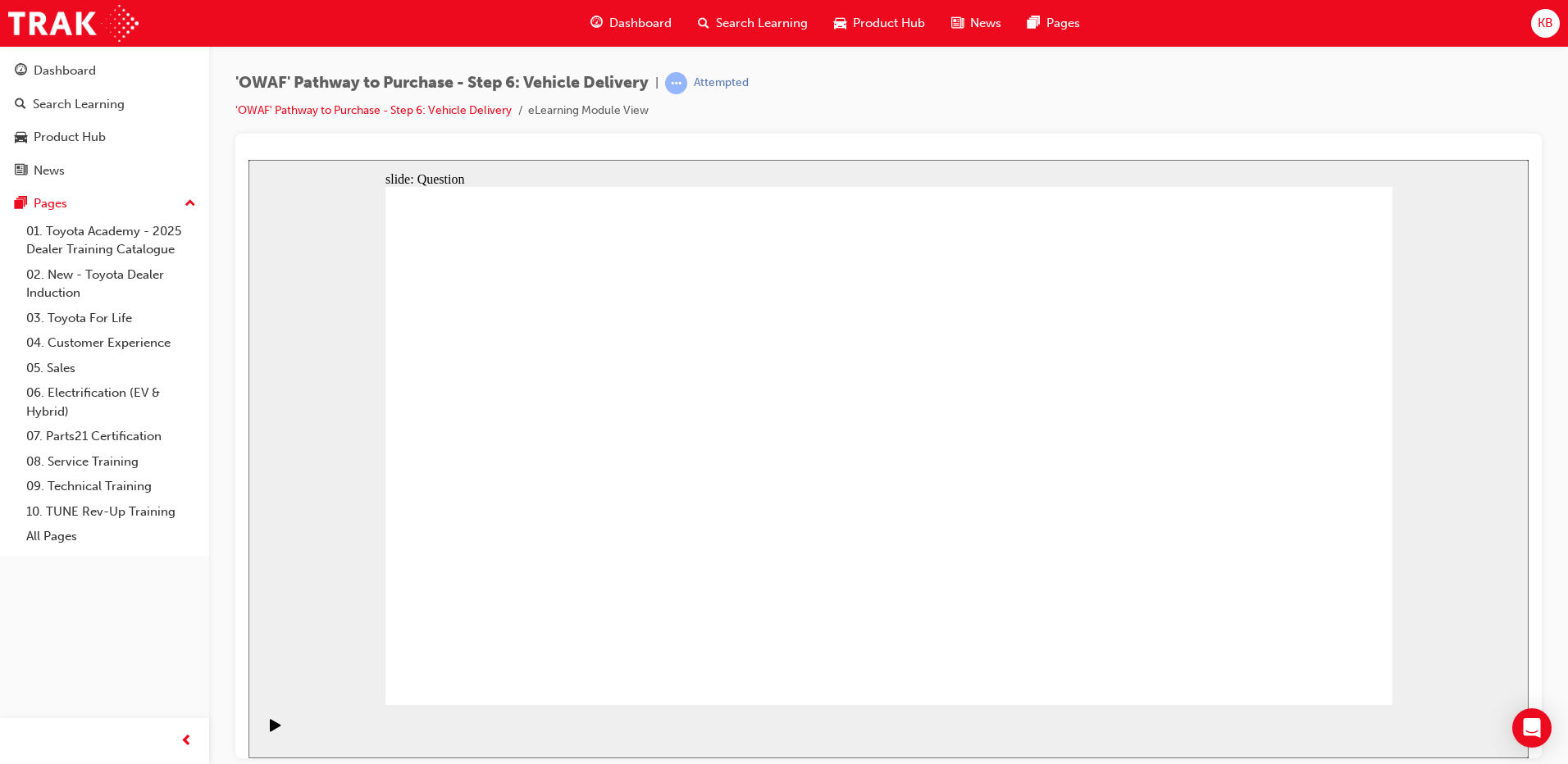
checkbox input "true"
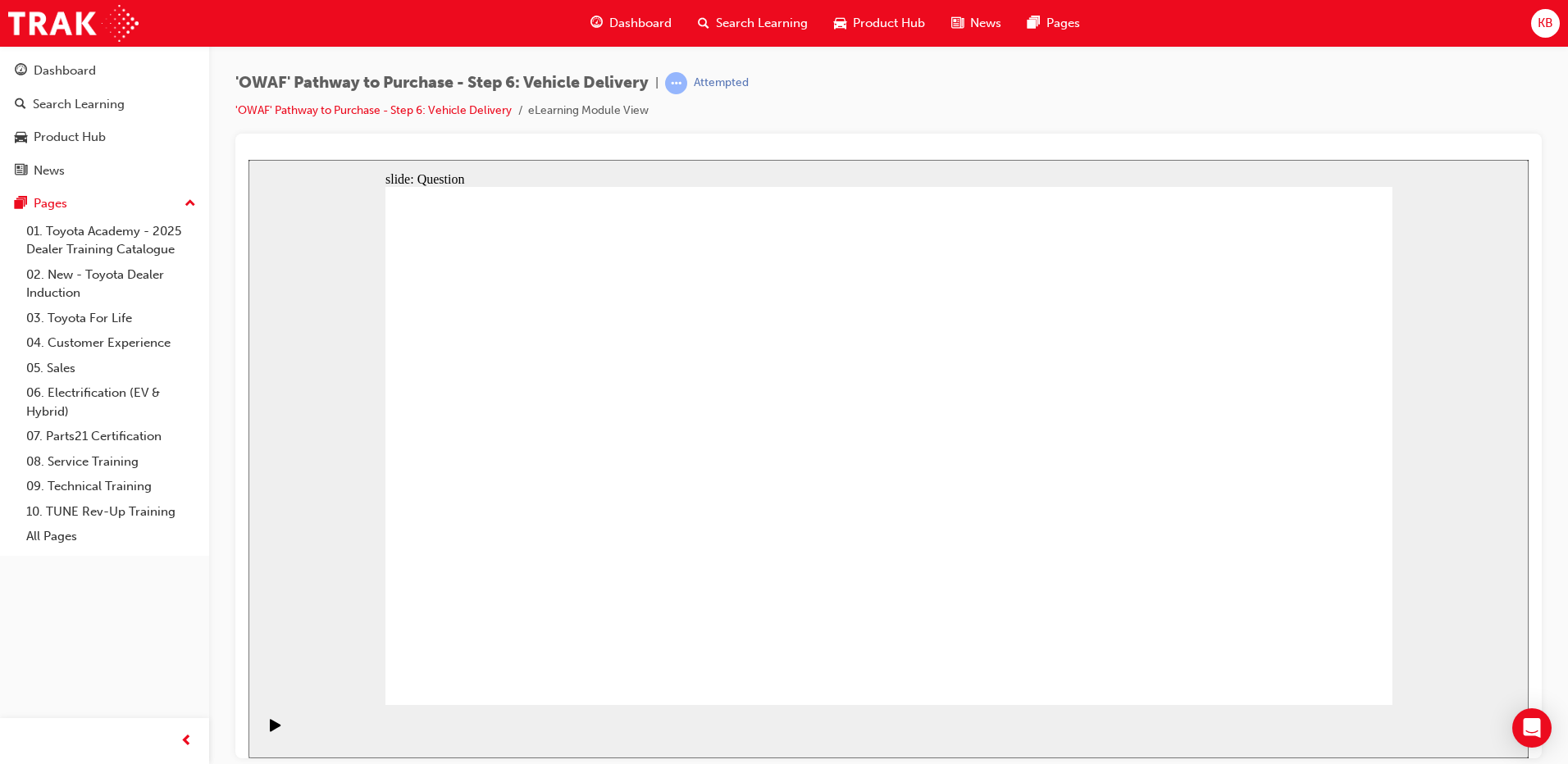
checkbox input "true"
drag, startPoint x: 1257, startPoint y: 476, endPoint x: 583, endPoint y: 552, distance: 678.3
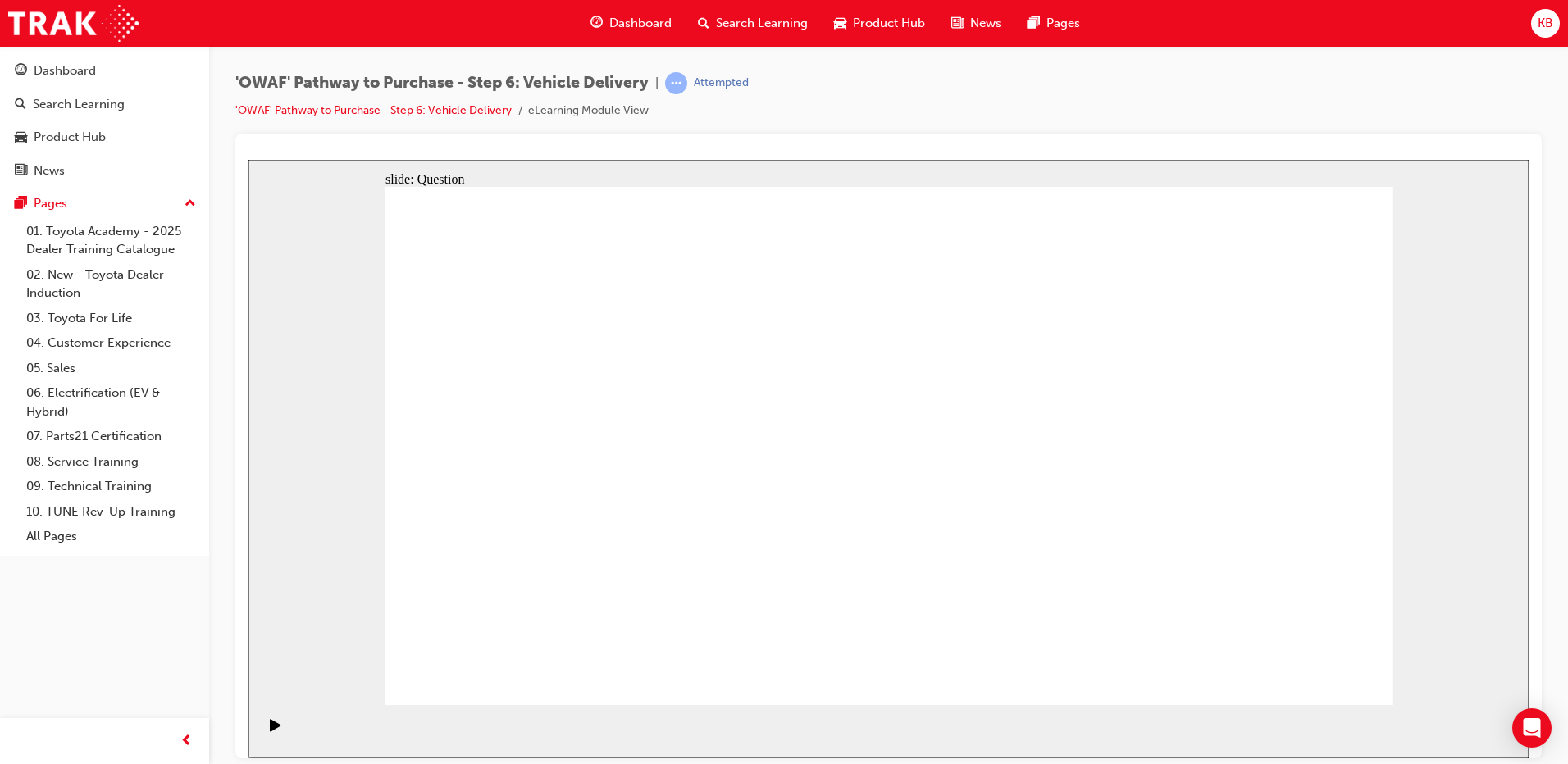
drag, startPoint x: 1071, startPoint y: 518, endPoint x: 577, endPoint y: 544, distance: 494.7
drag, startPoint x: 1261, startPoint y: 494, endPoint x: 578, endPoint y: 569, distance: 687.1
drag, startPoint x: 1162, startPoint y: 528, endPoint x: 595, endPoint y: 567, distance: 568.3
drag, startPoint x: 1244, startPoint y: 471, endPoint x: 578, endPoint y: 545, distance: 670.1
drag, startPoint x: 1267, startPoint y: 481, endPoint x: 596, endPoint y: 550, distance: 674.5
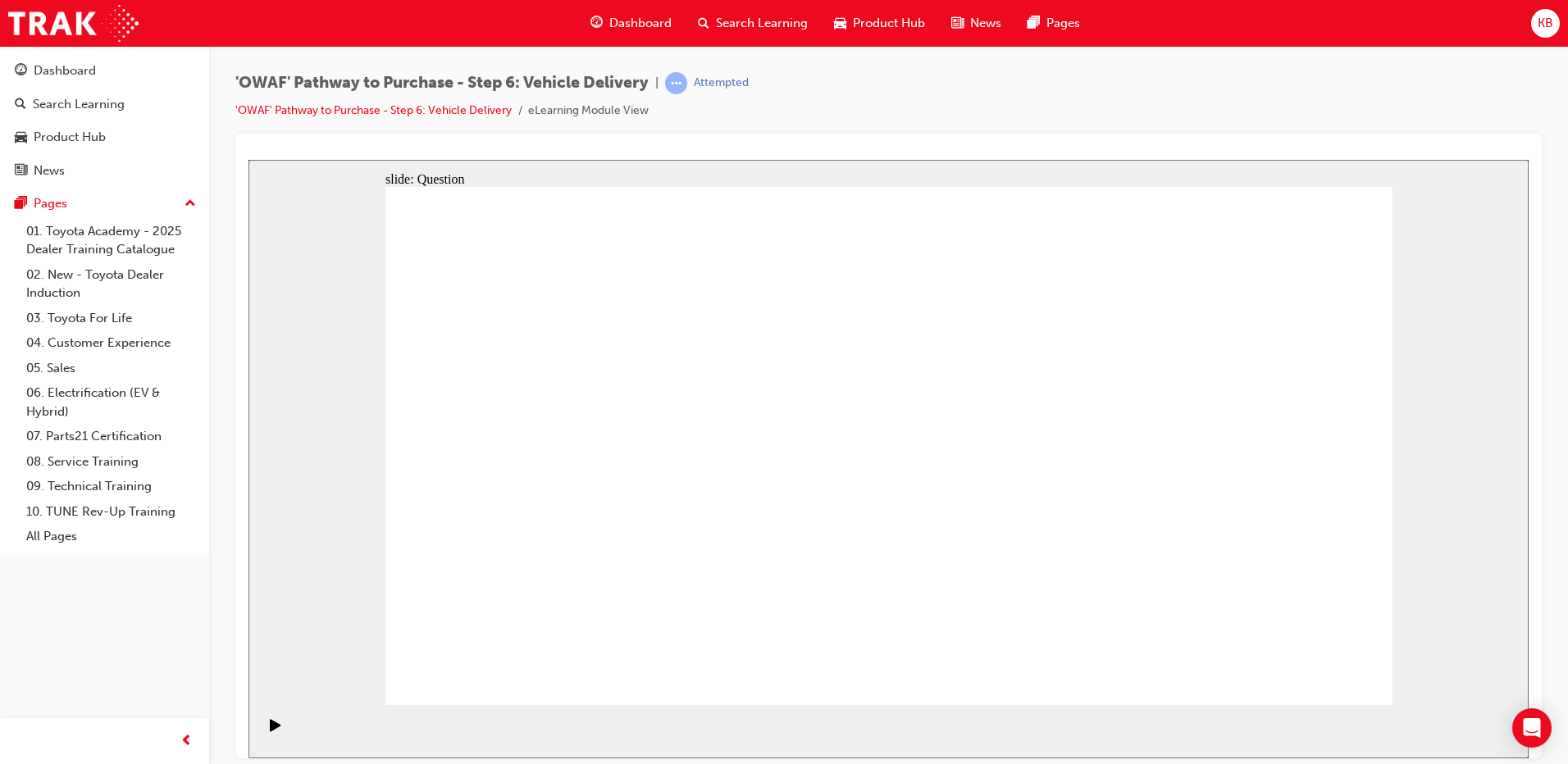
drag, startPoint x: 1266, startPoint y: 495, endPoint x: 567, endPoint y: 573, distance: 703.3
drag, startPoint x: 1198, startPoint y: 495, endPoint x: 570, endPoint y: 553, distance: 630.7
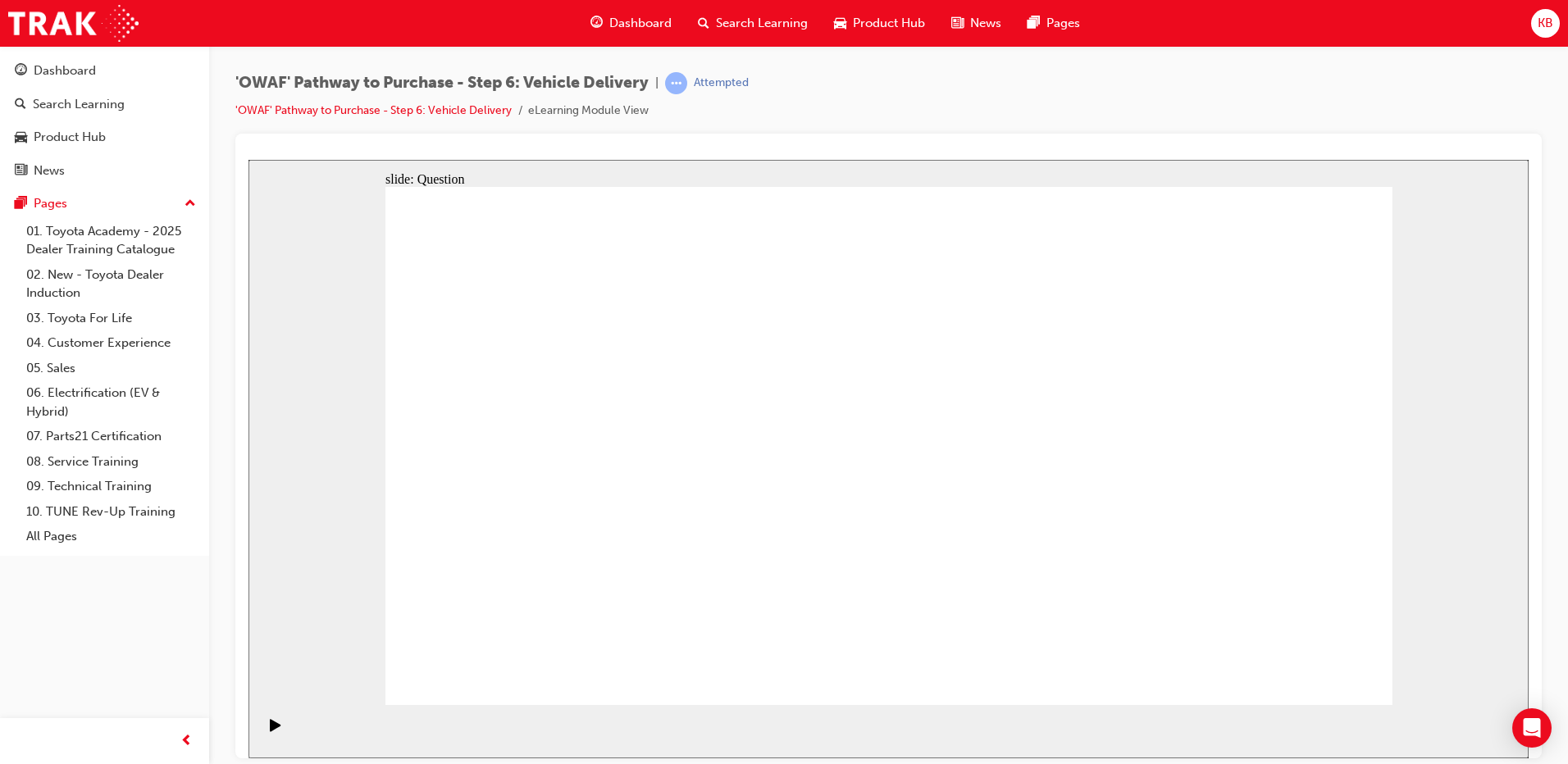
drag, startPoint x: 1266, startPoint y: 449, endPoint x: 609, endPoint y: 531, distance: 662.1
drag, startPoint x: 1256, startPoint y: 474, endPoint x: 886, endPoint y: 542, distance: 376.2
drag, startPoint x: 1228, startPoint y: 500, endPoint x: 894, endPoint y: 566, distance: 340.5
drag, startPoint x: 1226, startPoint y: 479, endPoint x: 594, endPoint y: 543, distance: 635.2
drag, startPoint x: 1217, startPoint y: 487, endPoint x: 886, endPoint y: 570, distance: 341.2
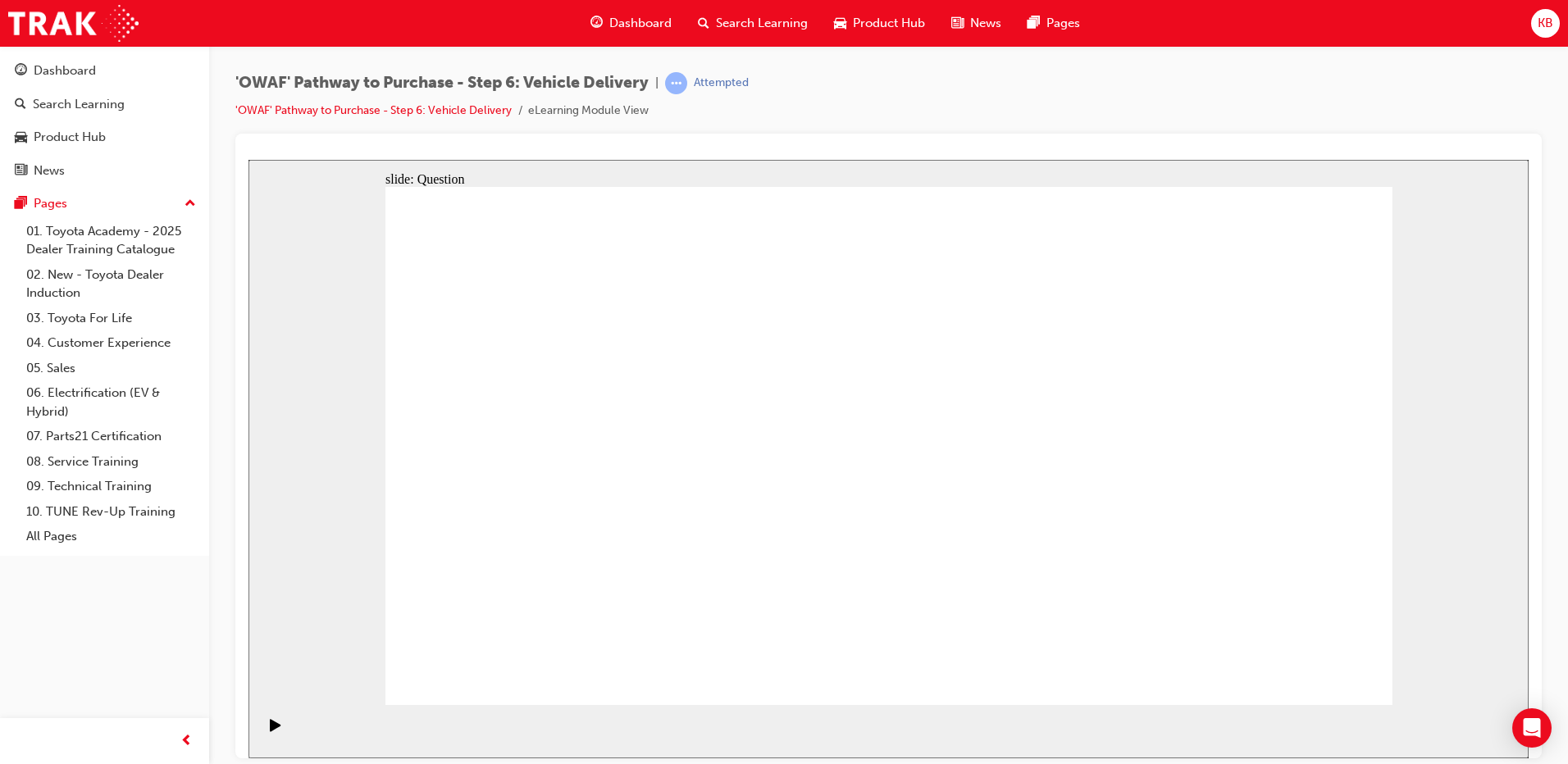
drag, startPoint x: 1258, startPoint y: 472, endPoint x: 913, endPoint y: 553, distance: 354.4
drag, startPoint x: 1279, startPoint y: 503, endPoint x: 633, endPoint y: 571, distance: 649.6
drag, startPoint x: 1258, startPoint y: 499, endPoint x: 597, endPoint y: 557, distance: 663.5
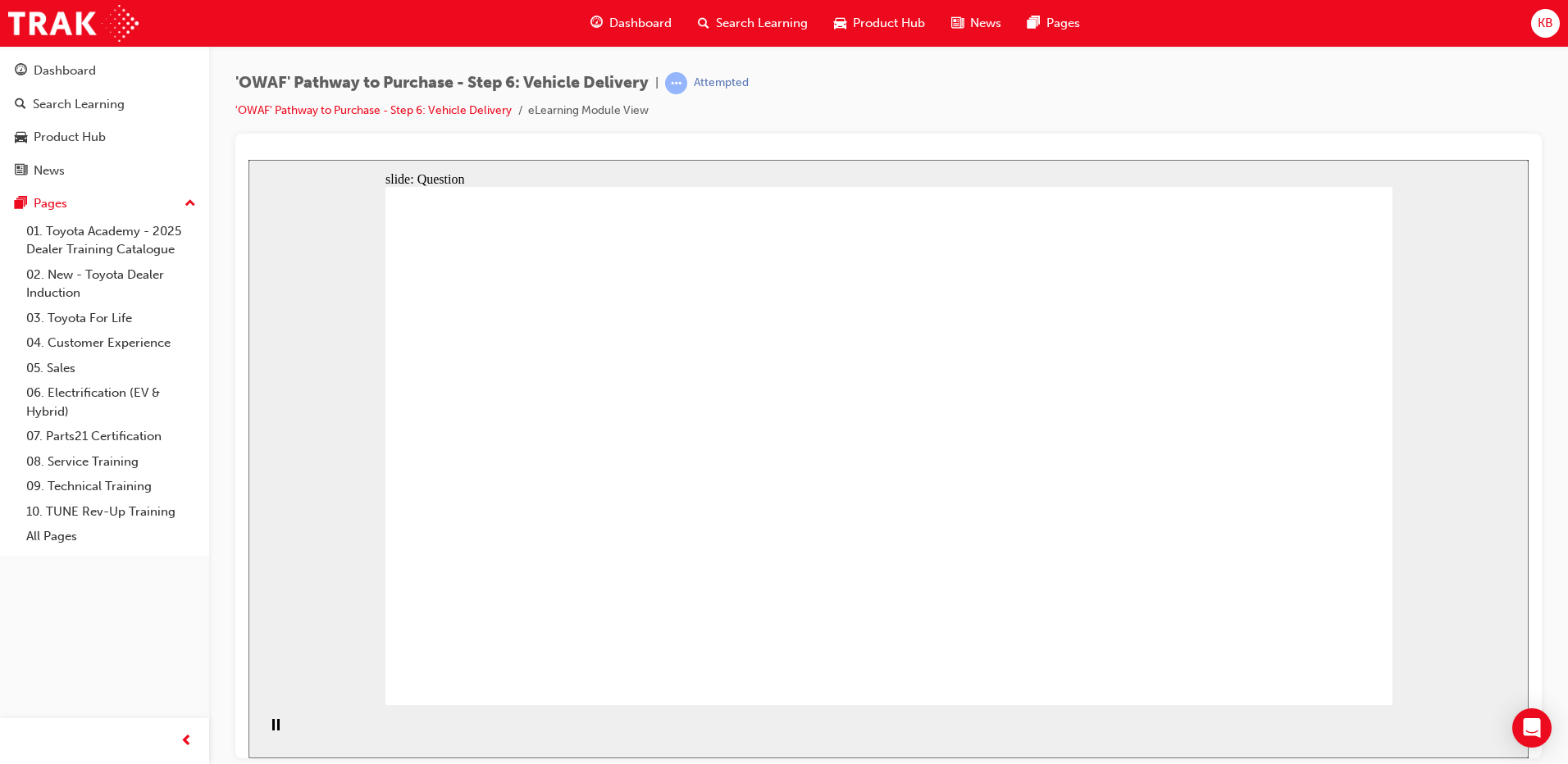
radio input "true"
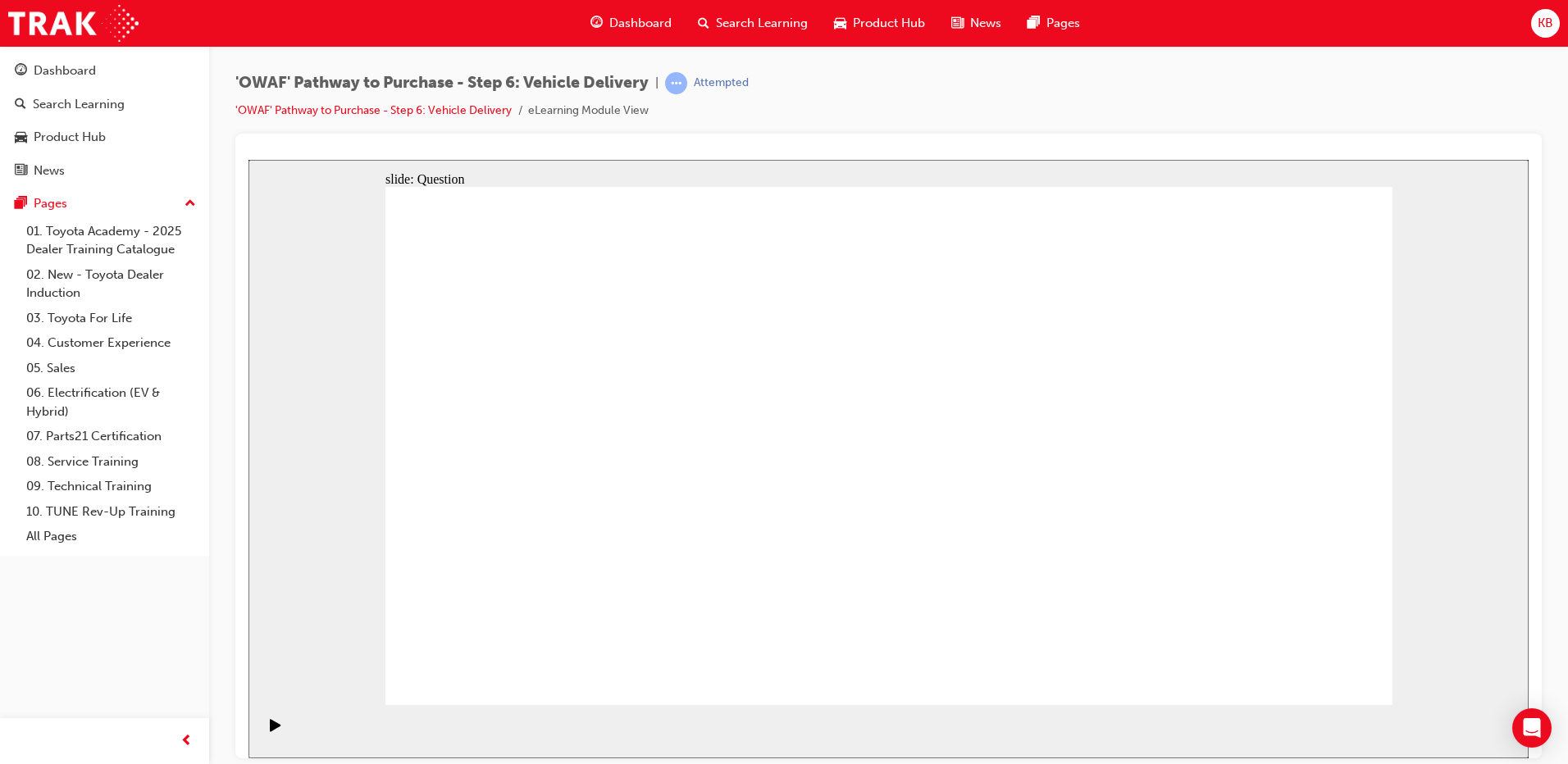
radio input "true"
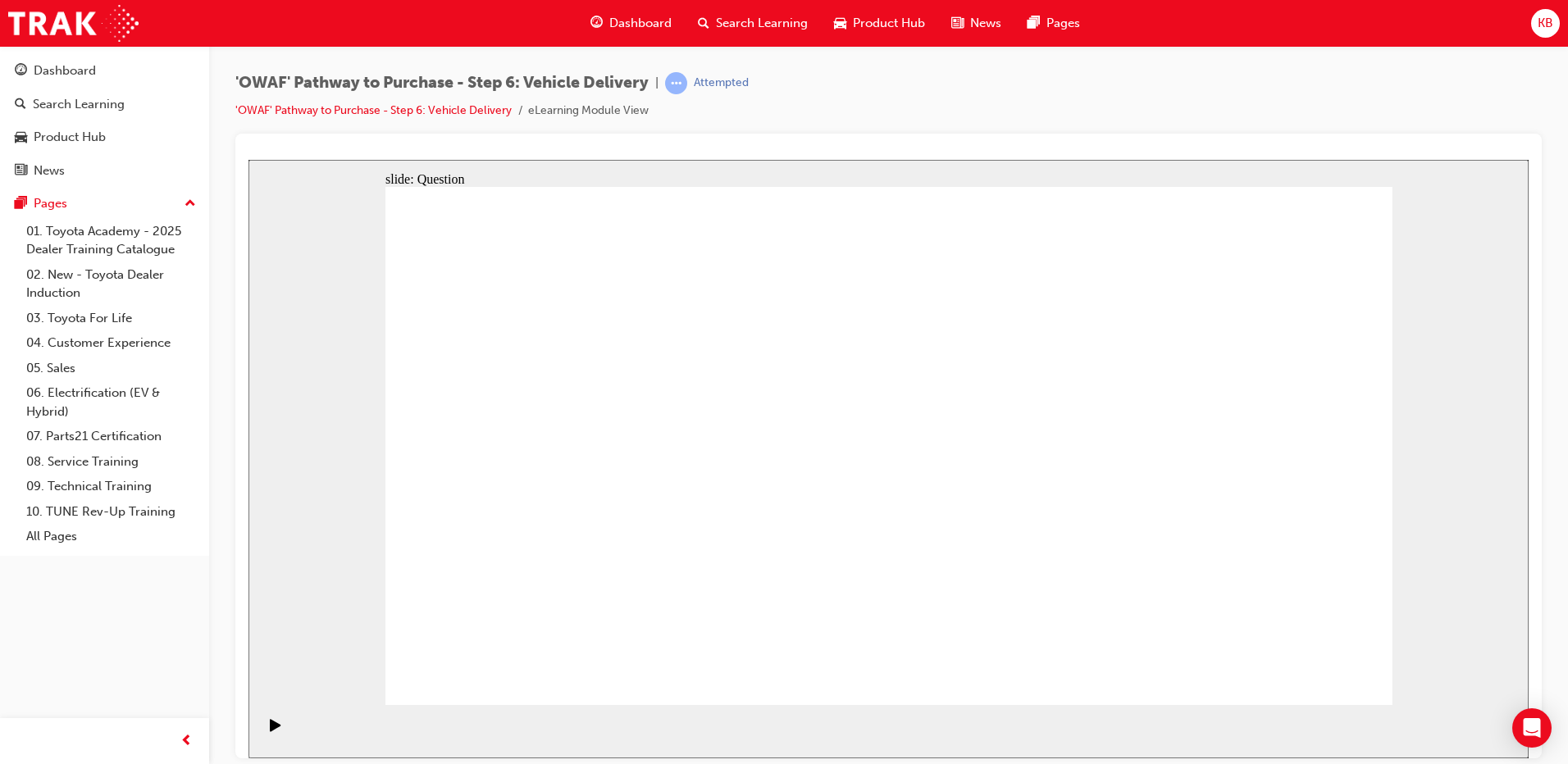
drag, startPoint x: 720, startPoint y: 568, endPoint x: 761, endPoint y: 421, distance: 152.6
drag, startPoint x: 846, startPoint y: 534, endPoint x: 942, endPoint y: 545, distance: 96.6
drag, startPoint x: 937, startPoint y: 560, endPoint x: 1118, endPoint y: 405, distance: 238.3
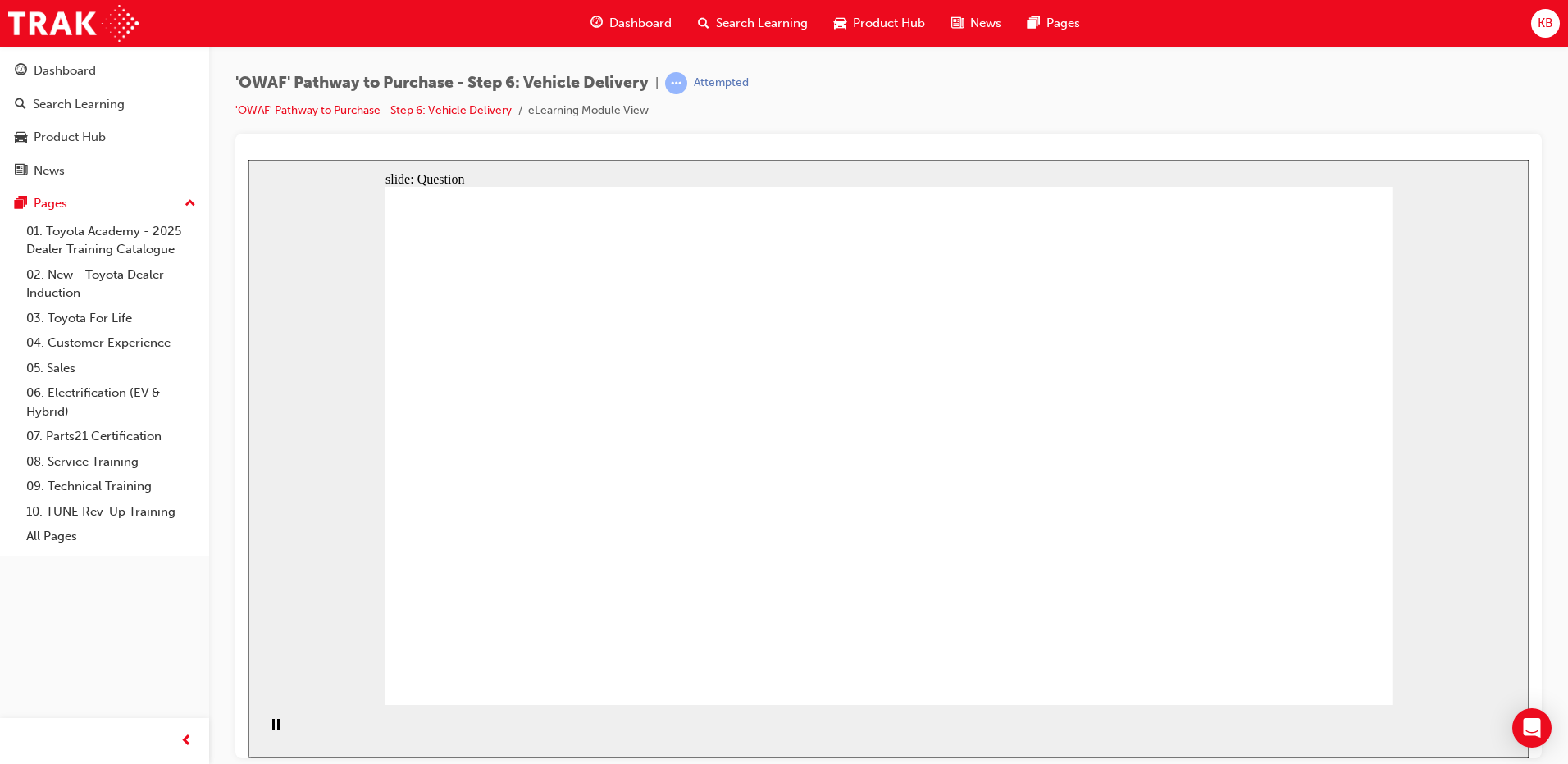
drag, startPoint x: 1073, startPoint y: 563, endPoint x: 629, endPoint y: 468, distance: 454.0
checkbox input "true"
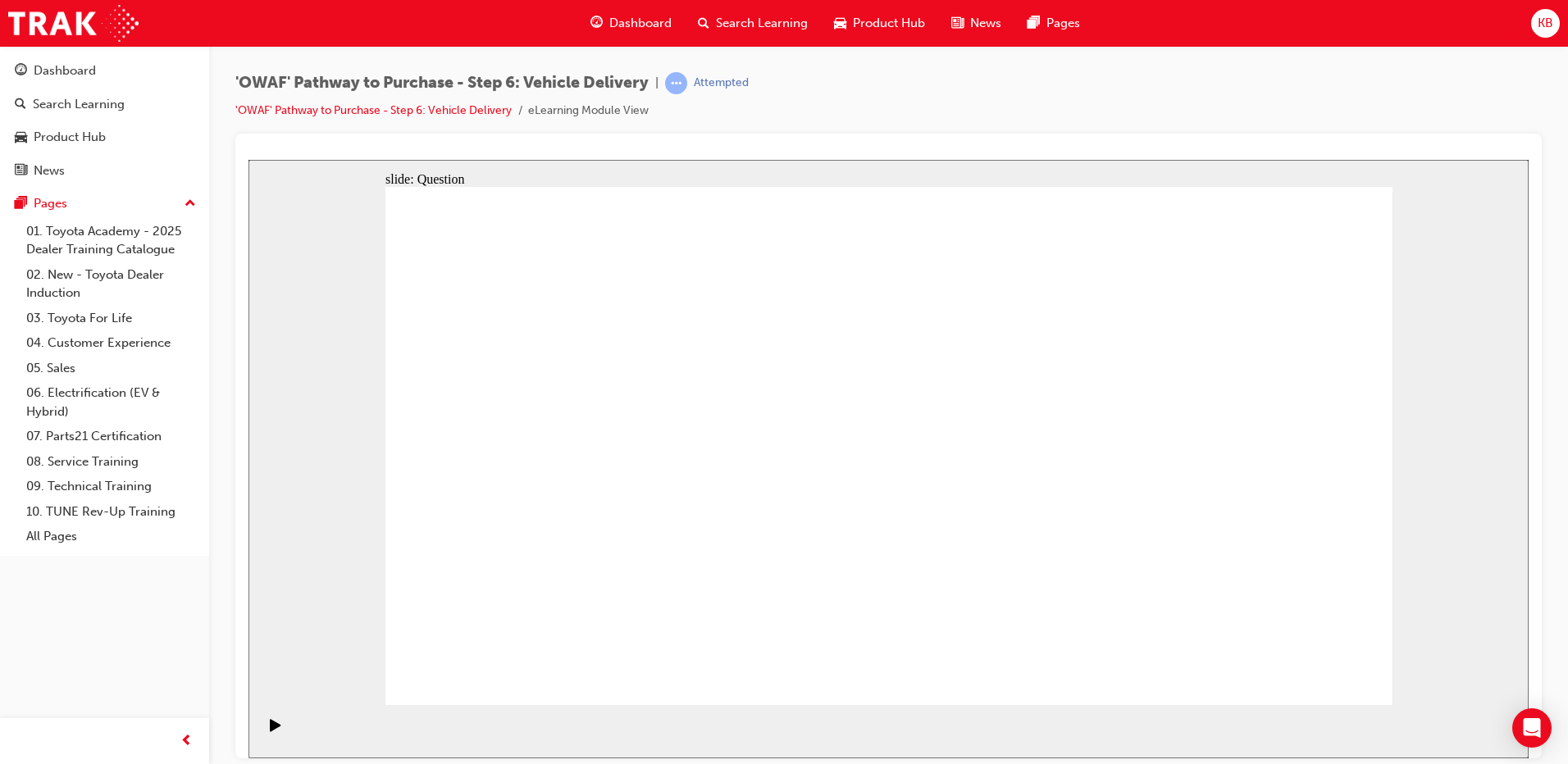
checkbox input "true"
drag, startPoint x: 1289, startPoint y: 444, endPoint x: 623, endPoint y: 531, distance: 671.7
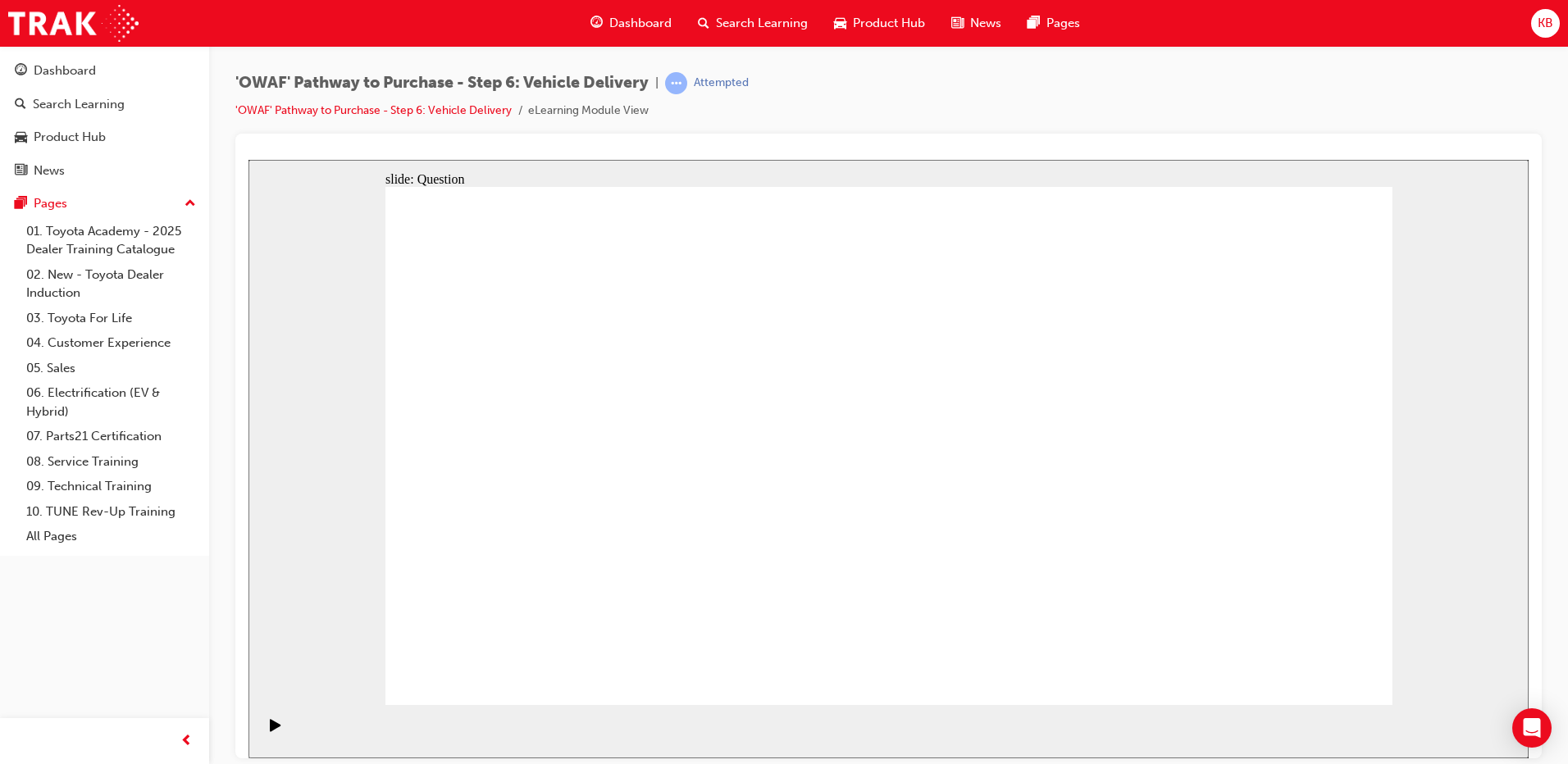
drag, startPoint x: 1184, startPoint y: 468, endPoint x: 555, endPoint y: 549, distance: 634.2
drag, startPoint x: 1236, startPoint y: 488, endPoint x: 880, endPoint y: 575, distance: 366.5
drag, startPoint x: 1241, startPoint y: 515, endPoint x: 594, endPoint y: 595, distance: 651.9
drag, startPoint x: 1281, startPoint y: 490, endPoint x: 605, endPoint y: 569, distance: 680.6
drag, startPoint x: 1234, startPoint y: 527, endPoint x: 899, endPoint y: 599, distance: 342.6
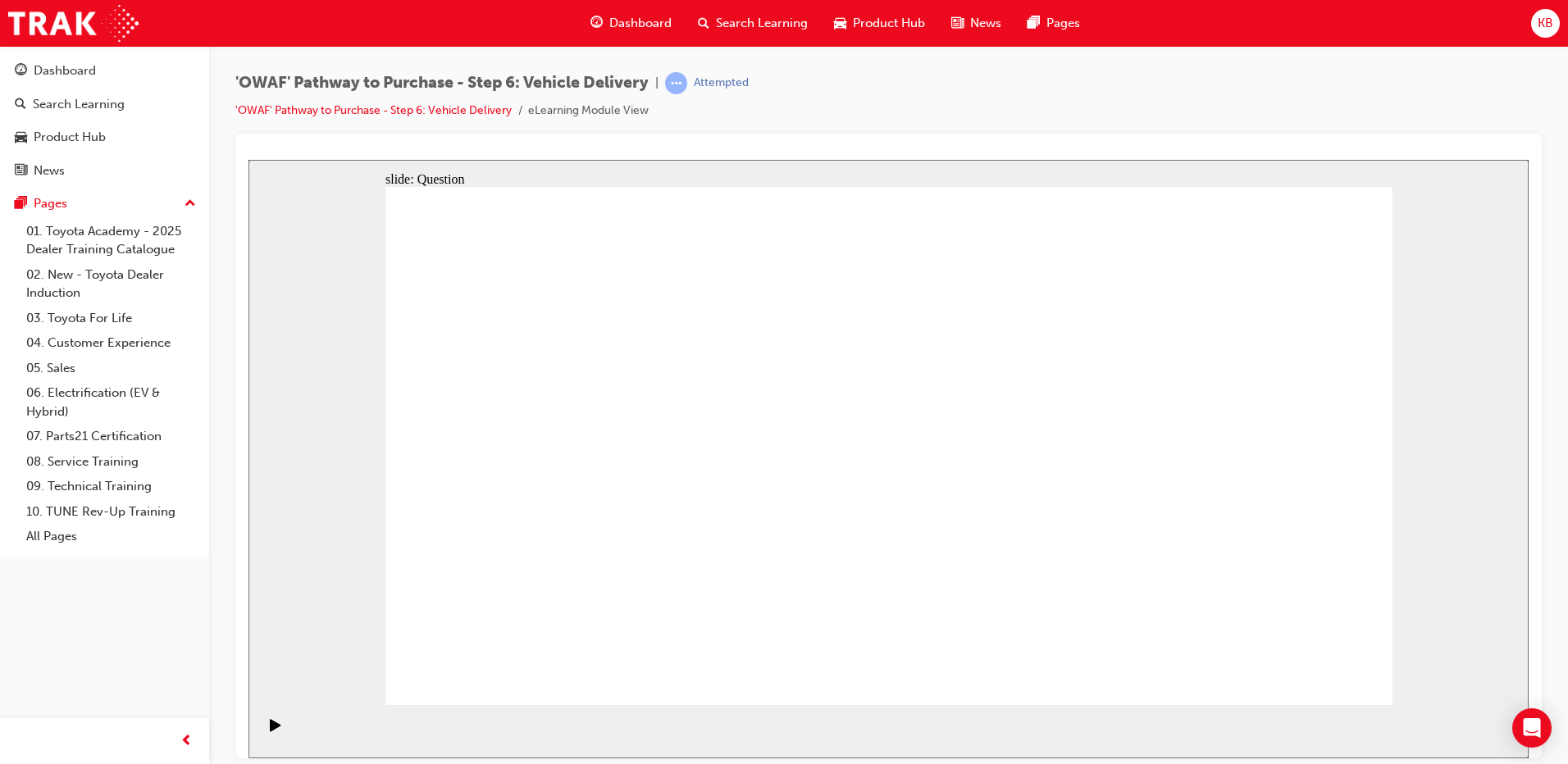
drag, startPoint x: 1257, startPoint y: 499, endPoint x: 599, endPoint y: 589, distance: 664.1
drag, startPoint x: 1235, startPoint y: 511, endPoint x: 559, endPoint y: 584, distance: 679.9
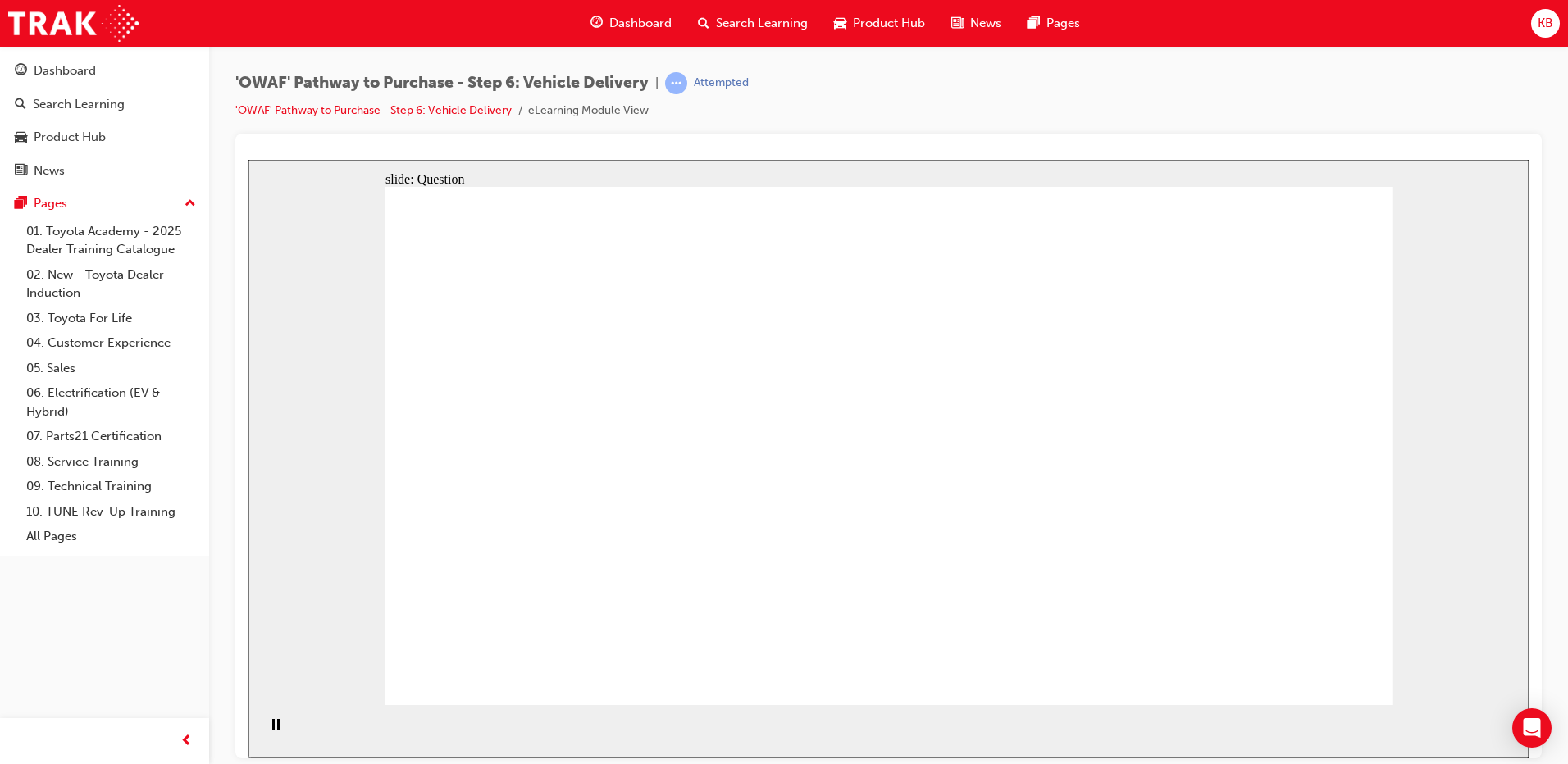
radio input "true"
click at [31, 72] on div "Dashboard" at bounding box center [105, 70] width 180 height 20
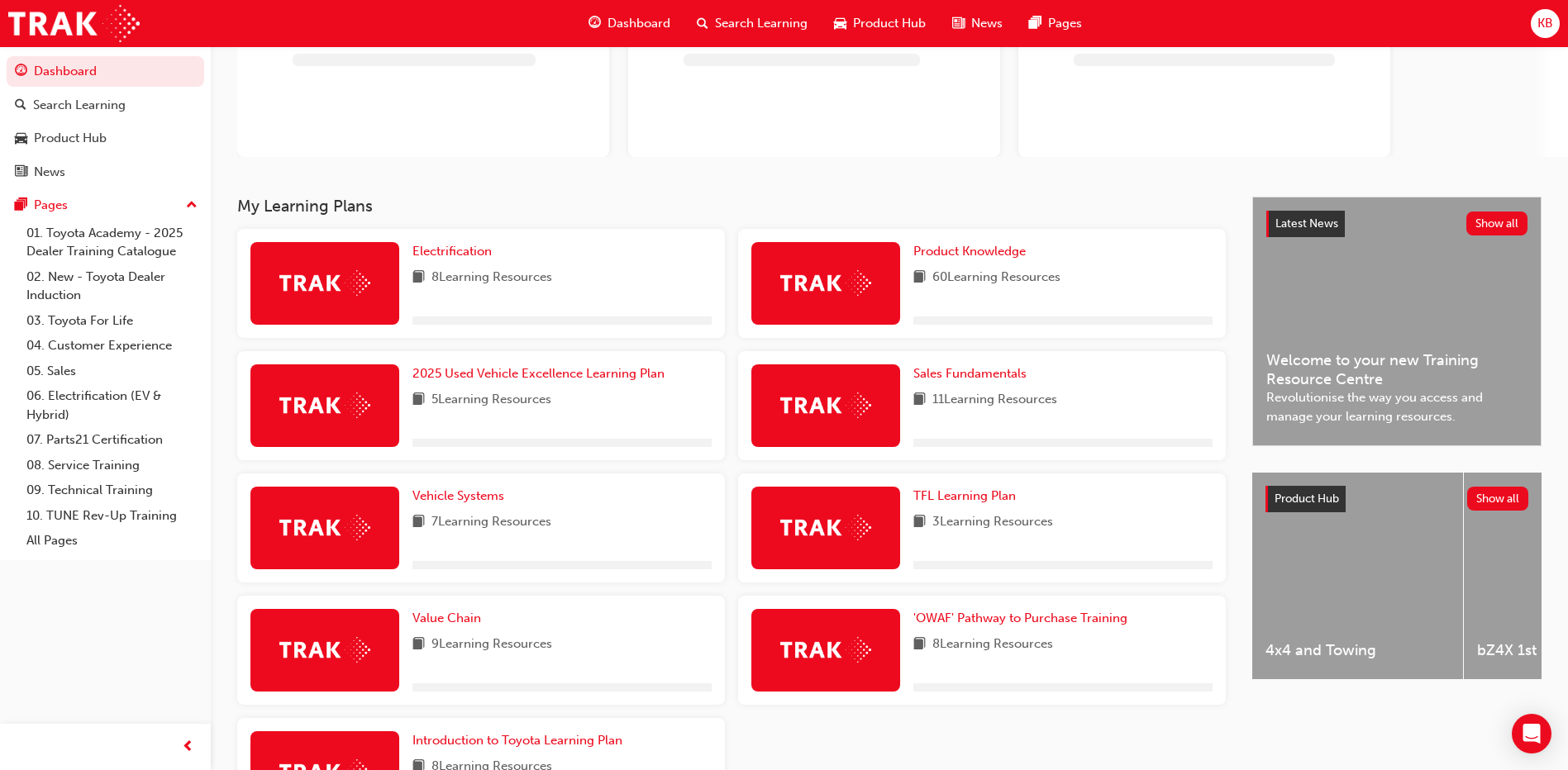
scroll to position [248, 0]
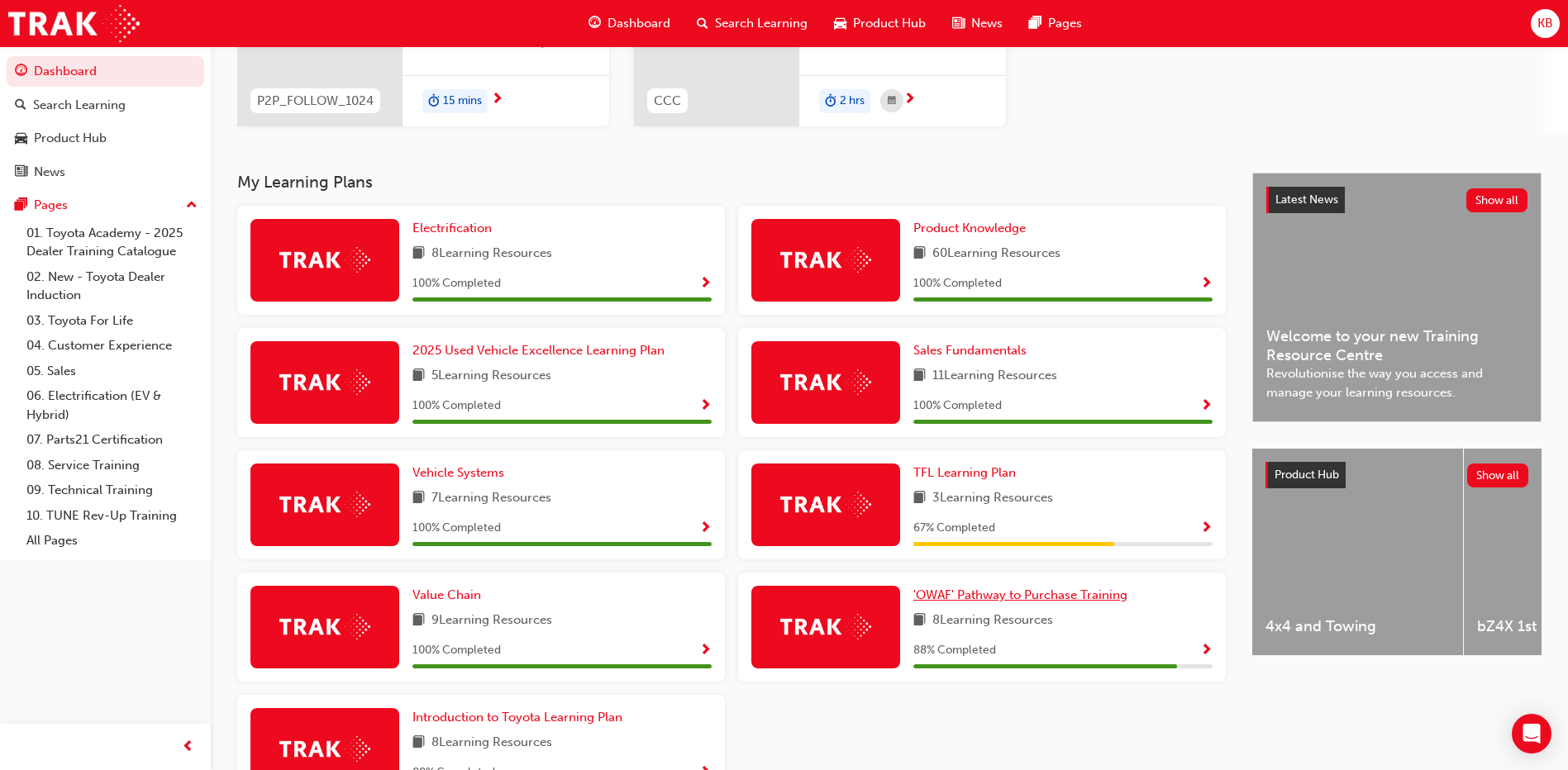
click at [1022, 596] on span "'OWAF' Pathway to Purchase Training" at bounding box center [1020, 595] width 214 height 15
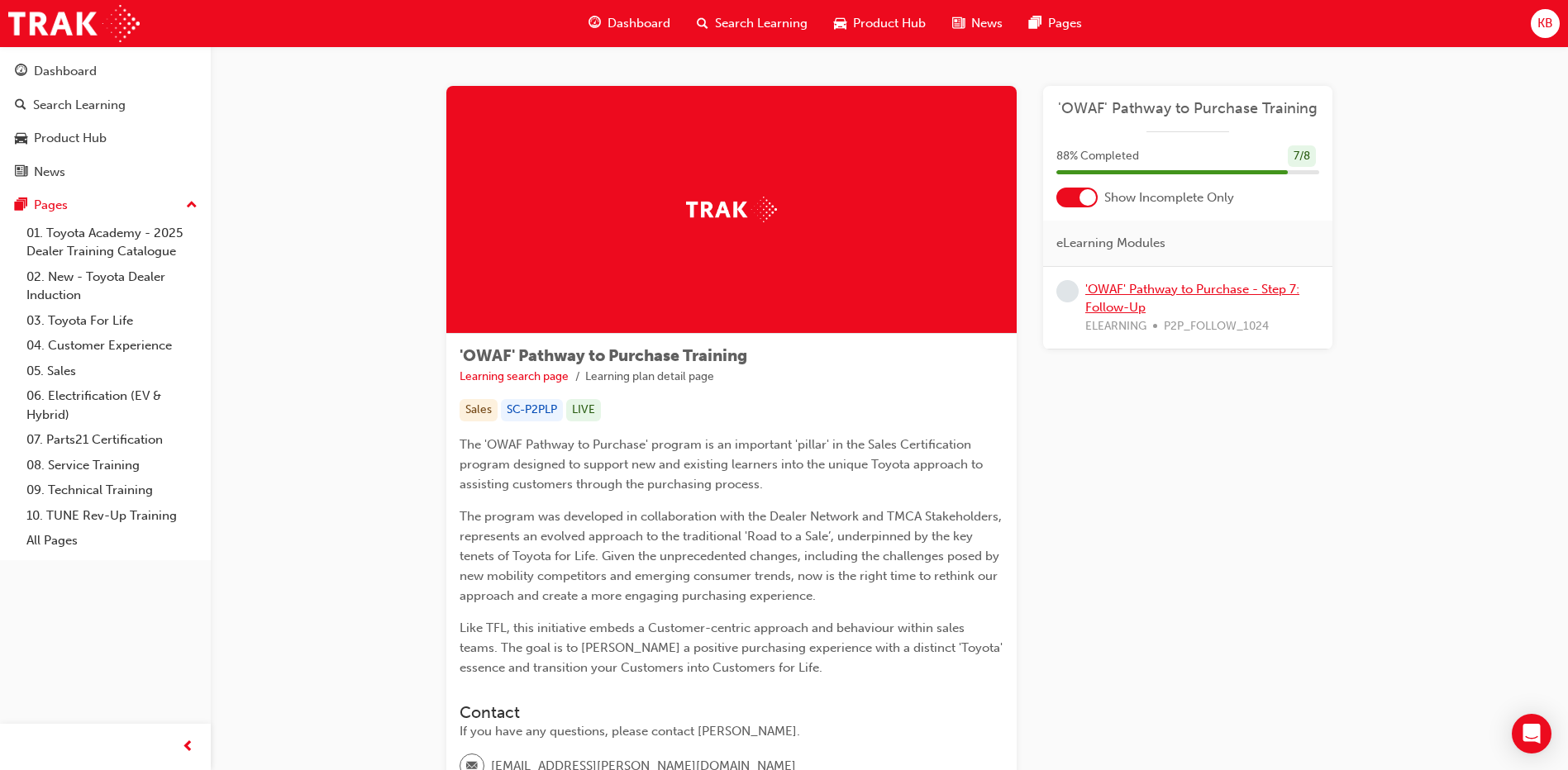
click at [1139, 294] on link "'OWAF' Pathway to Purchase - Step 7: Follow-Up" at bounding box center [1192, 298] width 214 height 34
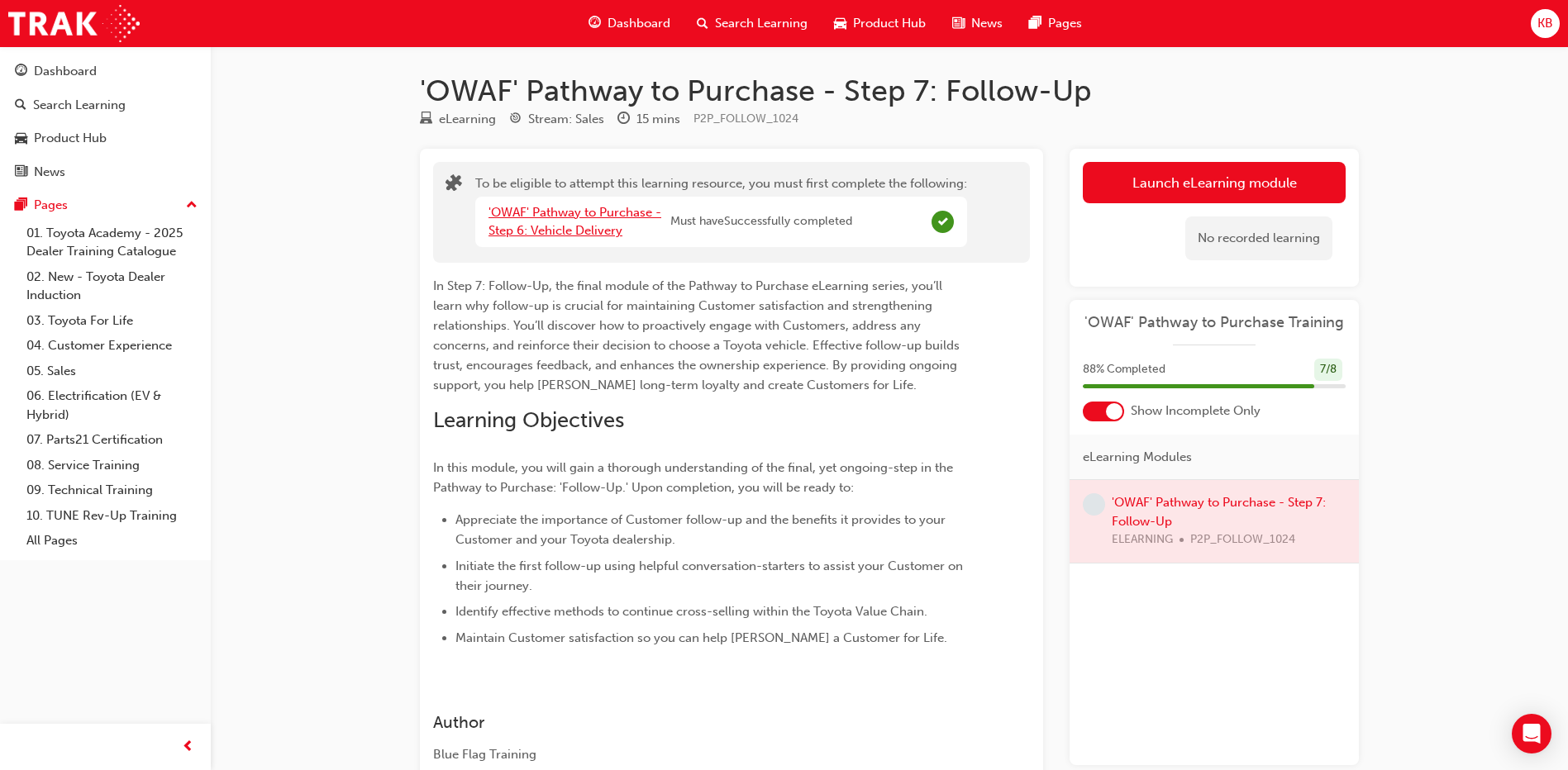
click at [557, 214] on link "'OWAF' Pathway to Purchase - Step 6: Vehicle Delivery" at bounding box center [575, 222] width 173 height 34
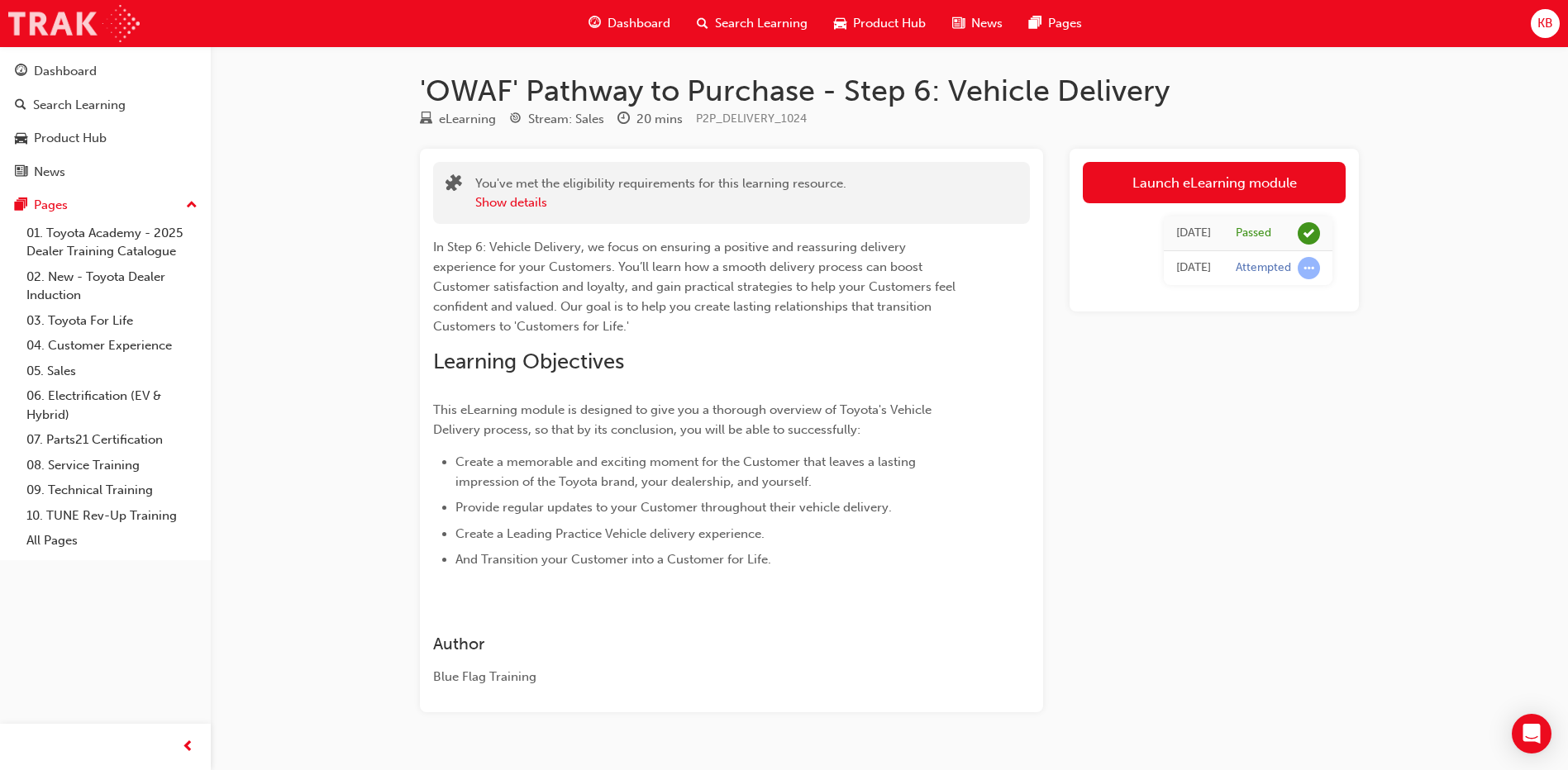
click at [40, 20] on img at bounding box center [74, 23] width 132 height 37
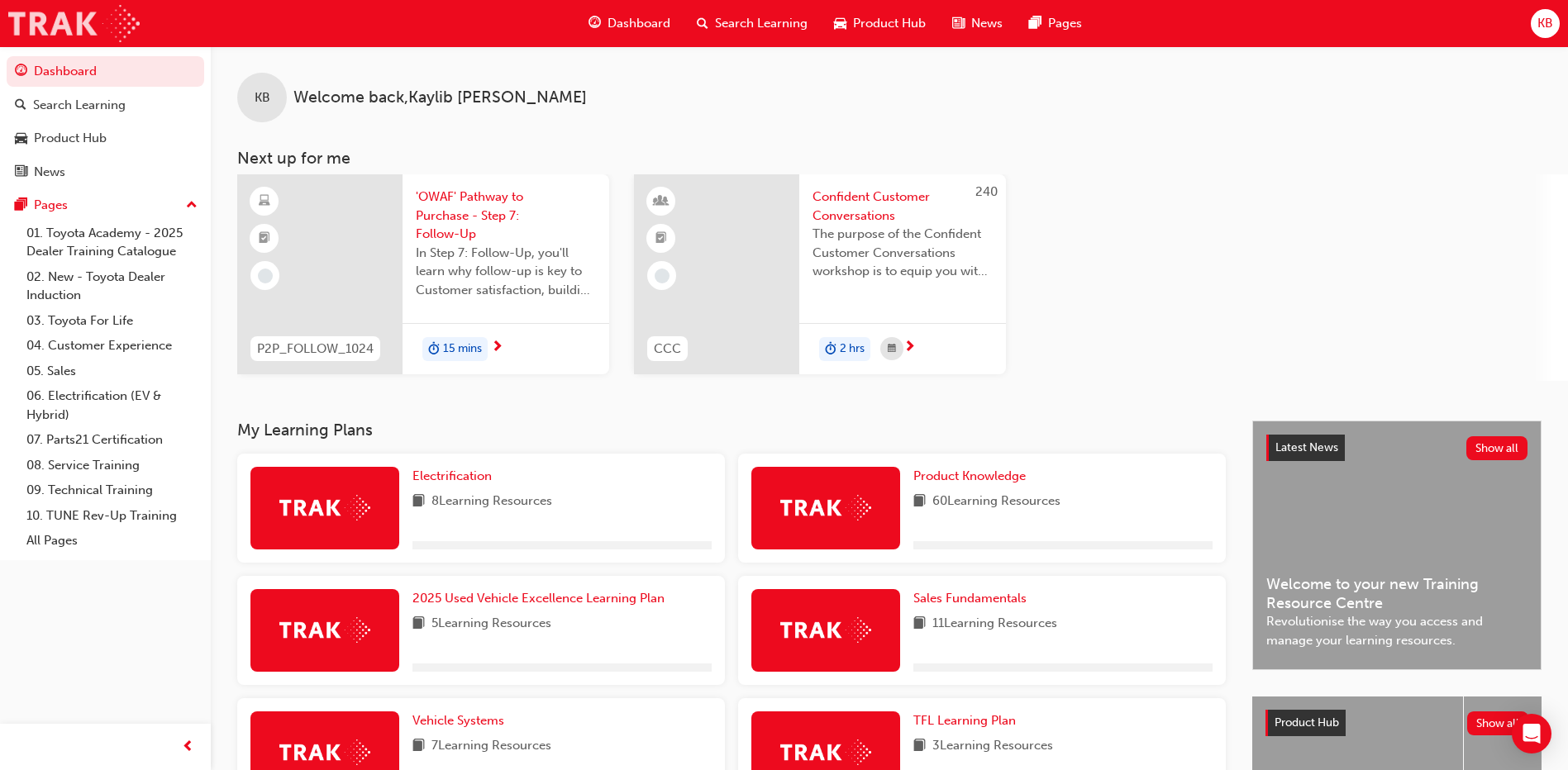
scroll to position [331, 0]
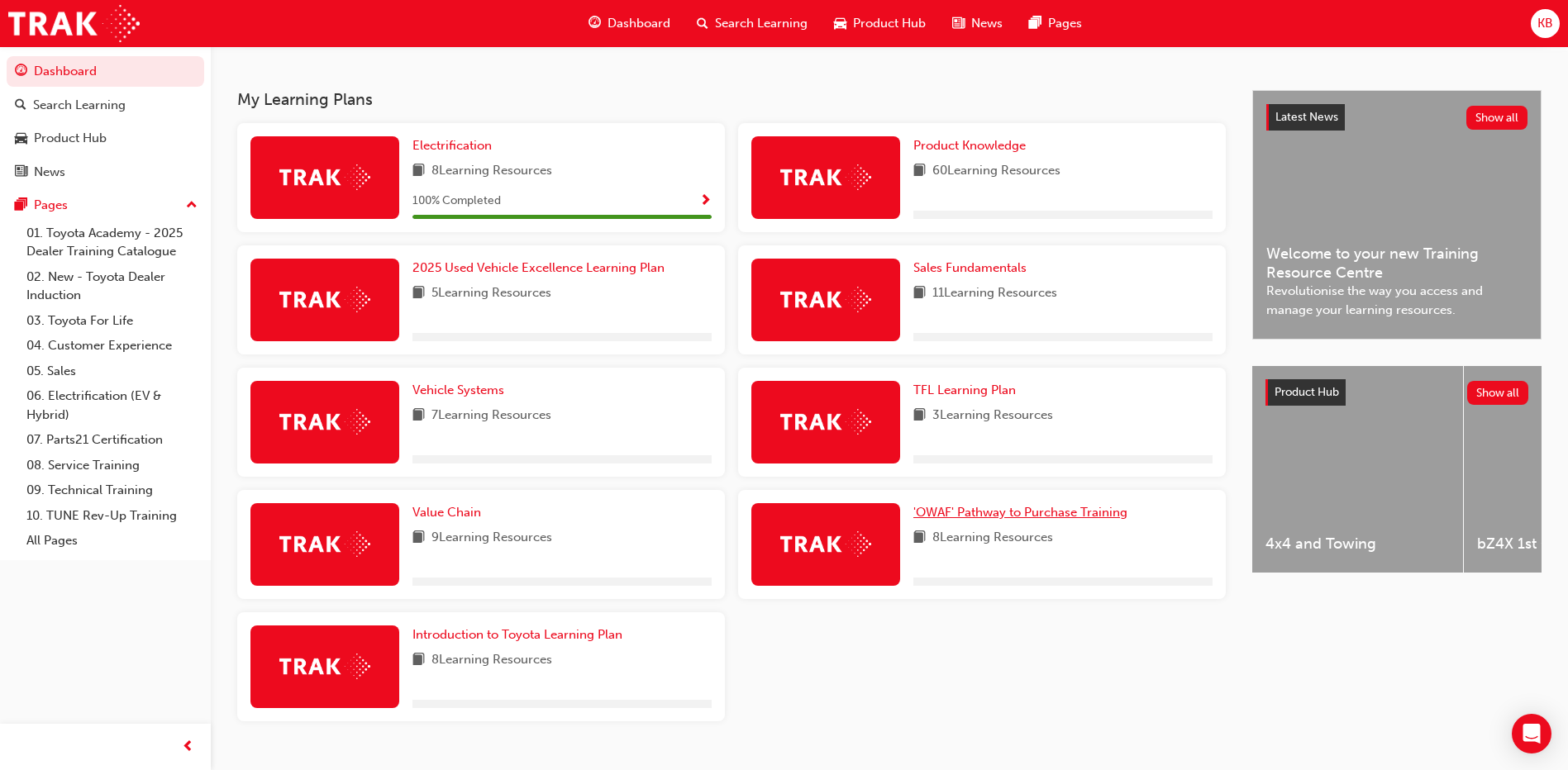
click at [985, 508] on span "'OWAF' Pathway to Purchase Training" at bounding box center [1020, 512] width 214 height 15
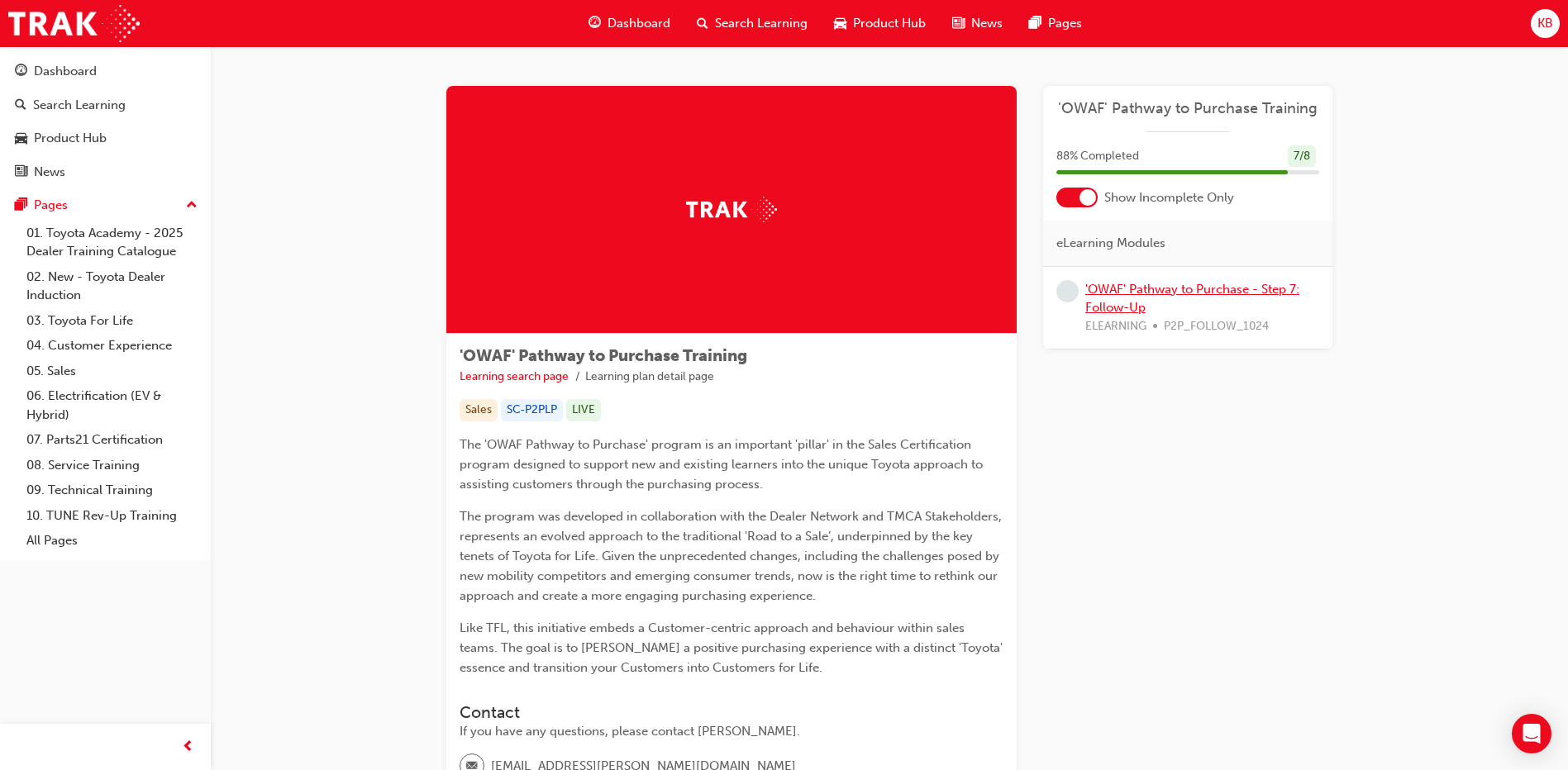
click at [1146, 290] on link "'OWAF' Pathway to Purchase - Step 7: Follow-Up" at bounding box center [1192, 298] width 214 height 34
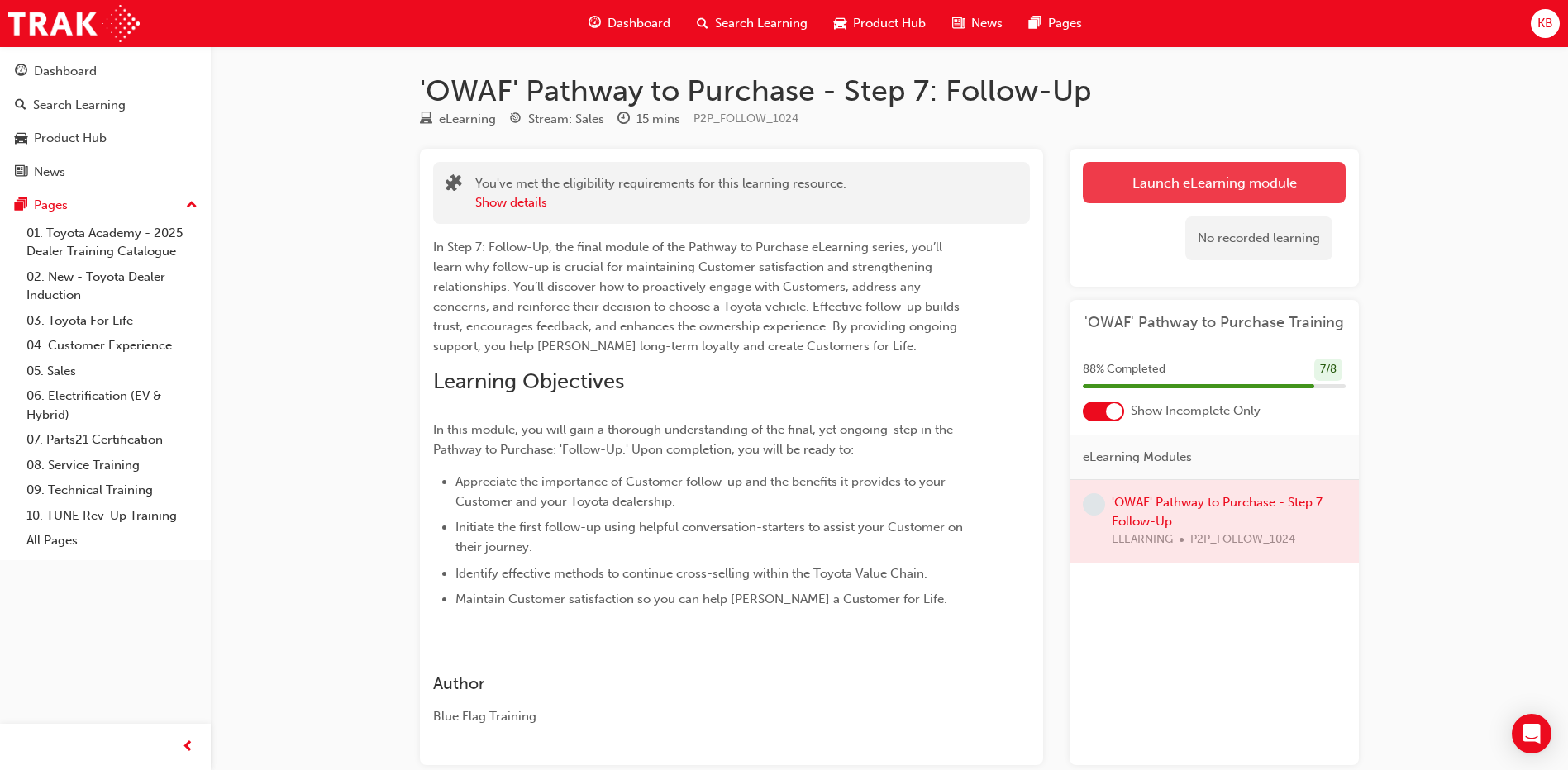
click at [1136, 175] on button "Launch eLearning module" at bounding box center [1214, 183] width 263 height 41
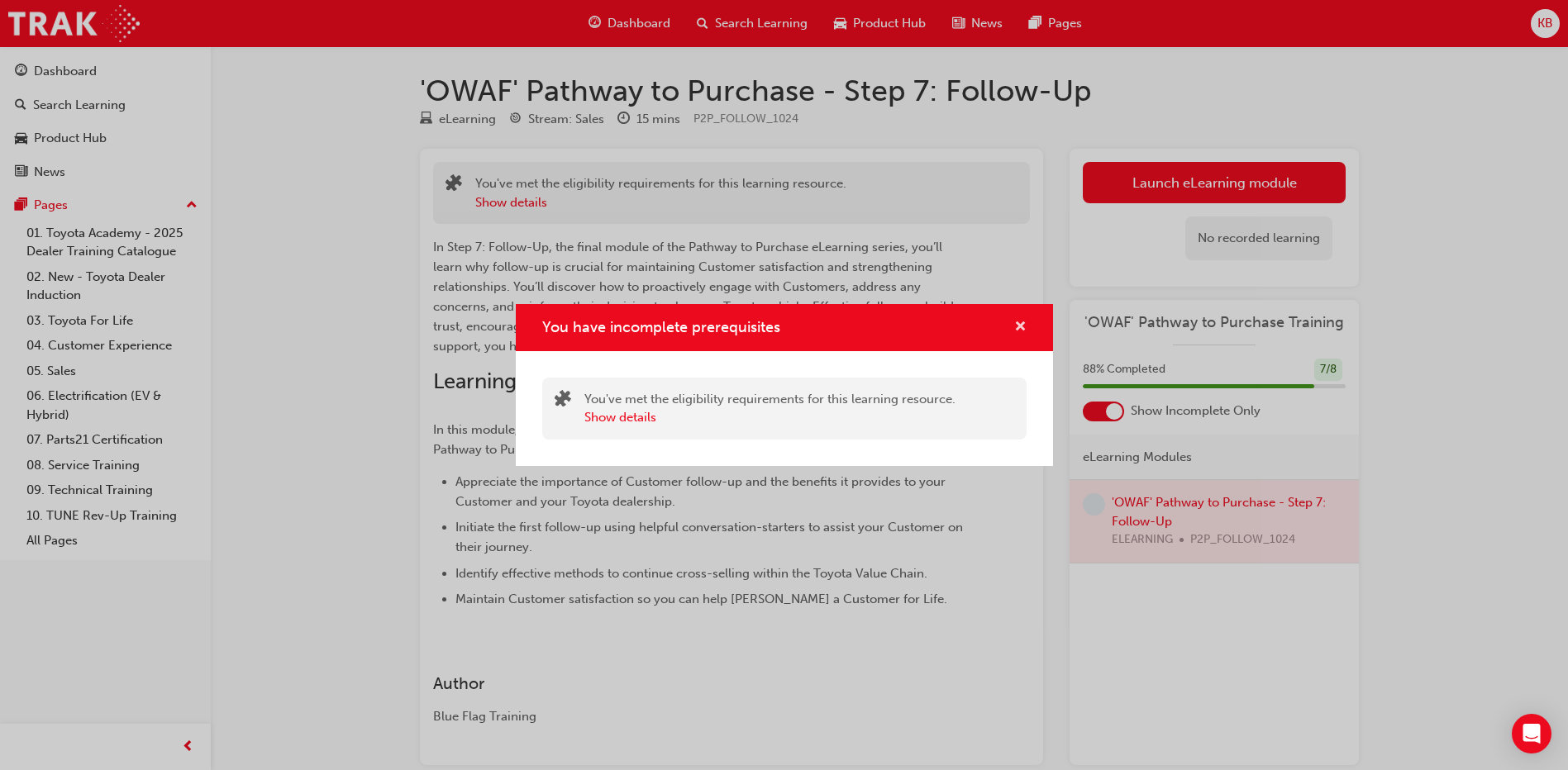
click at [1018, 328] on span "cross-icon" at bounding box center [1020, 328] width 13 height 15
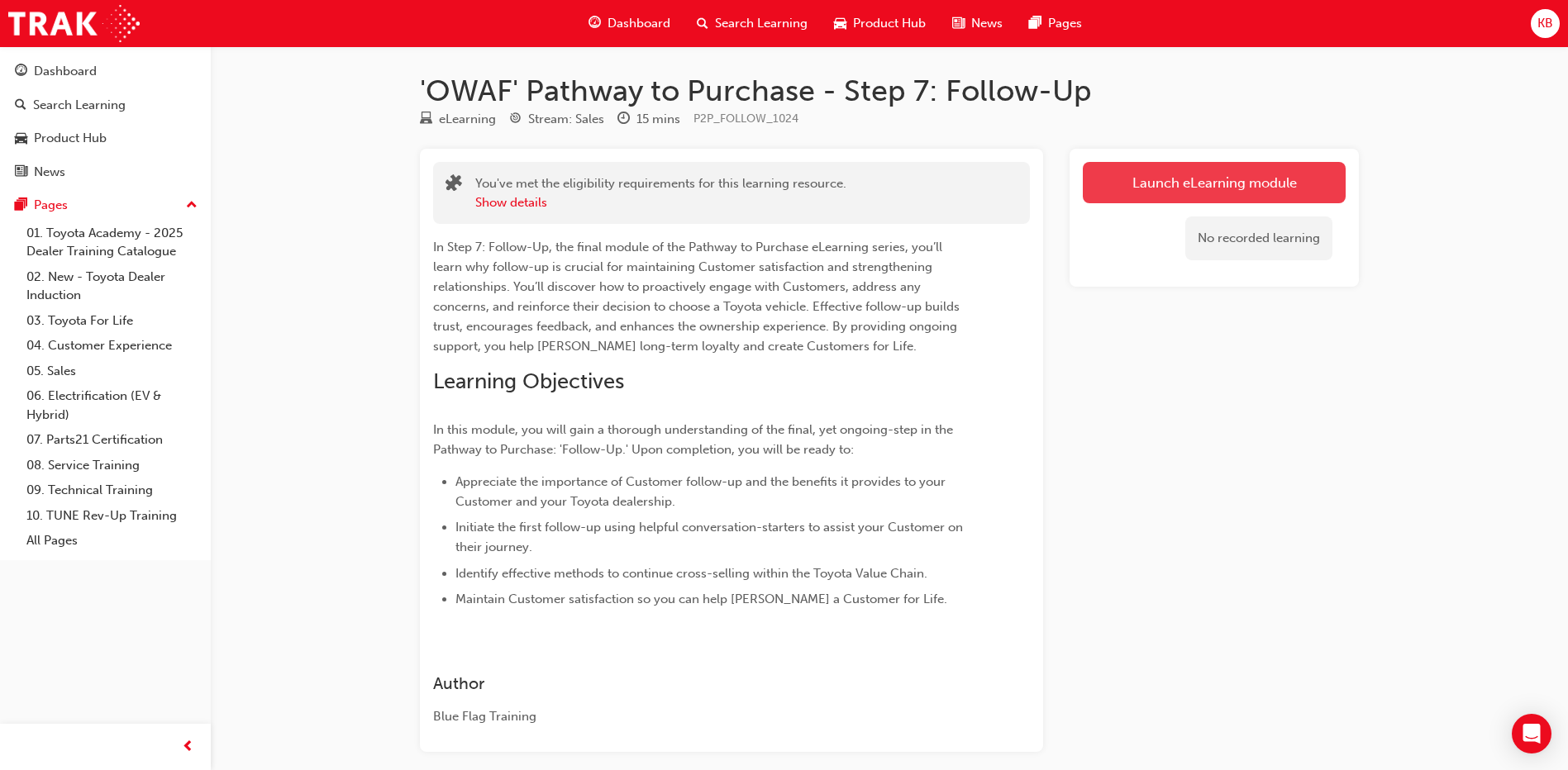
click at [1231, 179] on link "Launch eLearning module" at bounding box center [1214, 183] width 263 height 41
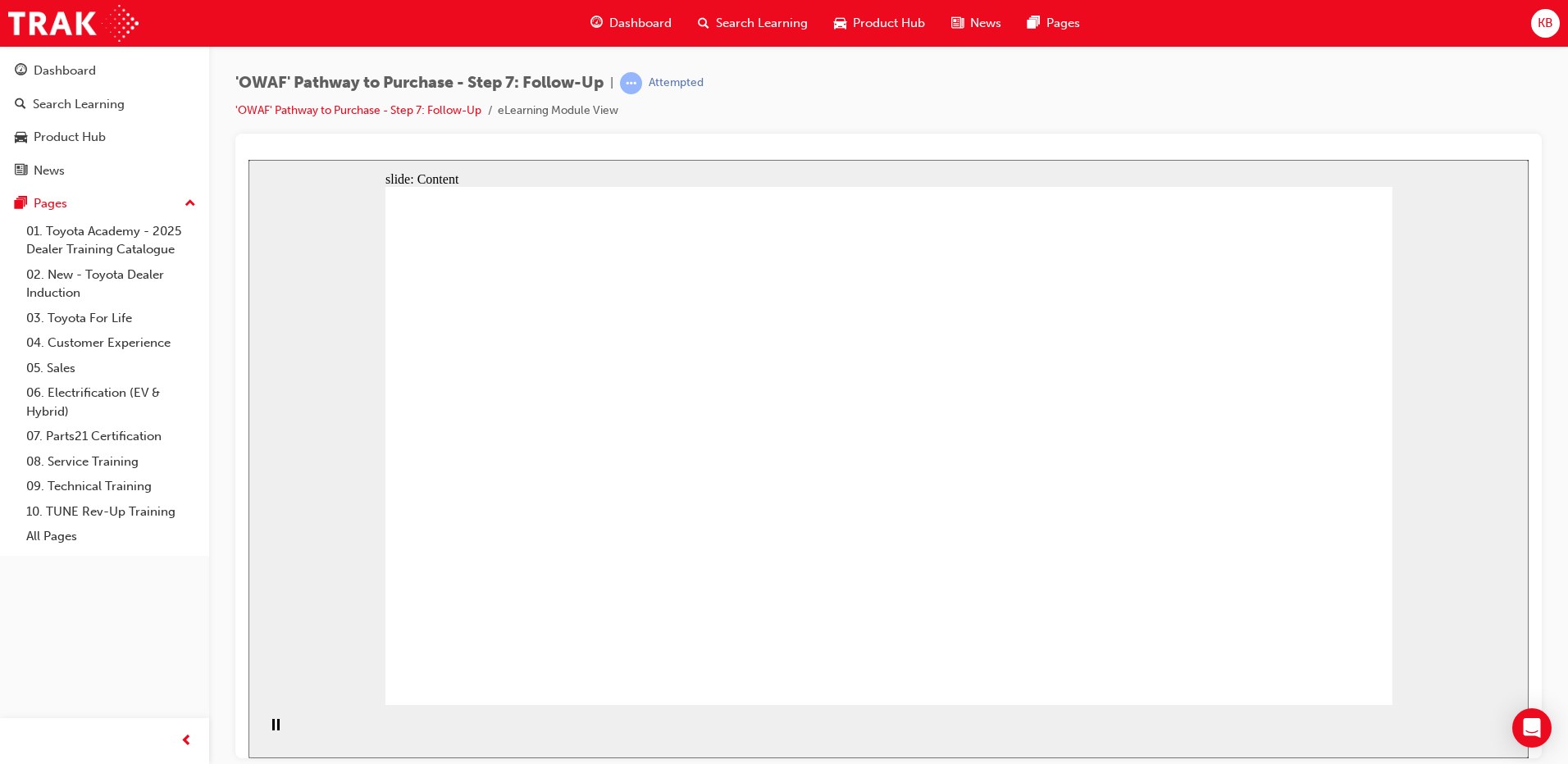
drag, startPoint x: 1048, startPoint y: 301, endPoint x: 1065, endPoint y: 307, distance: 18.0
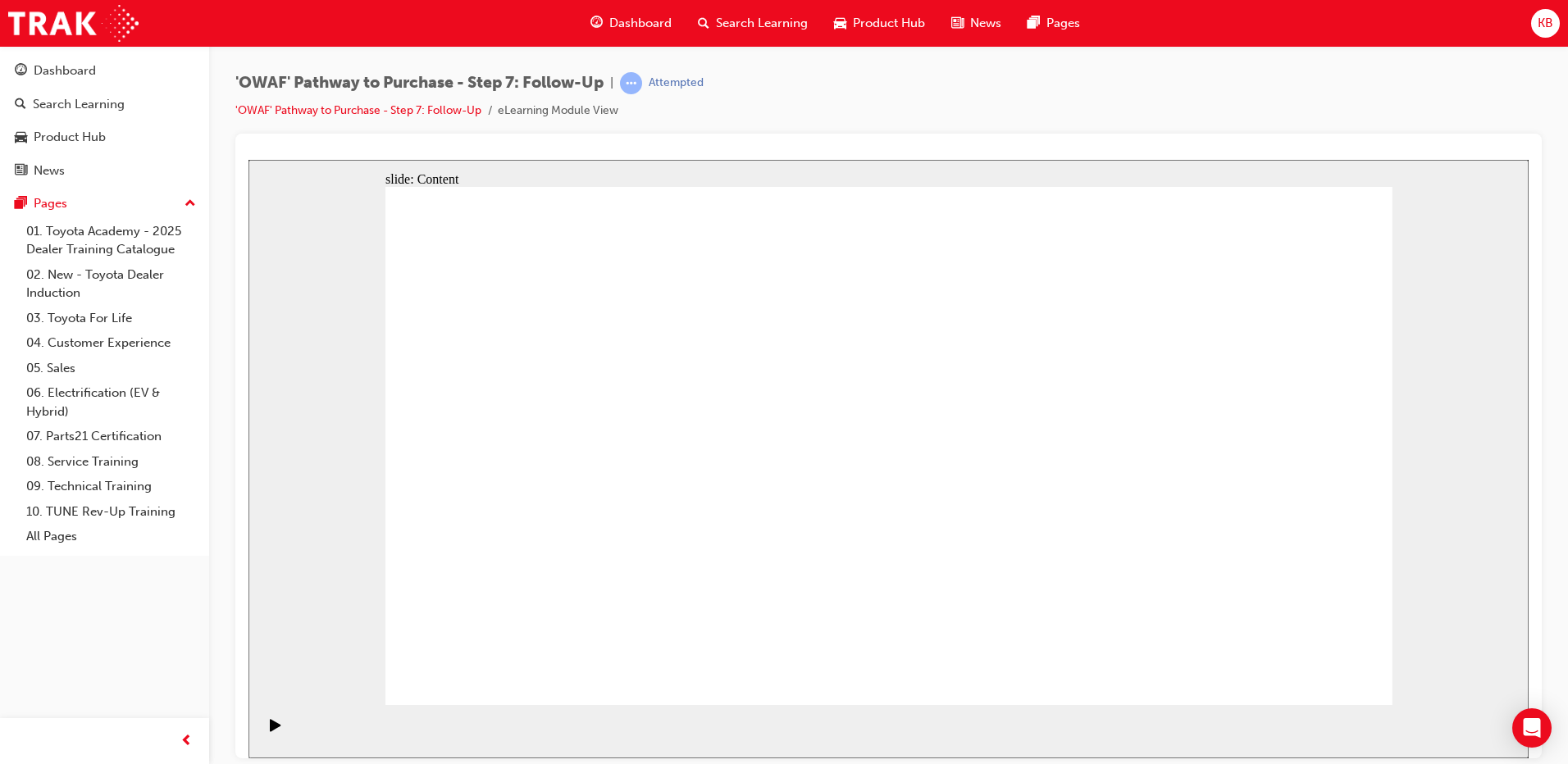
radio input "true"
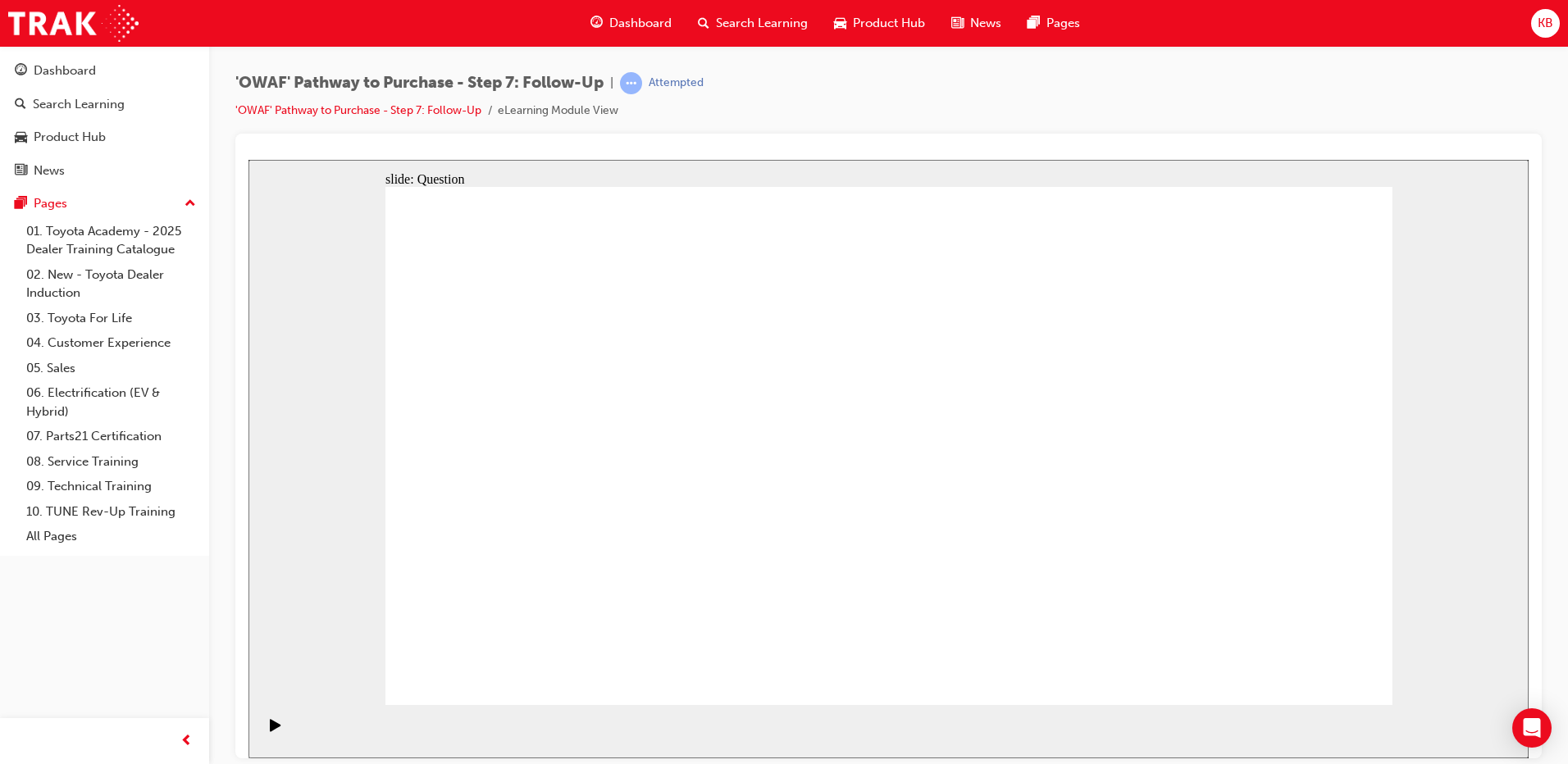
drag, startPoint x: 731, startPoint y: 591, endPoint x: 909, endPoint y: 396, distance: 264.0
drag, startPoint x: 921, startPoint y: 641, endPoint x: 693, endPoint y: 446, distance: 300.0
drag, startPoint x: 1110, startPoint y: 590, endPoint x: 774, endPoint y: 493, distance: 349.7
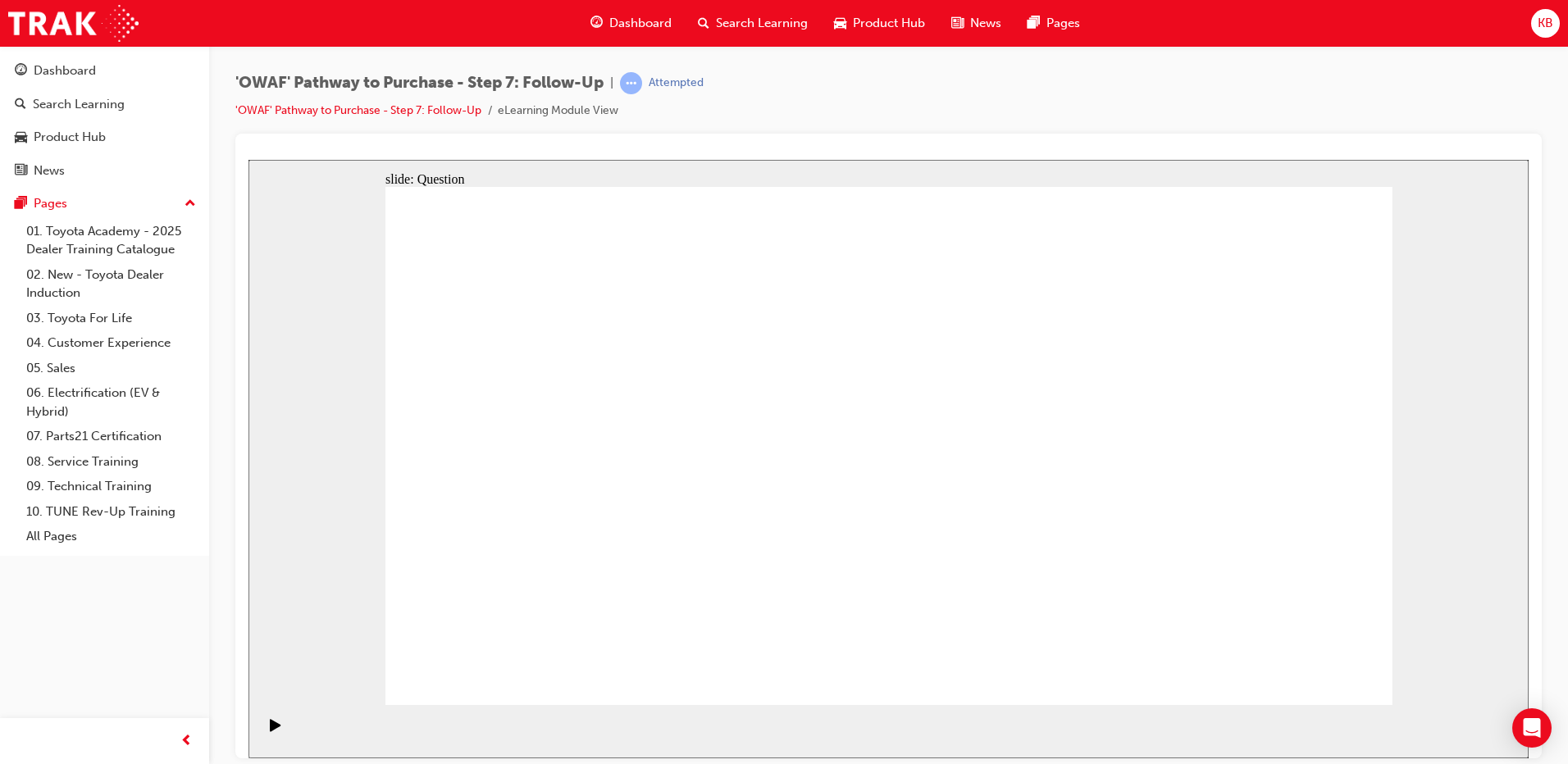
radio input "true"
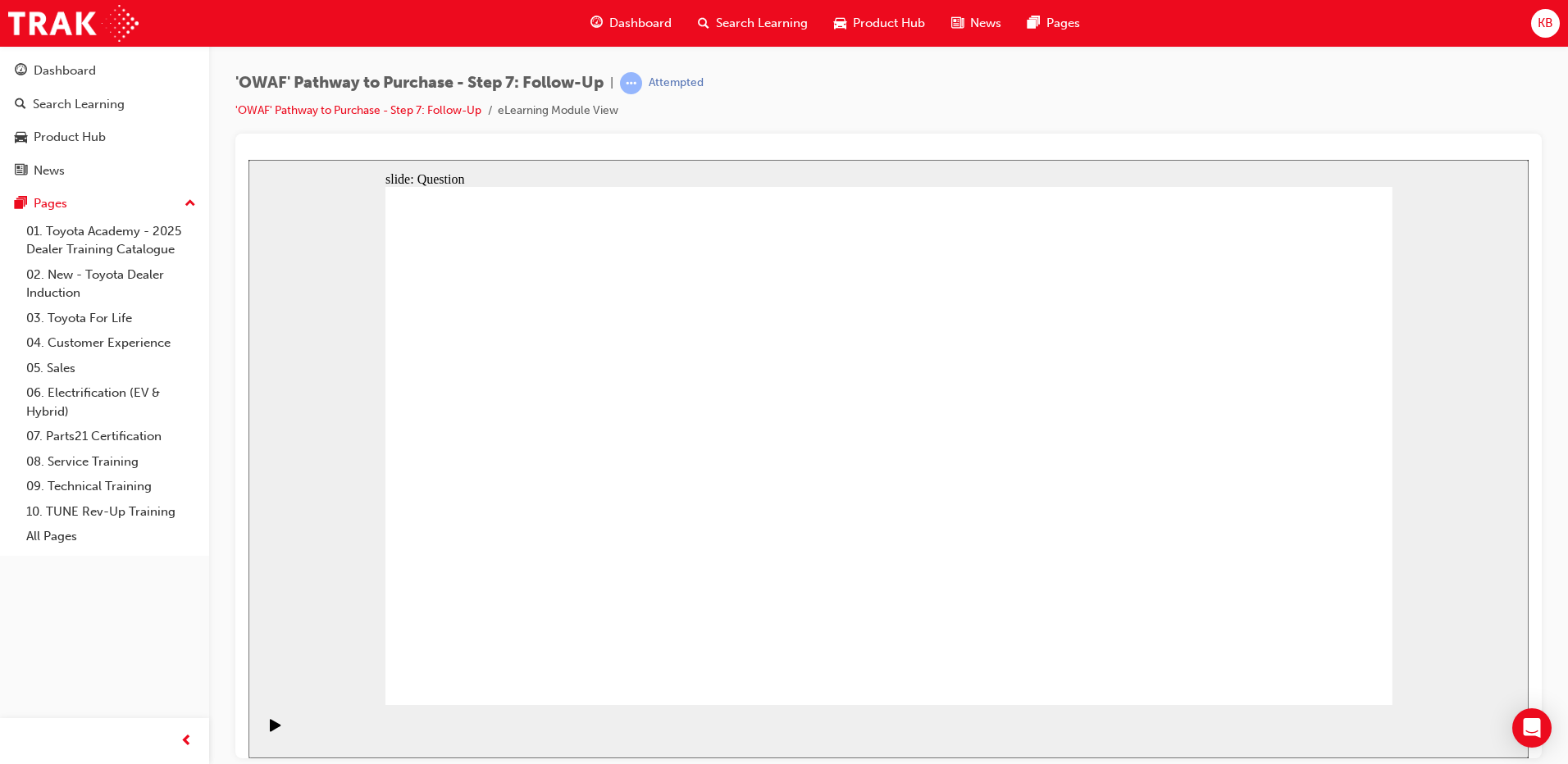
radio input "true"
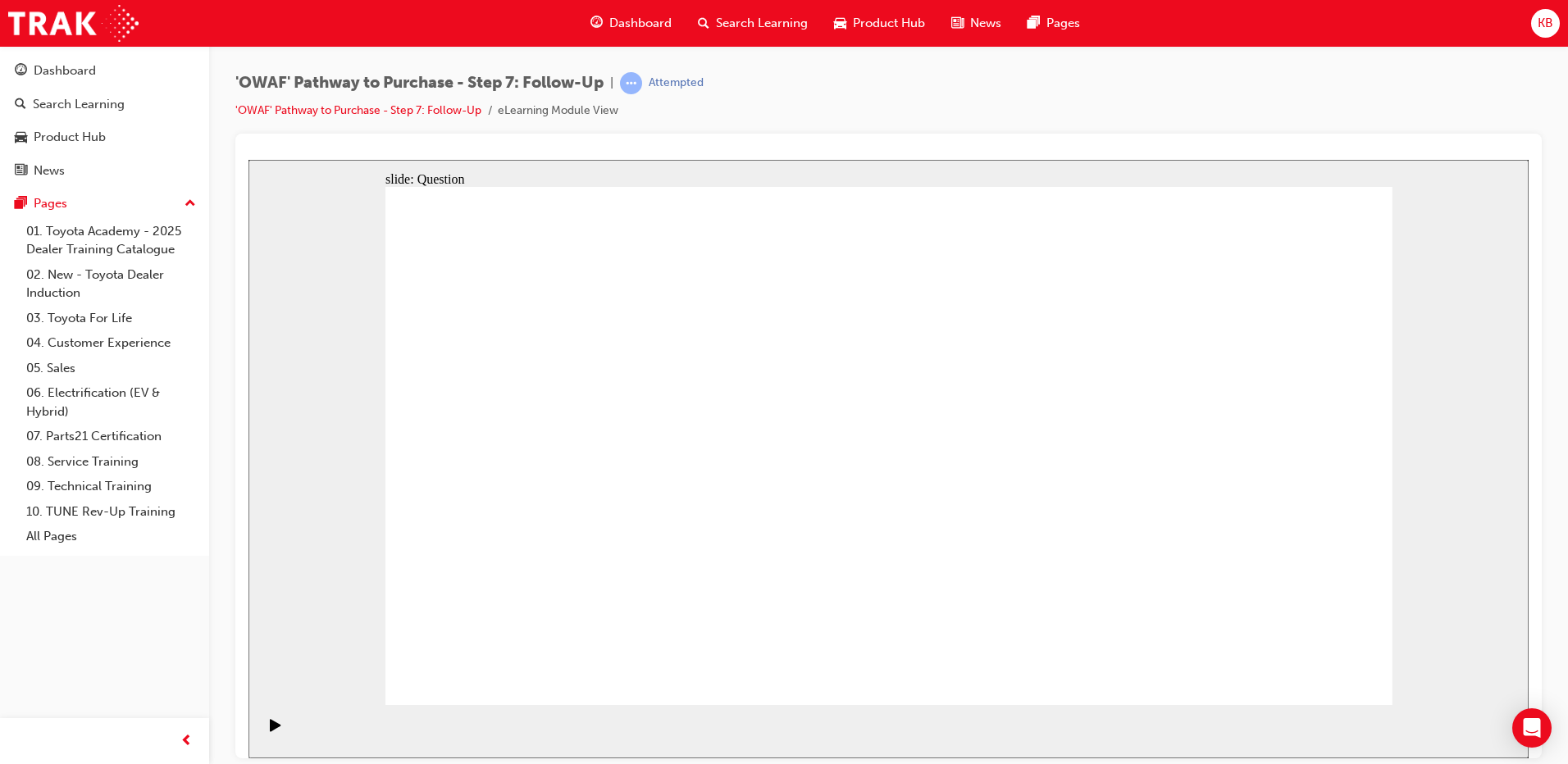
radio input "true"
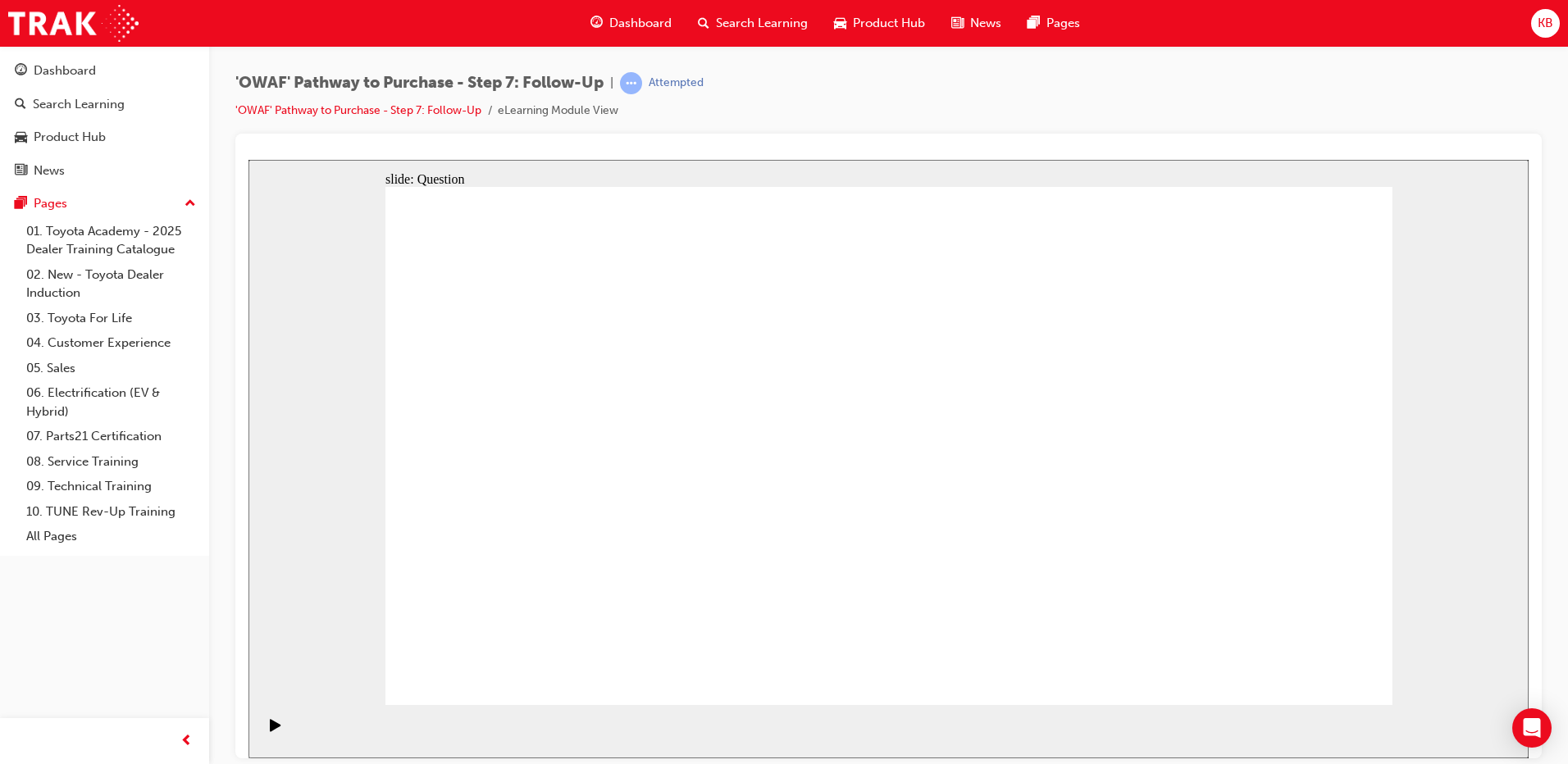
radio input "true"
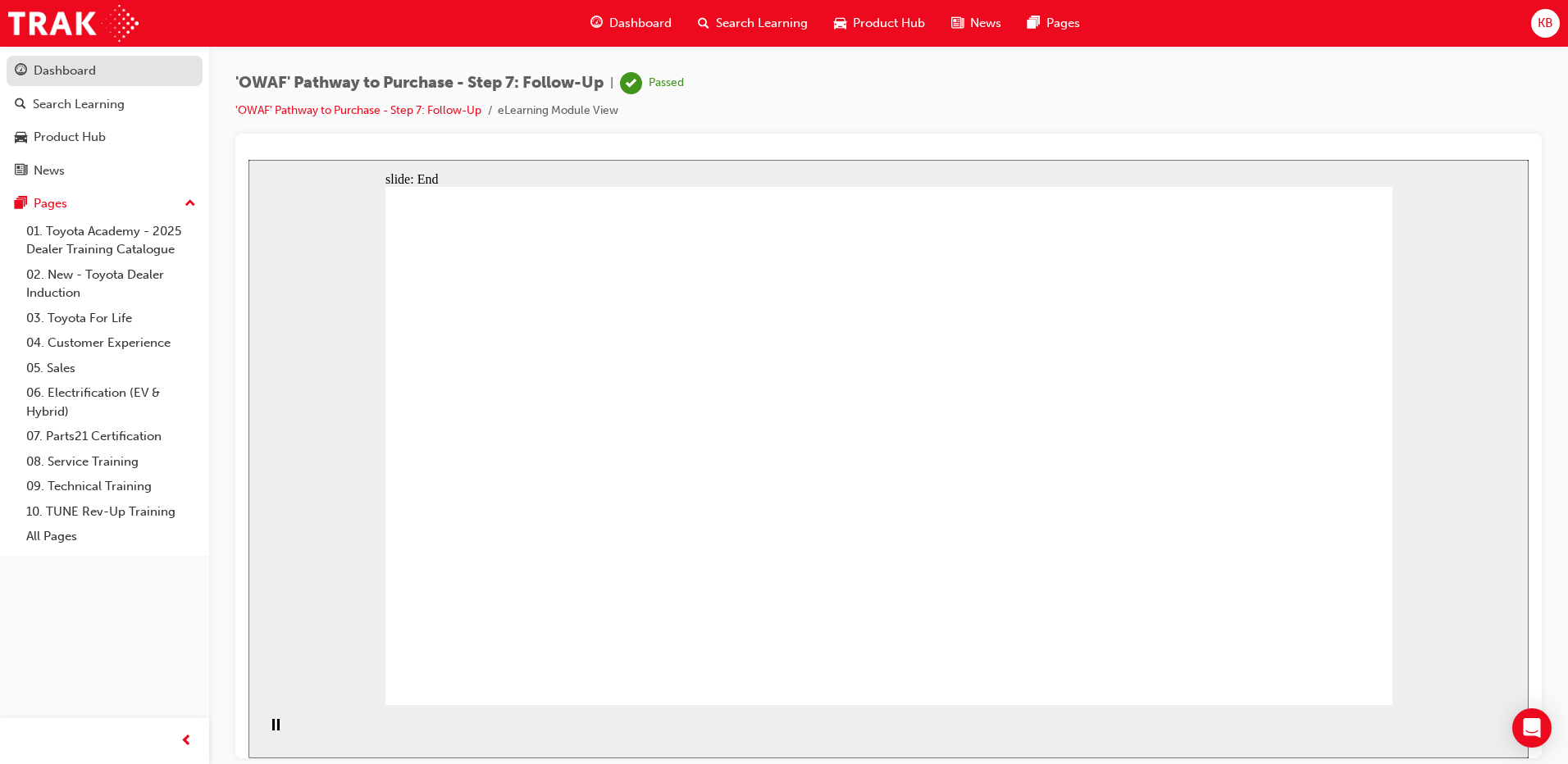
click at [83, 60] on div "Dashboard" at bounding box center [105, 70] width 180 height 20
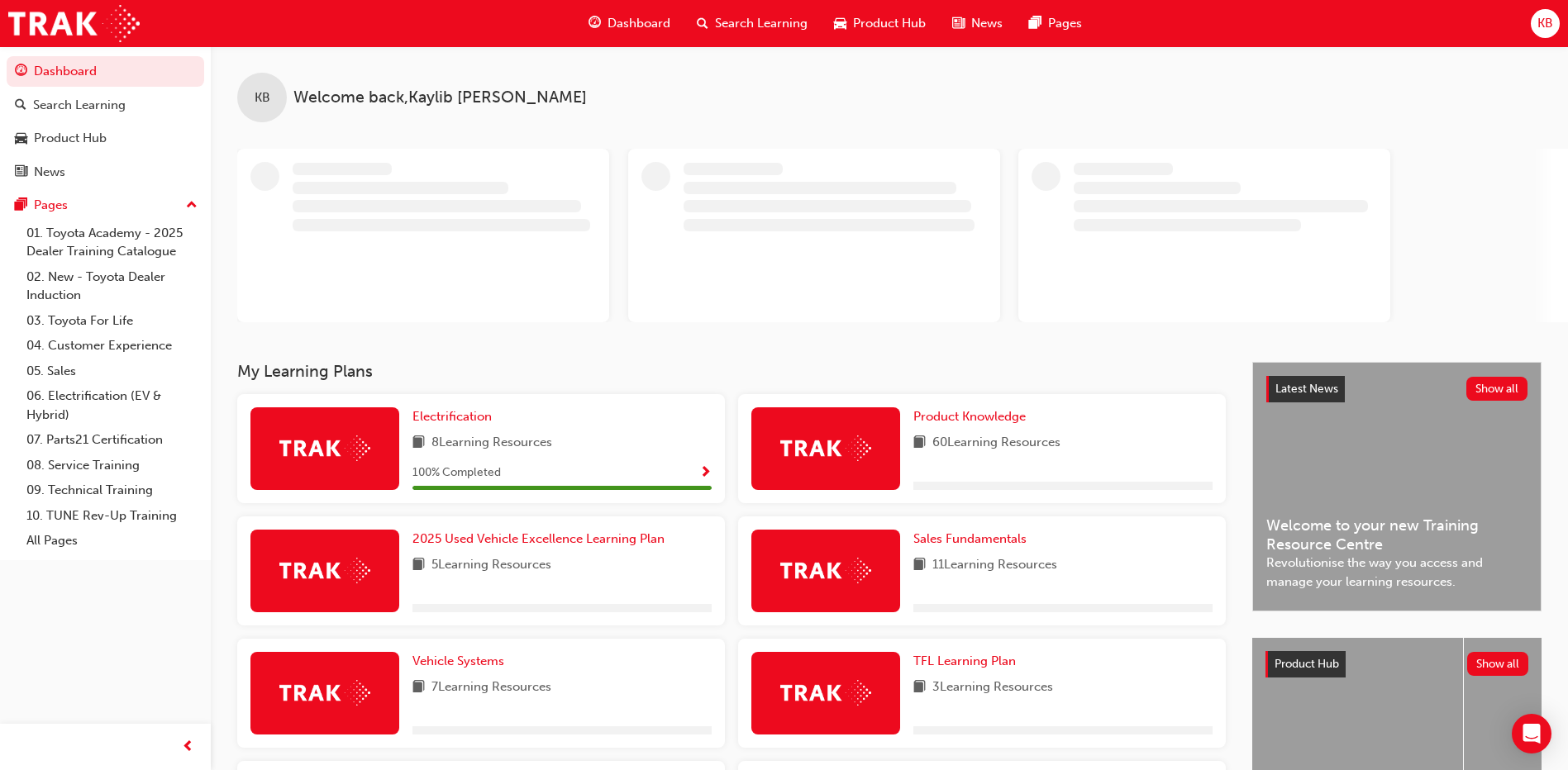
scroll to position [165, 0]
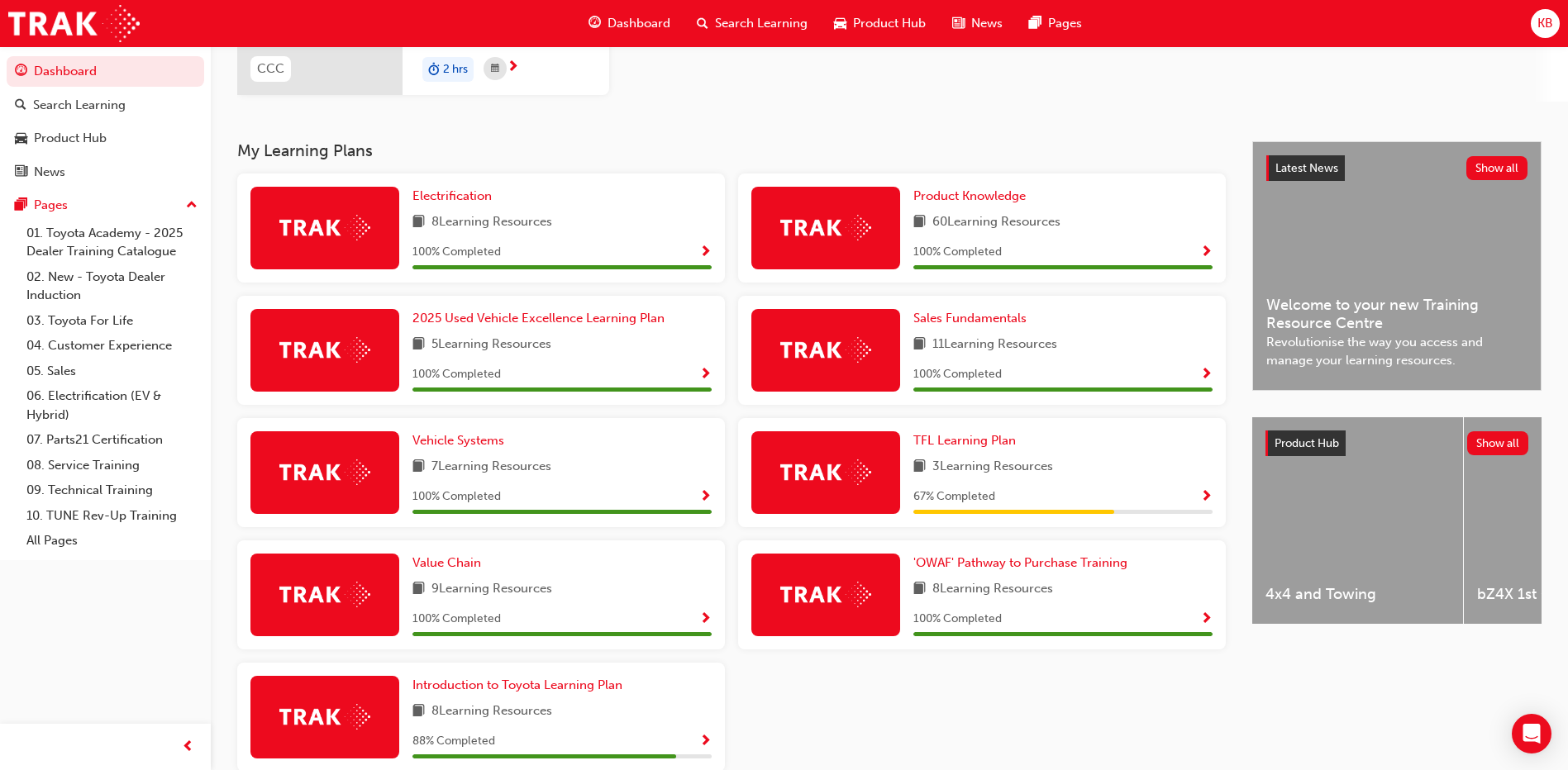
scroll to position [13, 0]
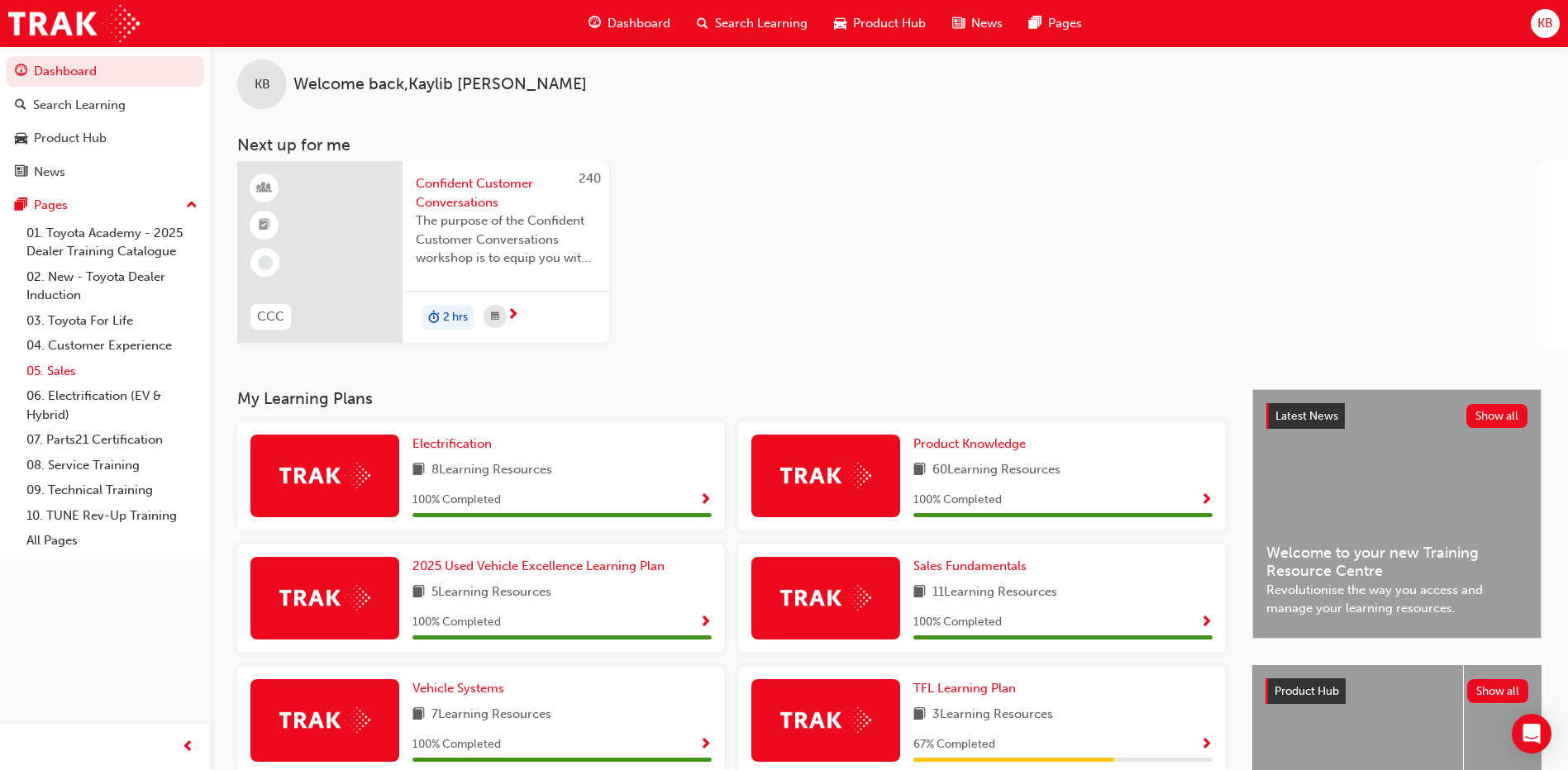
click at [88, 365] on link "05. Sales" at bounding box center [112, 371] width 185 height 26
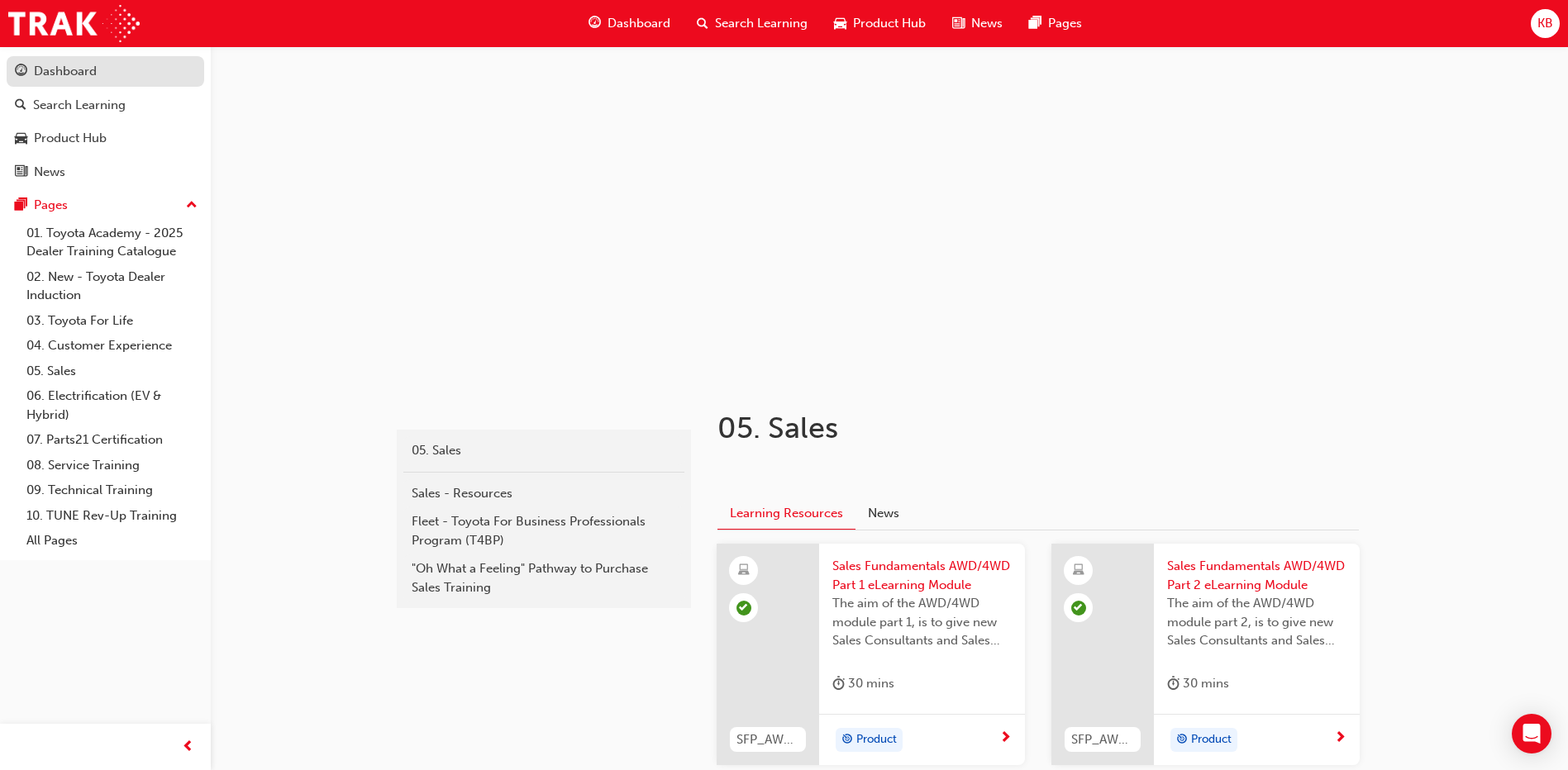
click at [63, 80] on div "Dashboard" at bounding box center [65, 71] width 63 height 19
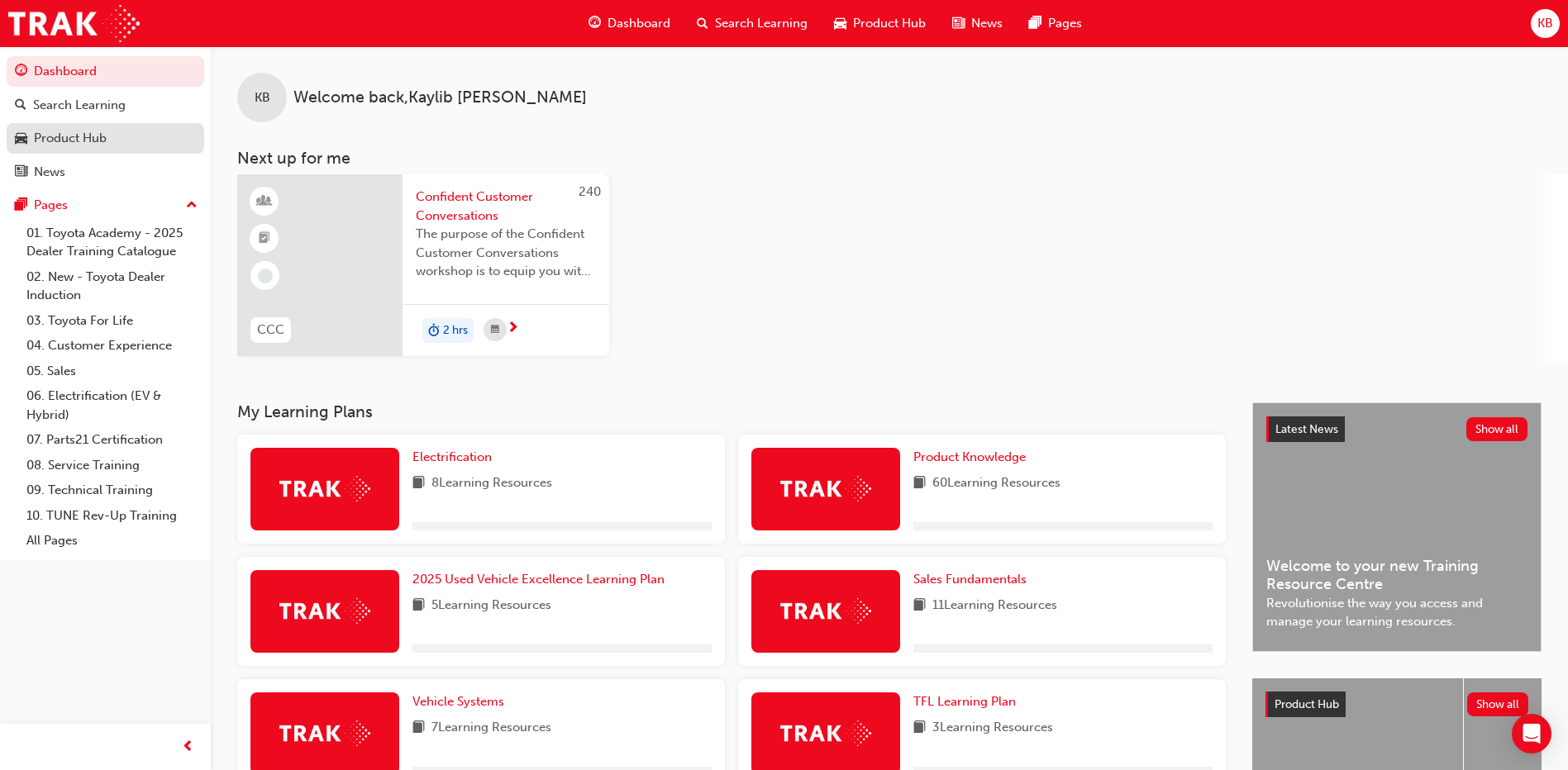
click at [81, 139] on div "Product Hub" at bounding box center [70, 138] width 73 height 19
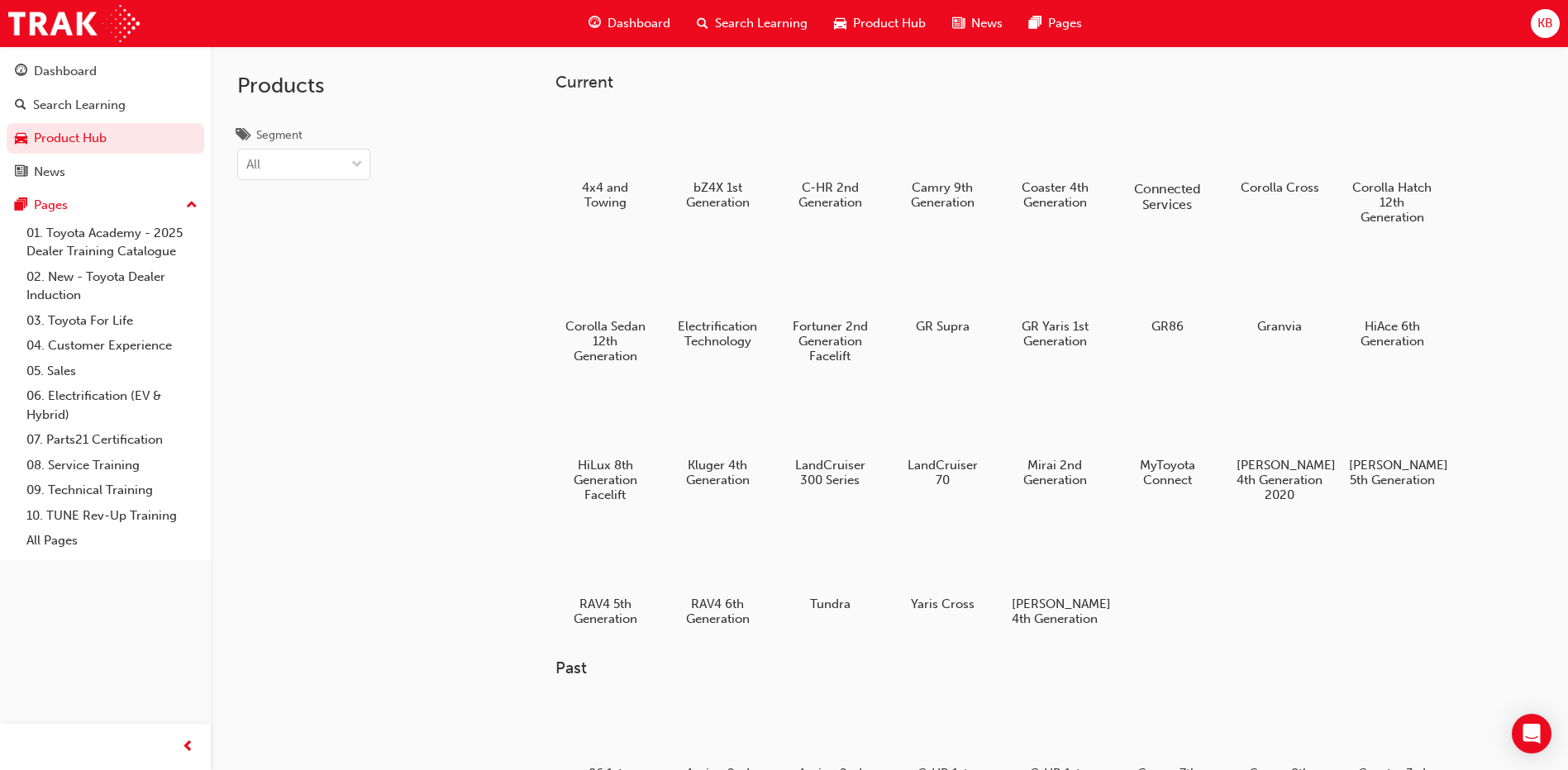
click at [853, 164] on div at bounding box center [1167, 141] width 91 height 65
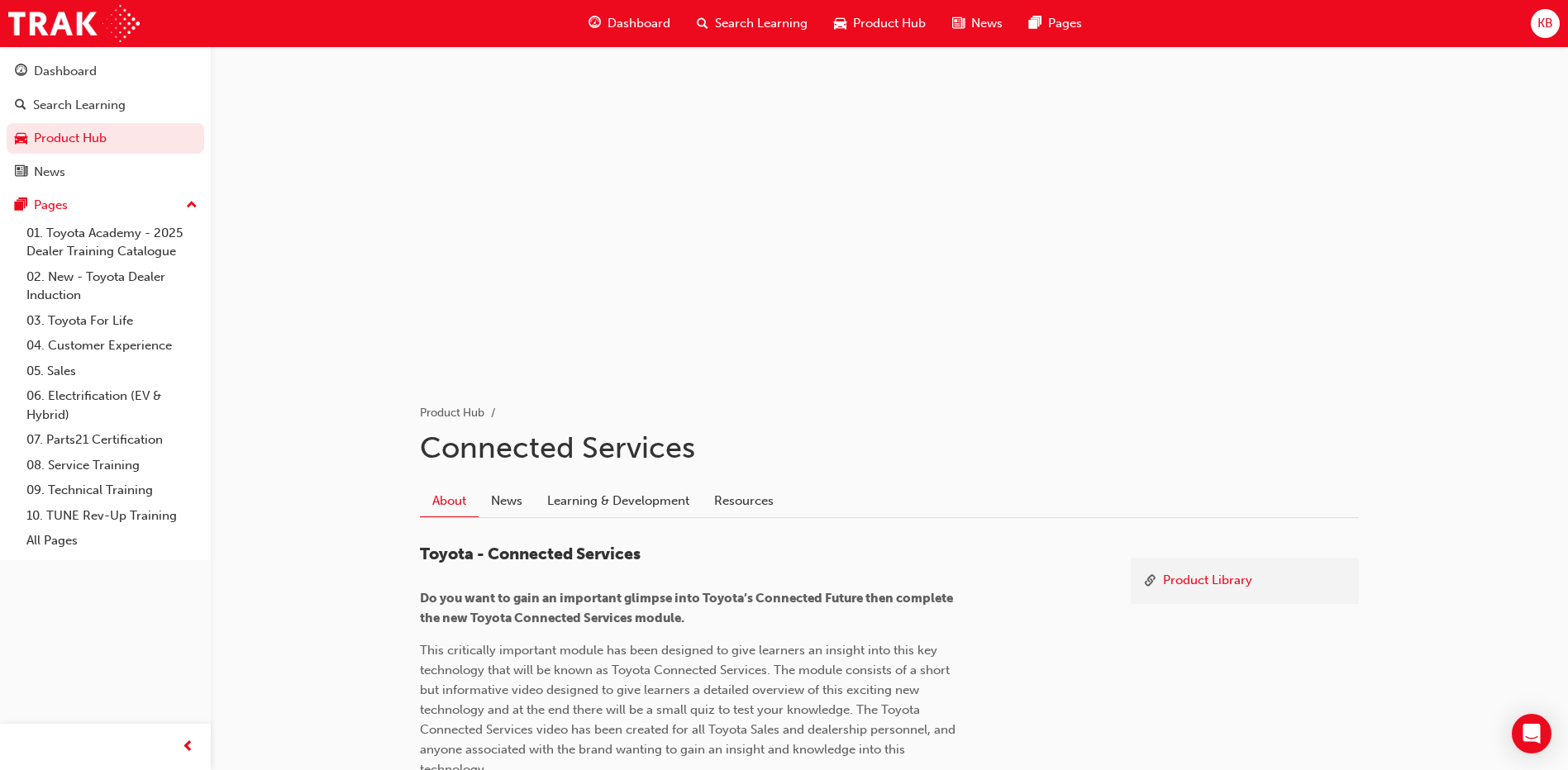
scroll to position [306, 0]
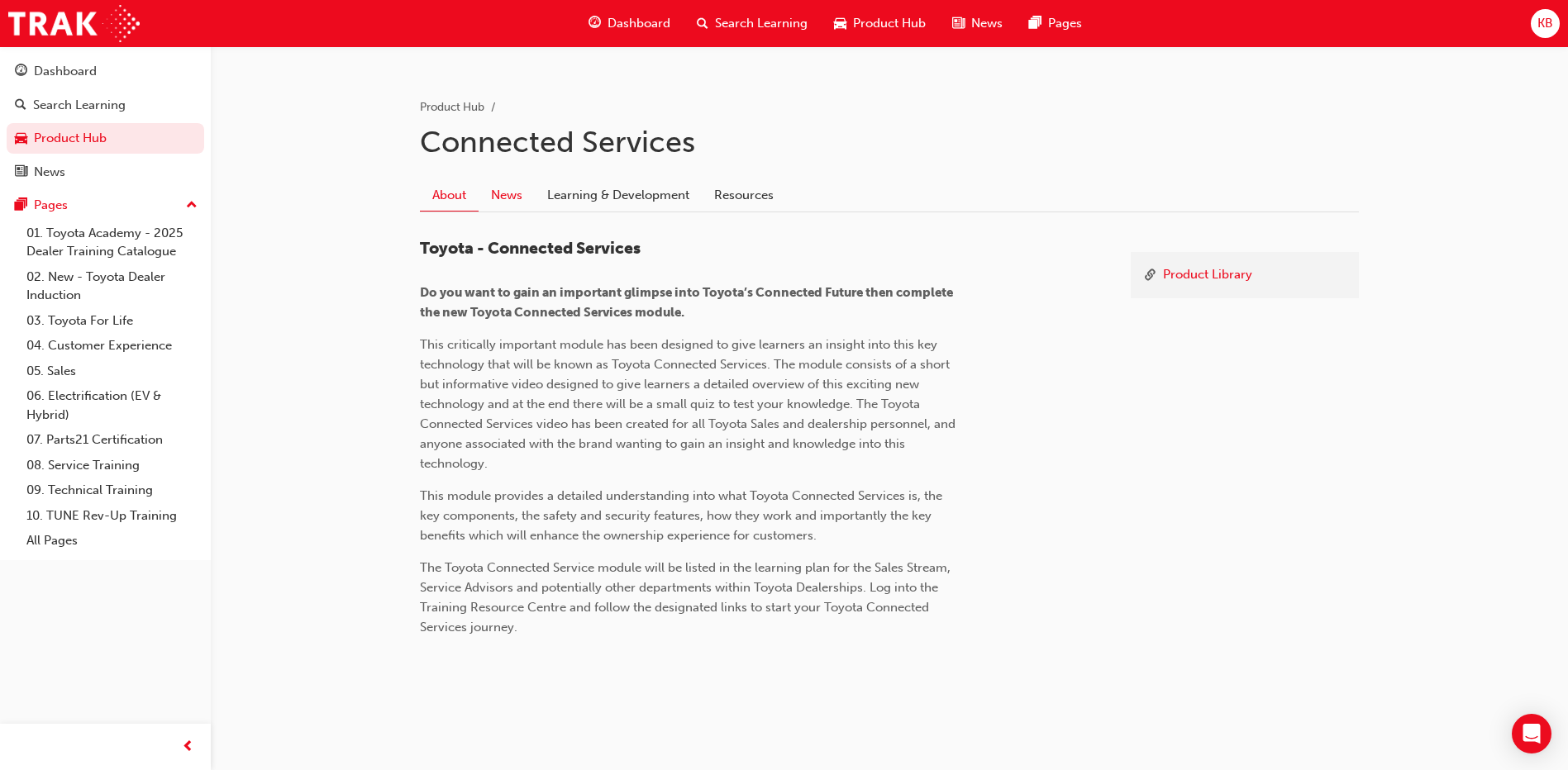
click at [515, 196] on link "News" at bounding box center [507, 195] width 56 height 31
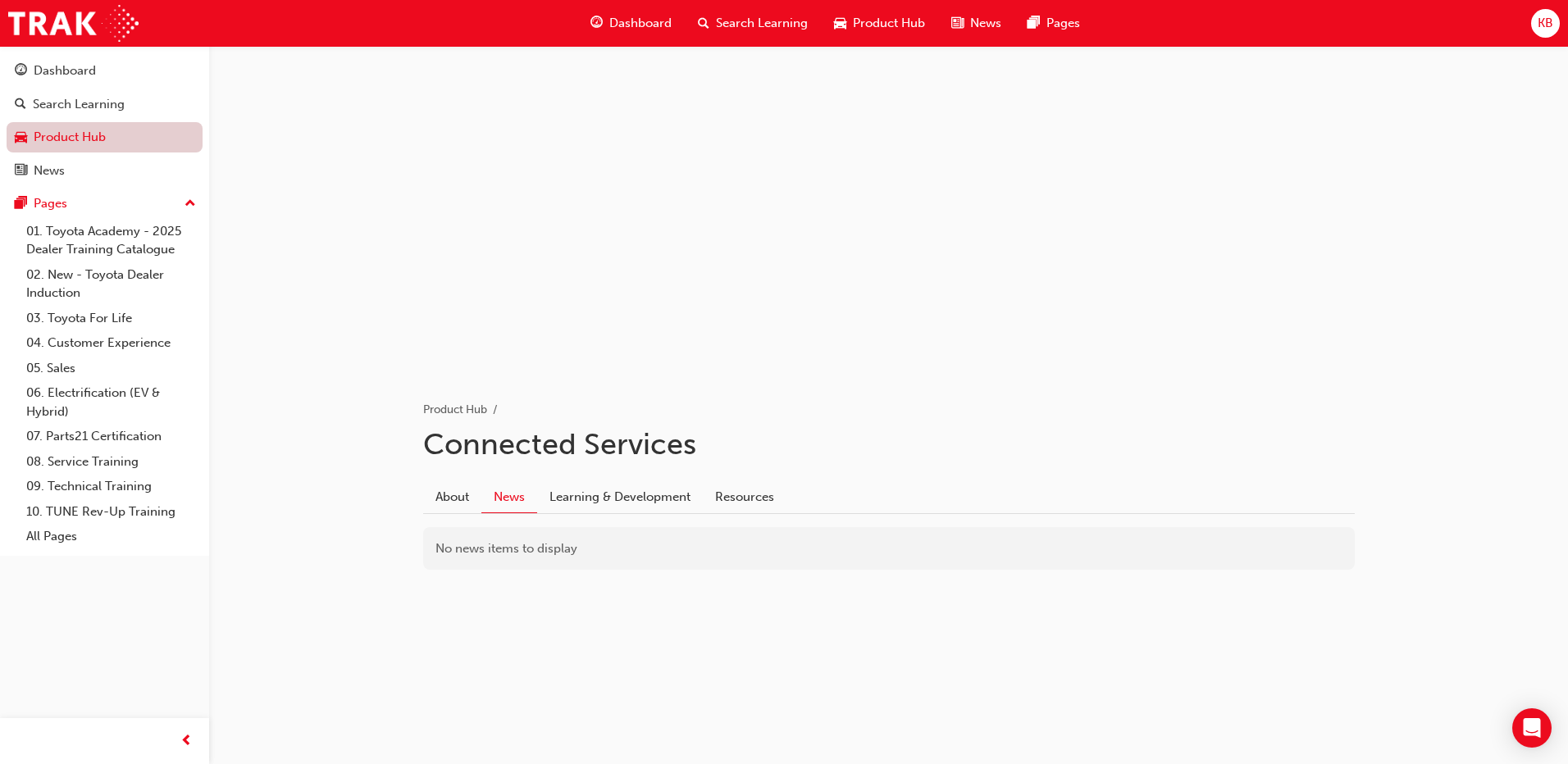
click at [108, 144] on link "Product Hub" at bounding box center [104, 137] width 196 height 30
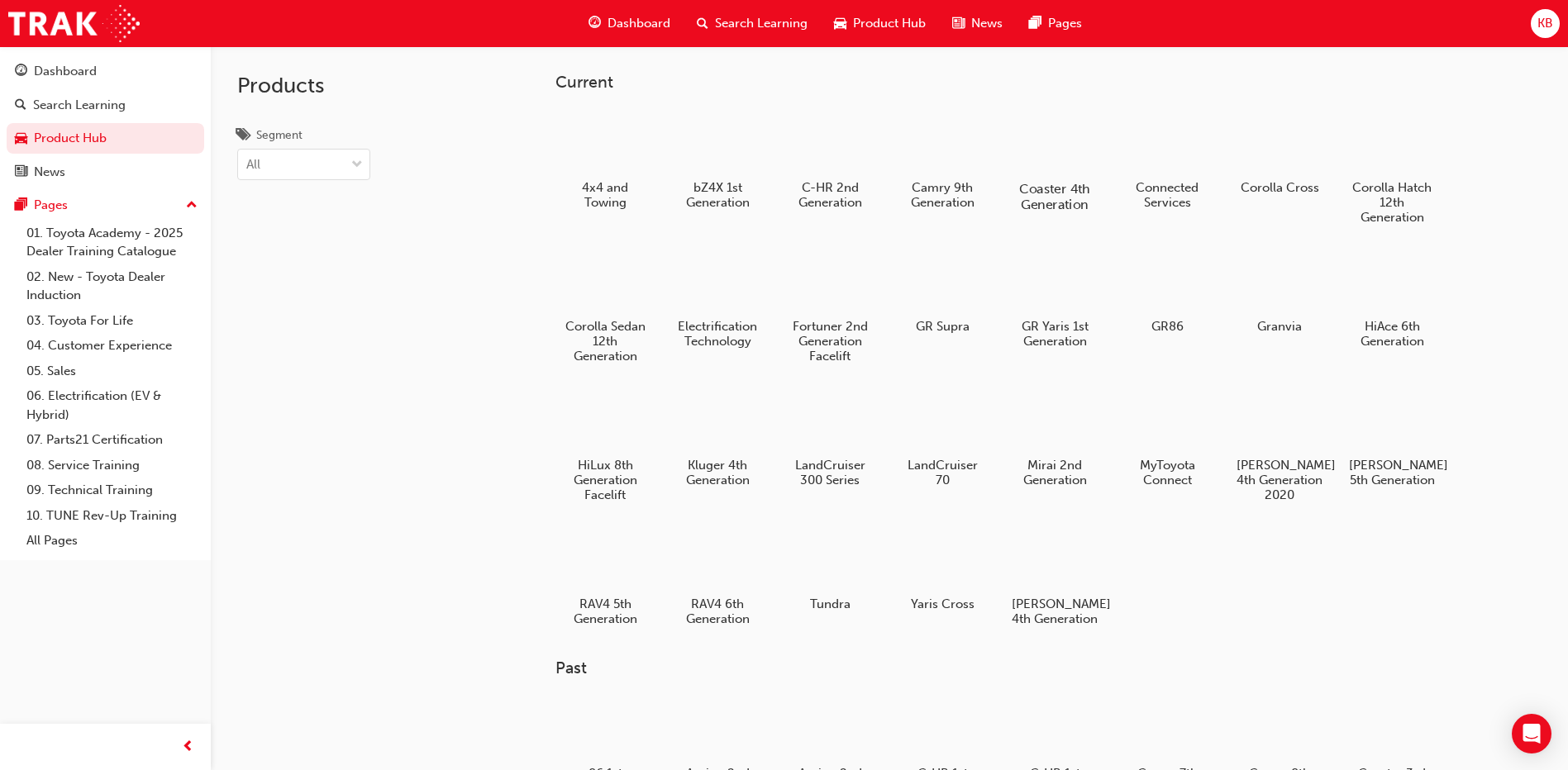
click at [853, 195] on h5 "Coaster 4th Generation" at bounding box center [1055, 196] width 91 height 31
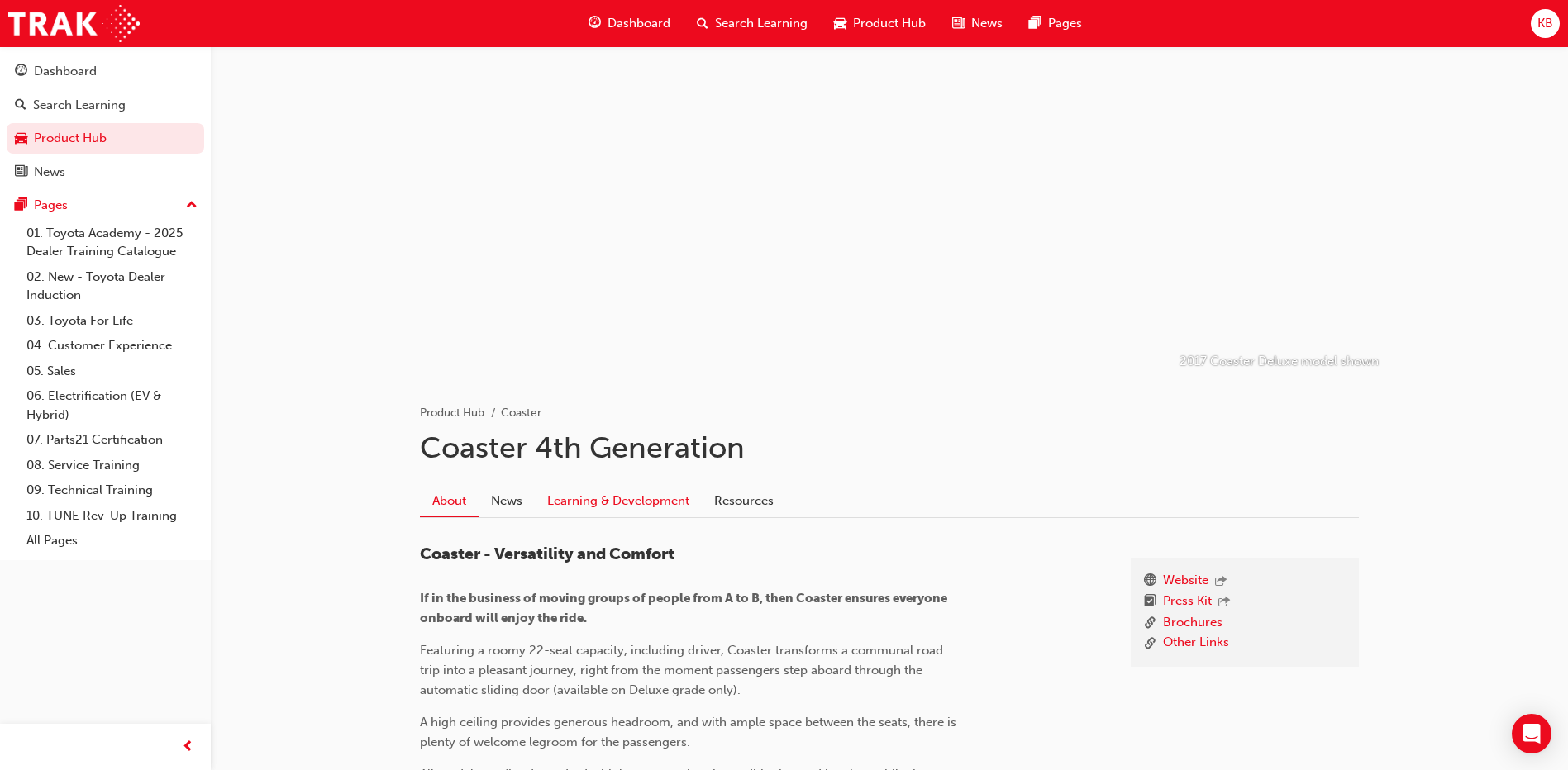
click at [574, 490] on link "Learning & Development" at bounding box center [619, 500] width 167 height 31
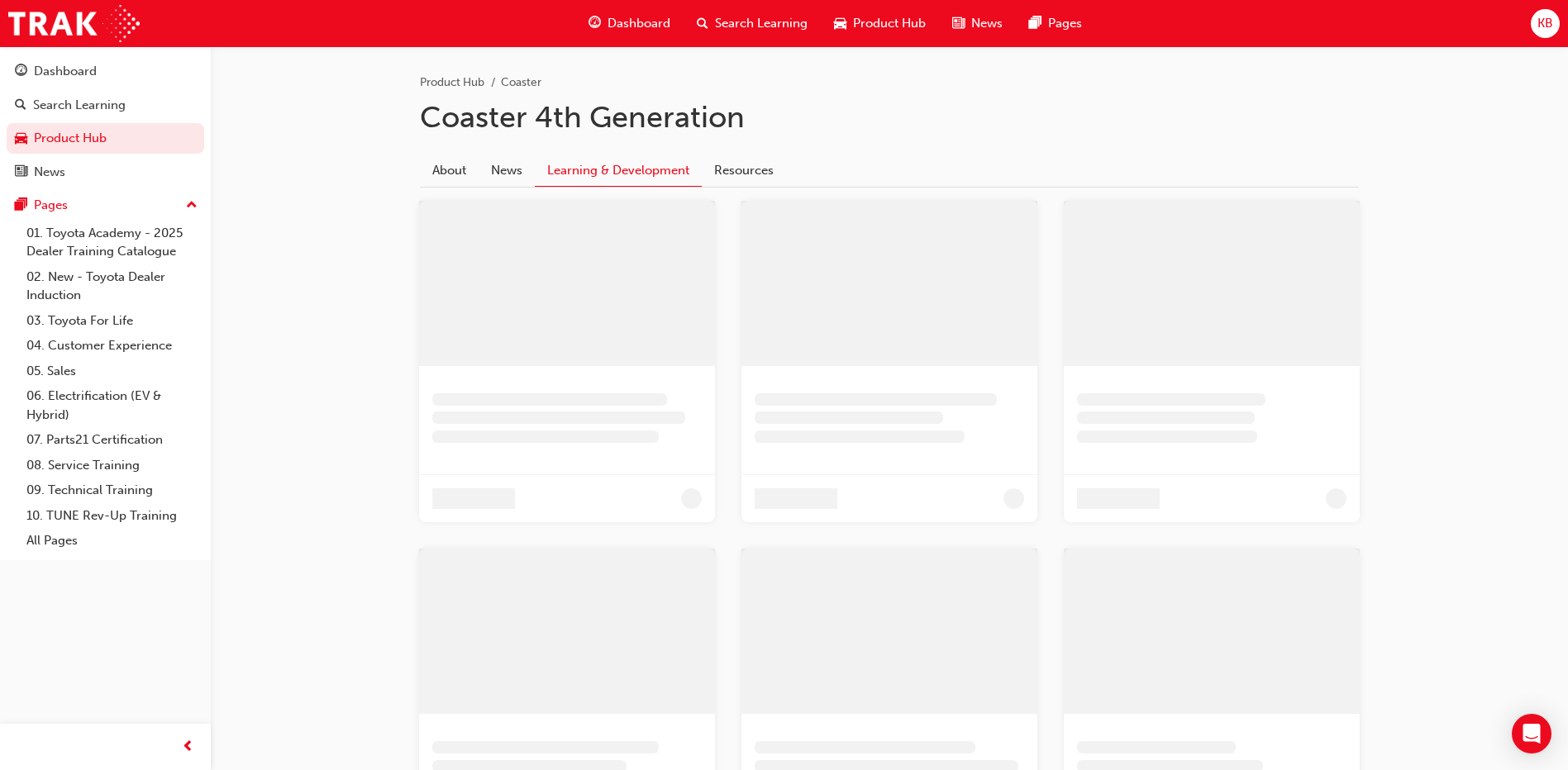
scroll to position [84, 0]
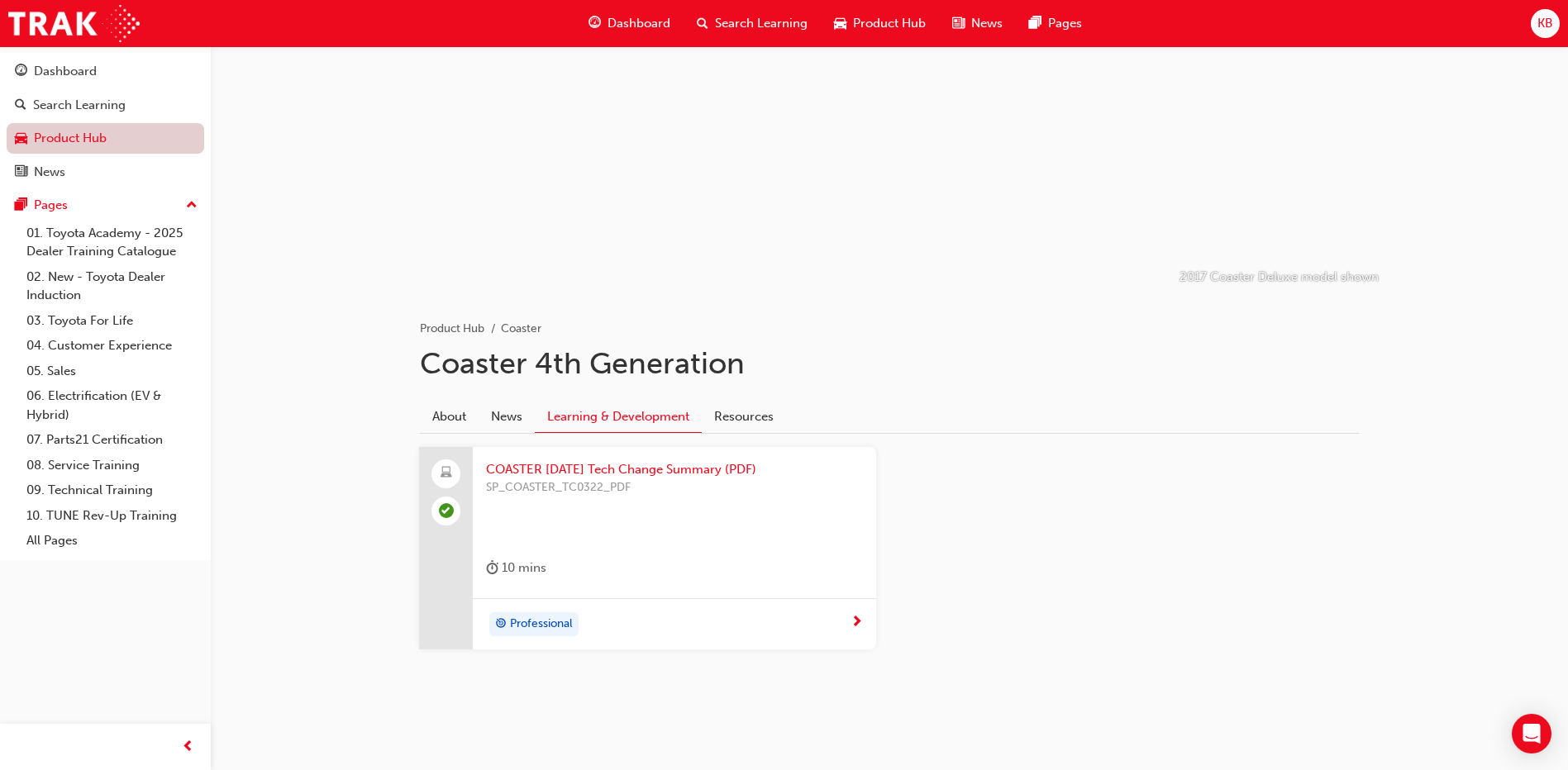
click at [95, 146] on link "Product Hub" at bounding box center [105, 138] width 197 height 30
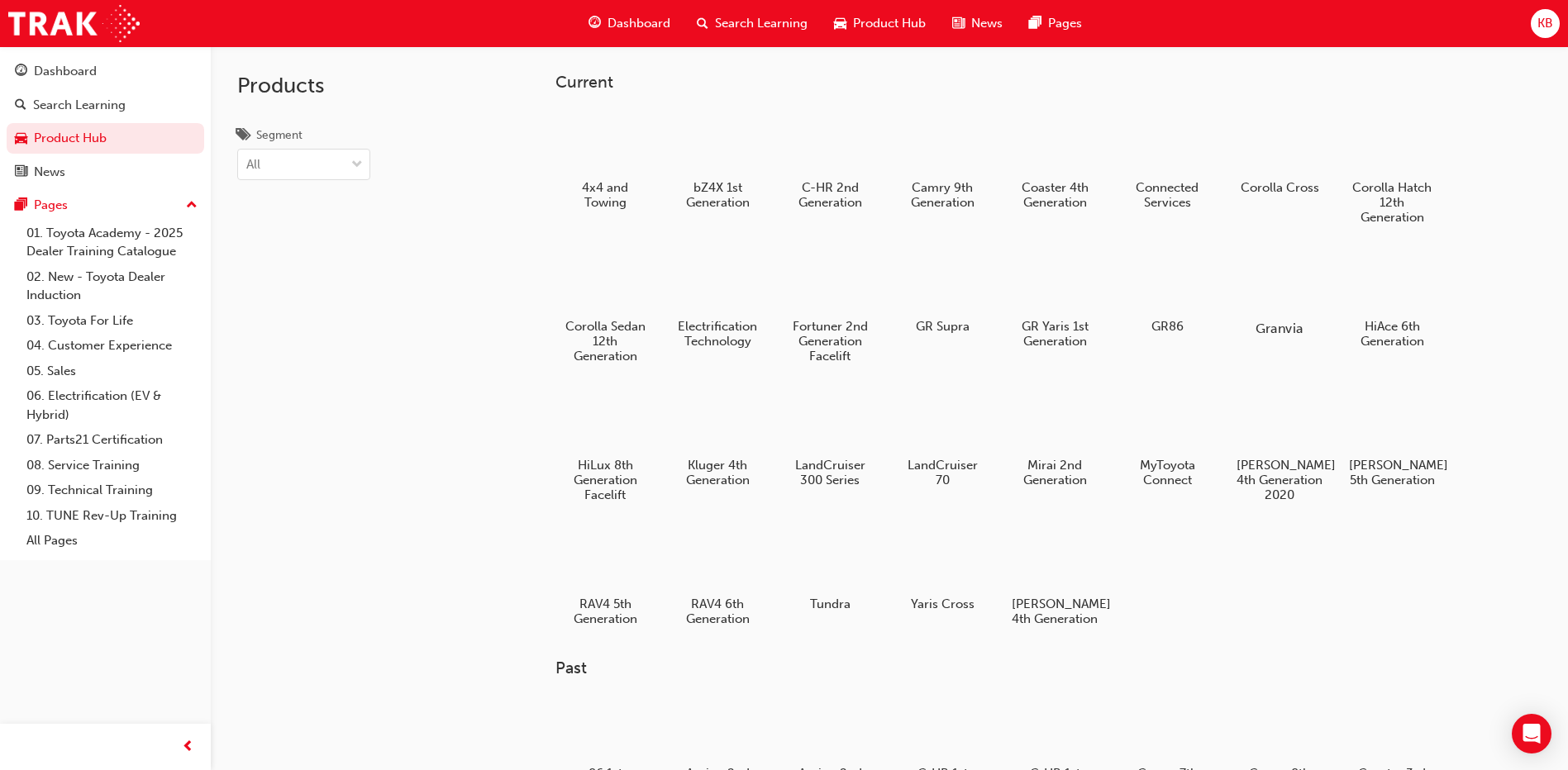
click at [853, 333] on h5 "Granvia" at bounding box center [1280, 329] width 91 height 16
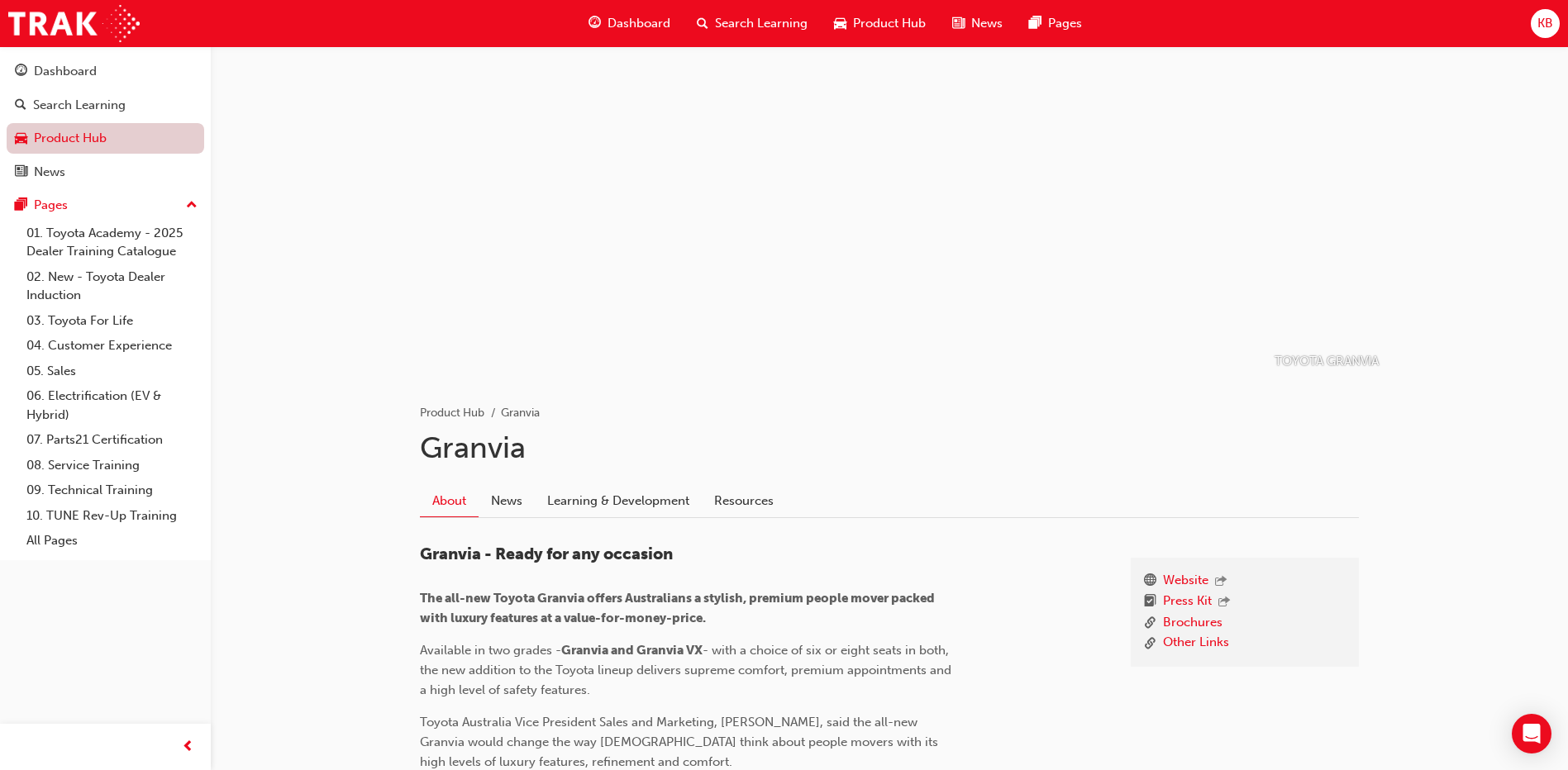
click at [97, 143] on link "Product Hub" at bounding box center [105, 138] width 197 height 30
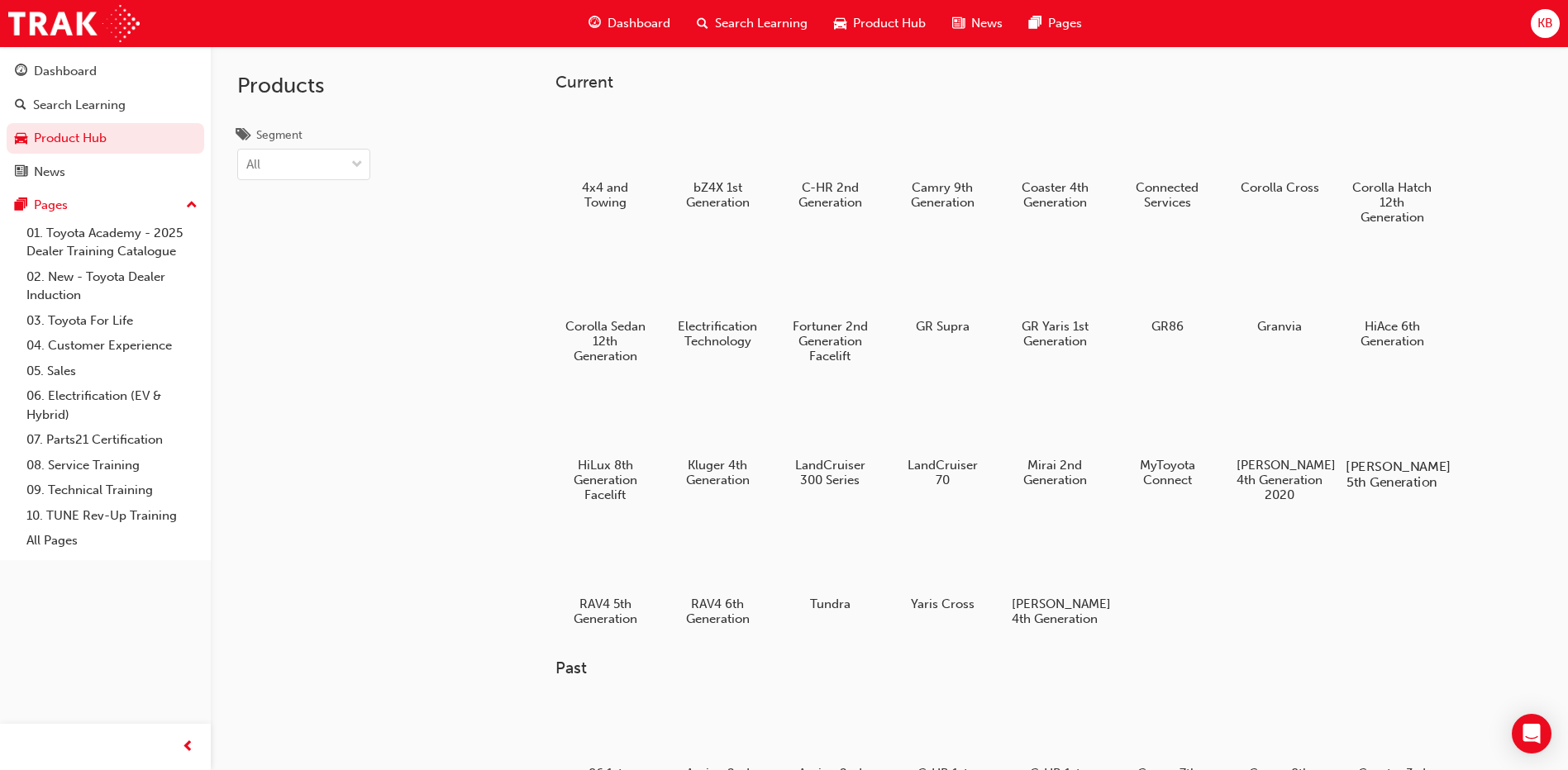
click at [853, 464] on h5 "[PERSON_NAME] 5th Generation" at bounding box center [1392, 474] width 91 height 31
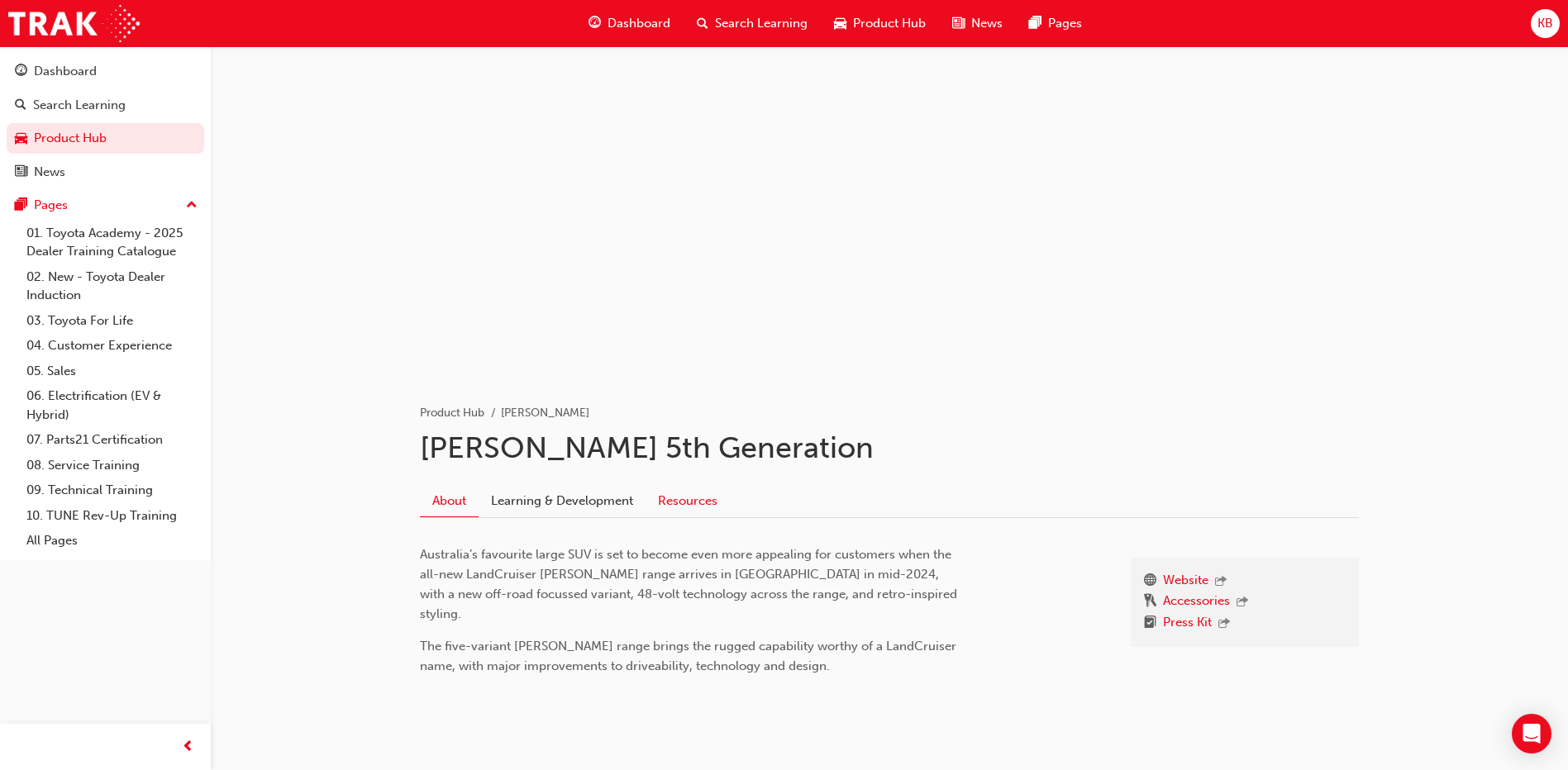
click at [727, 498] on link "Resources" at bounding box center [688, 500] width 84 height 31
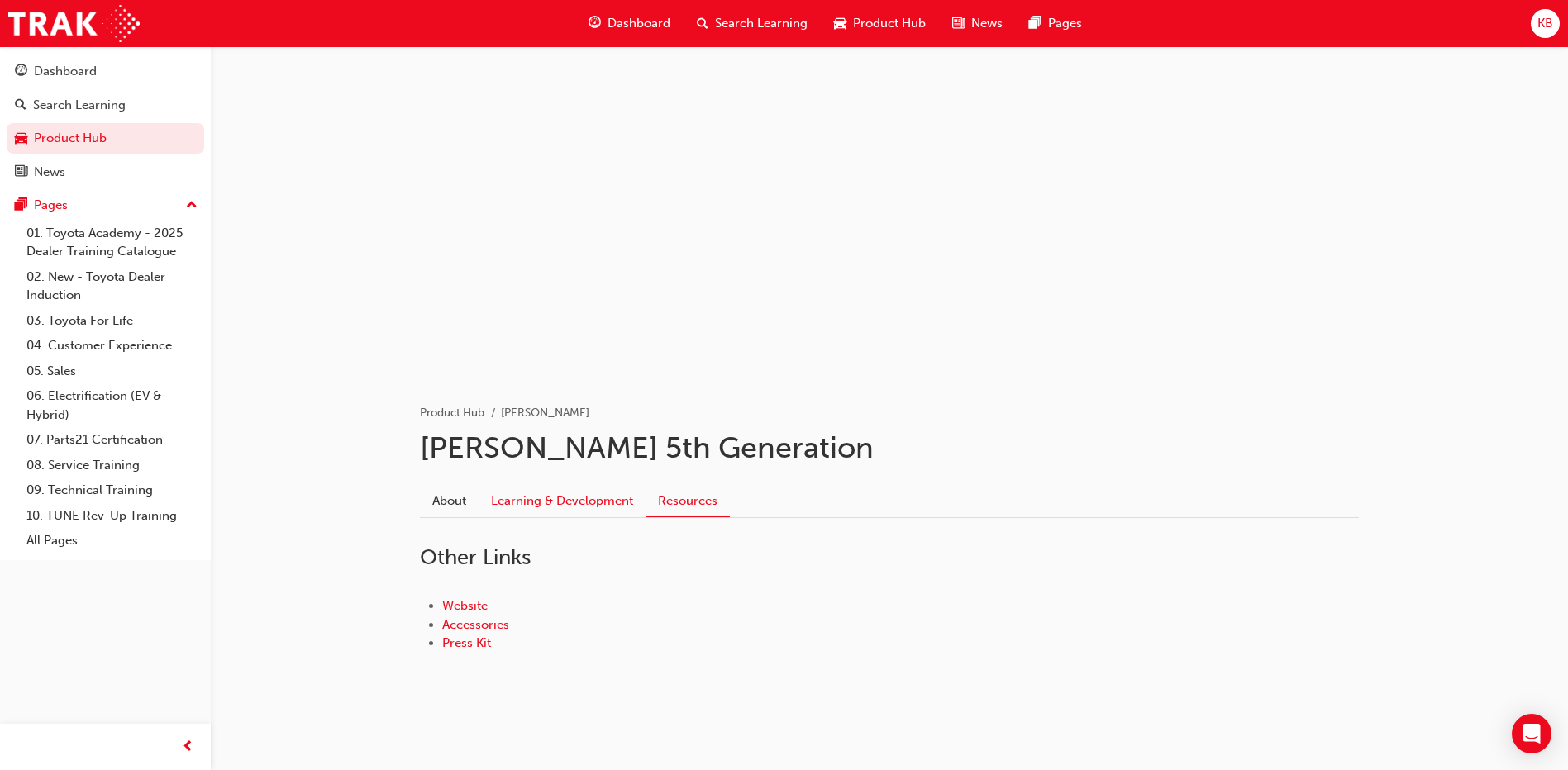
click at [580, 506] on link "Learning & Development" at bounding box center [562, 500] width 167 height 31
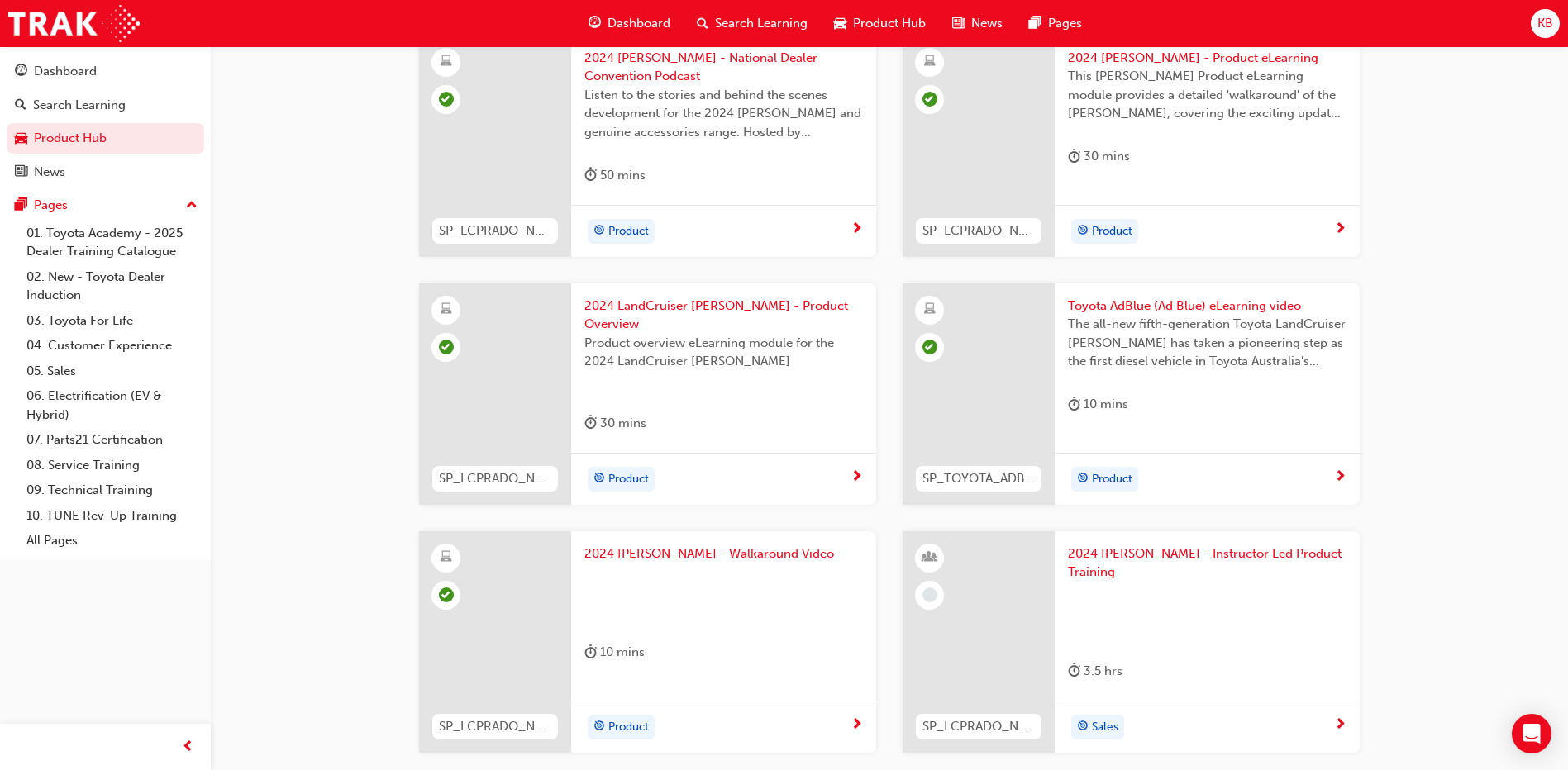
scroll to position [562, 0]
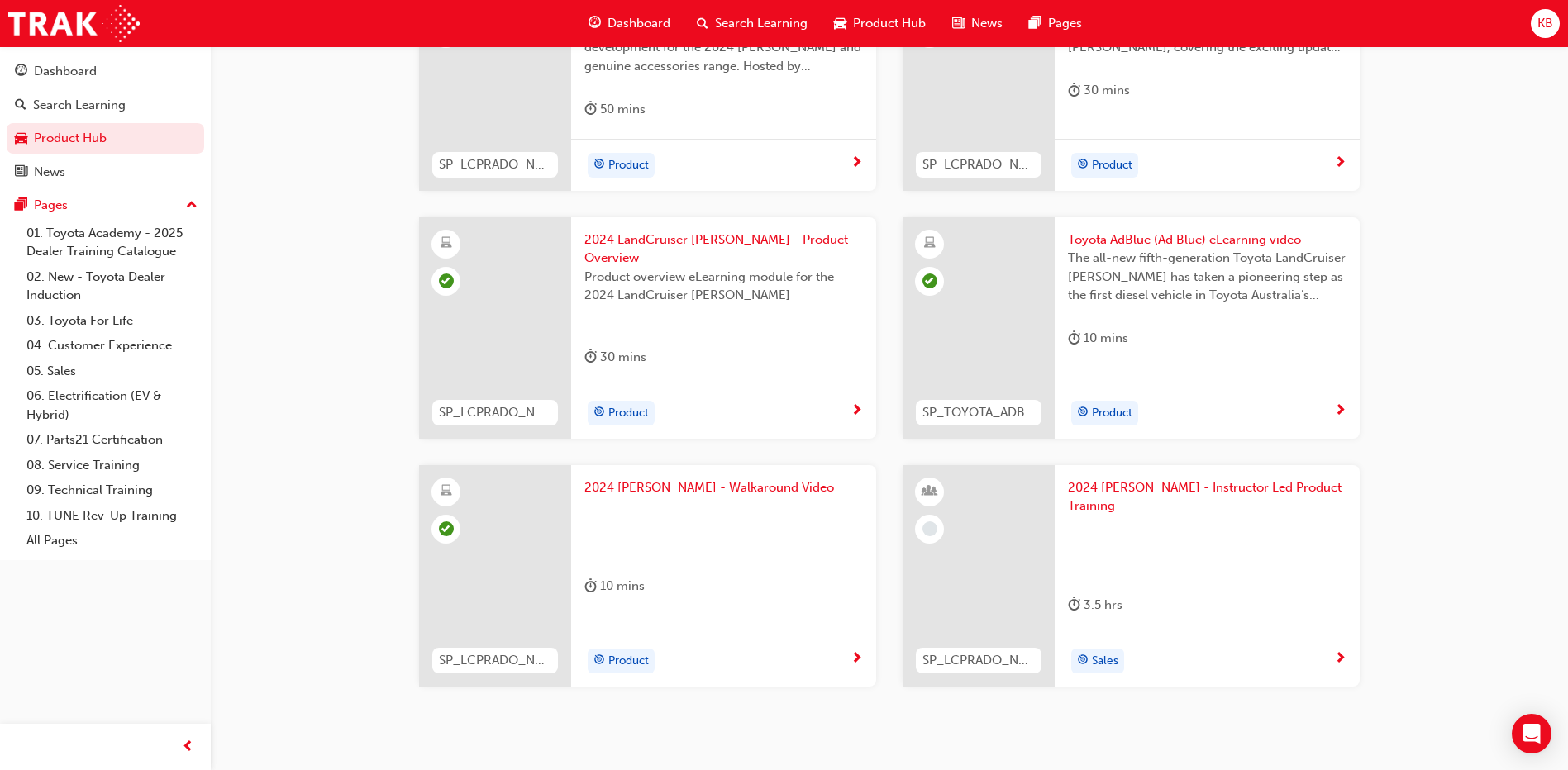
click at [853, 479] on span "2024 Prado - Instructor Led Product Training" at bounding box center [1207, 497] width 279 height 37
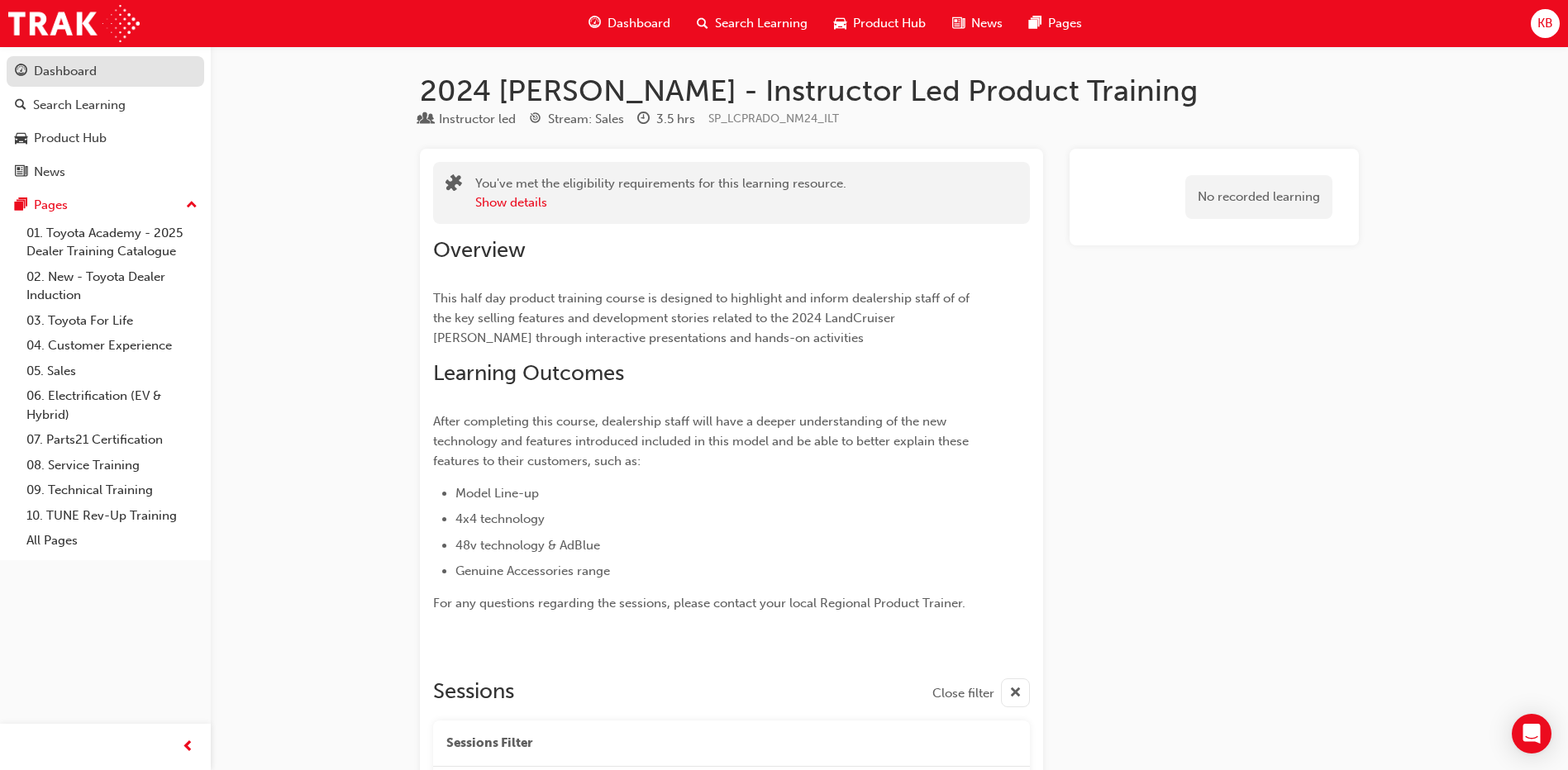
click at [113, 82] on link "Dashboard" at bounding box center [105, 72] width 197 height 30
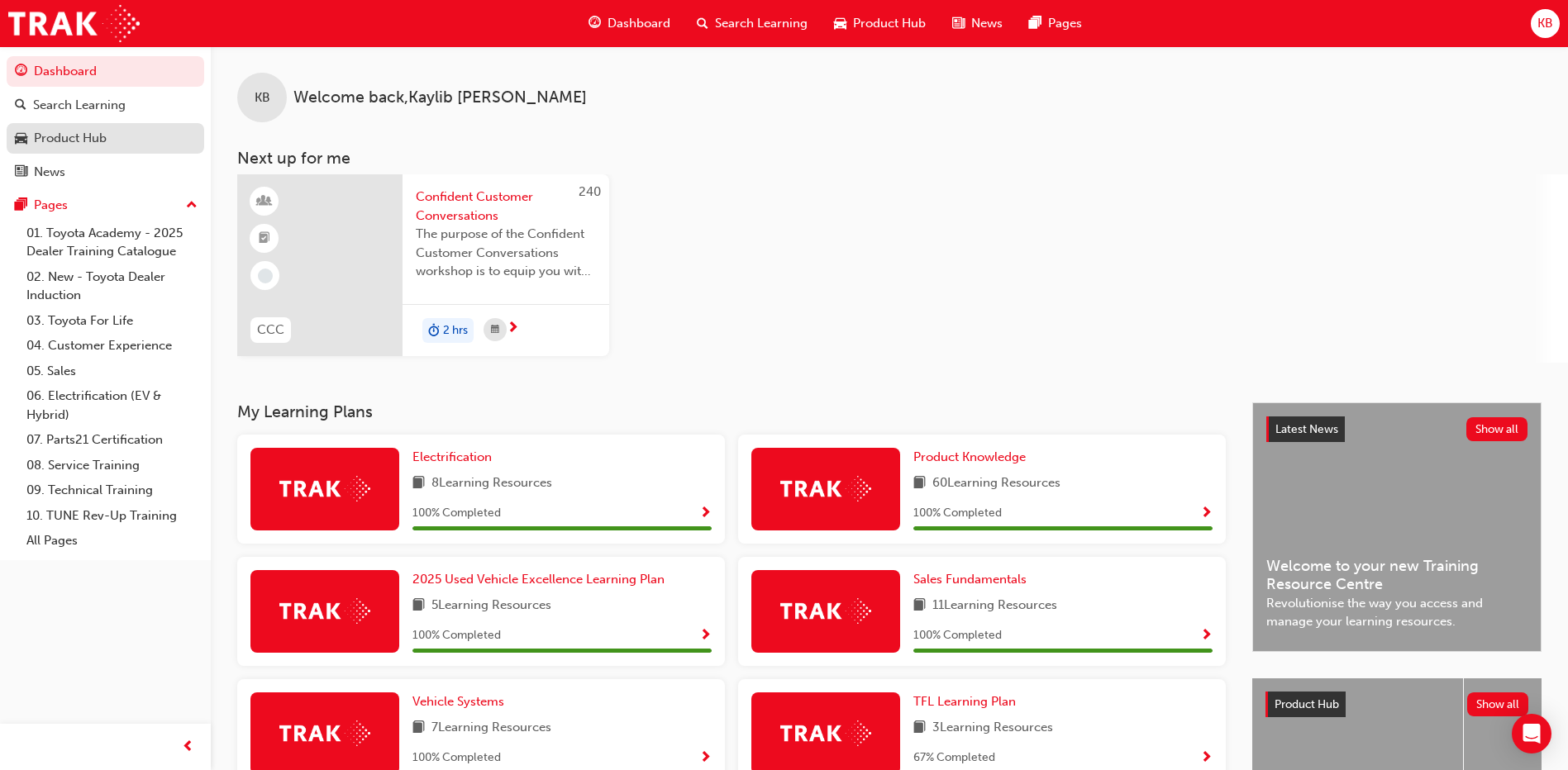
click at [60, 140] on div "Product Hub" at bounding box center [70, 138] width 73 height 19
